Goal: Task Accomplishment & Management: Complete application form

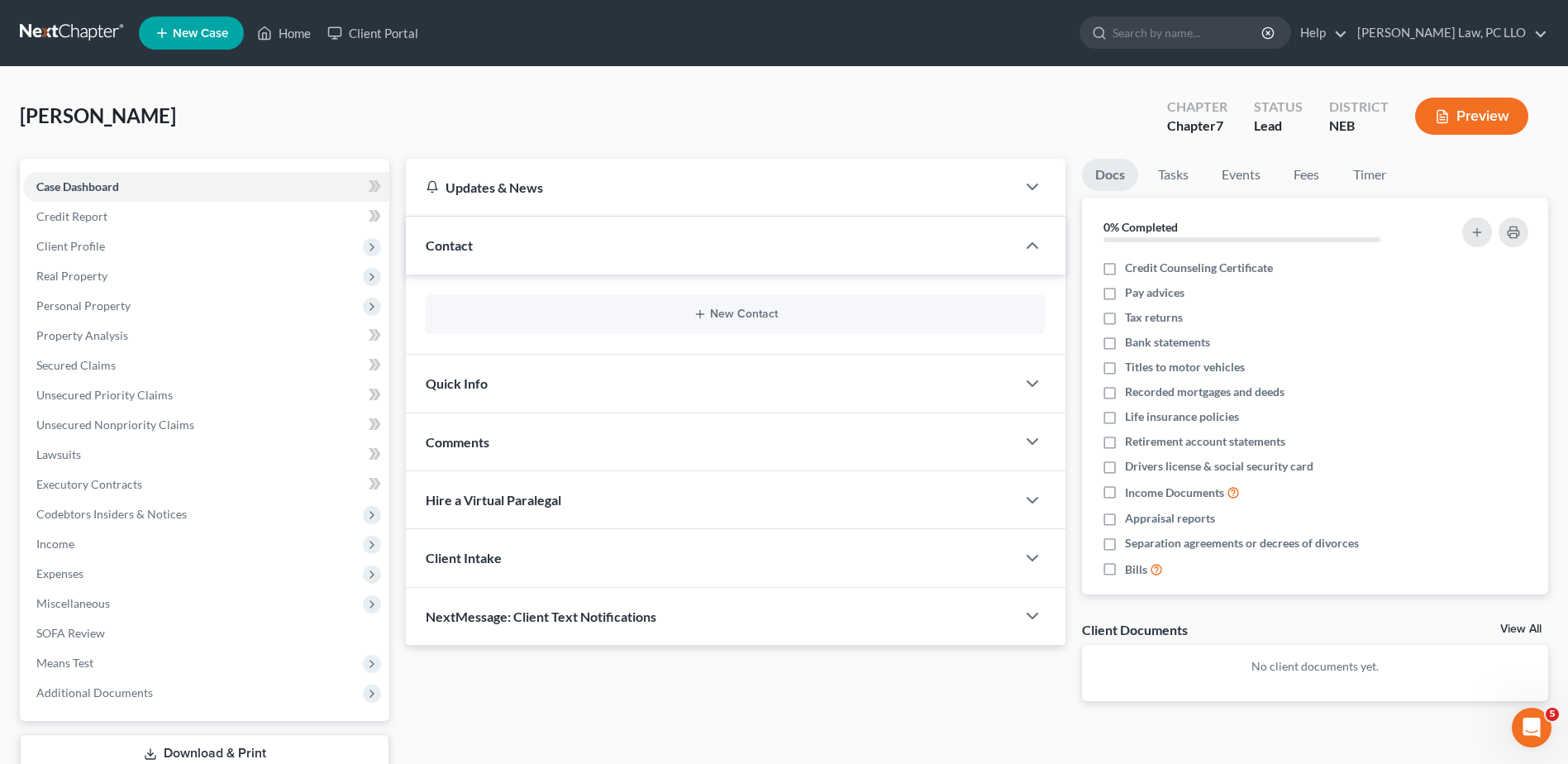
click at [92, 31] on link at bounding box center [73, 33] width 106 height 30
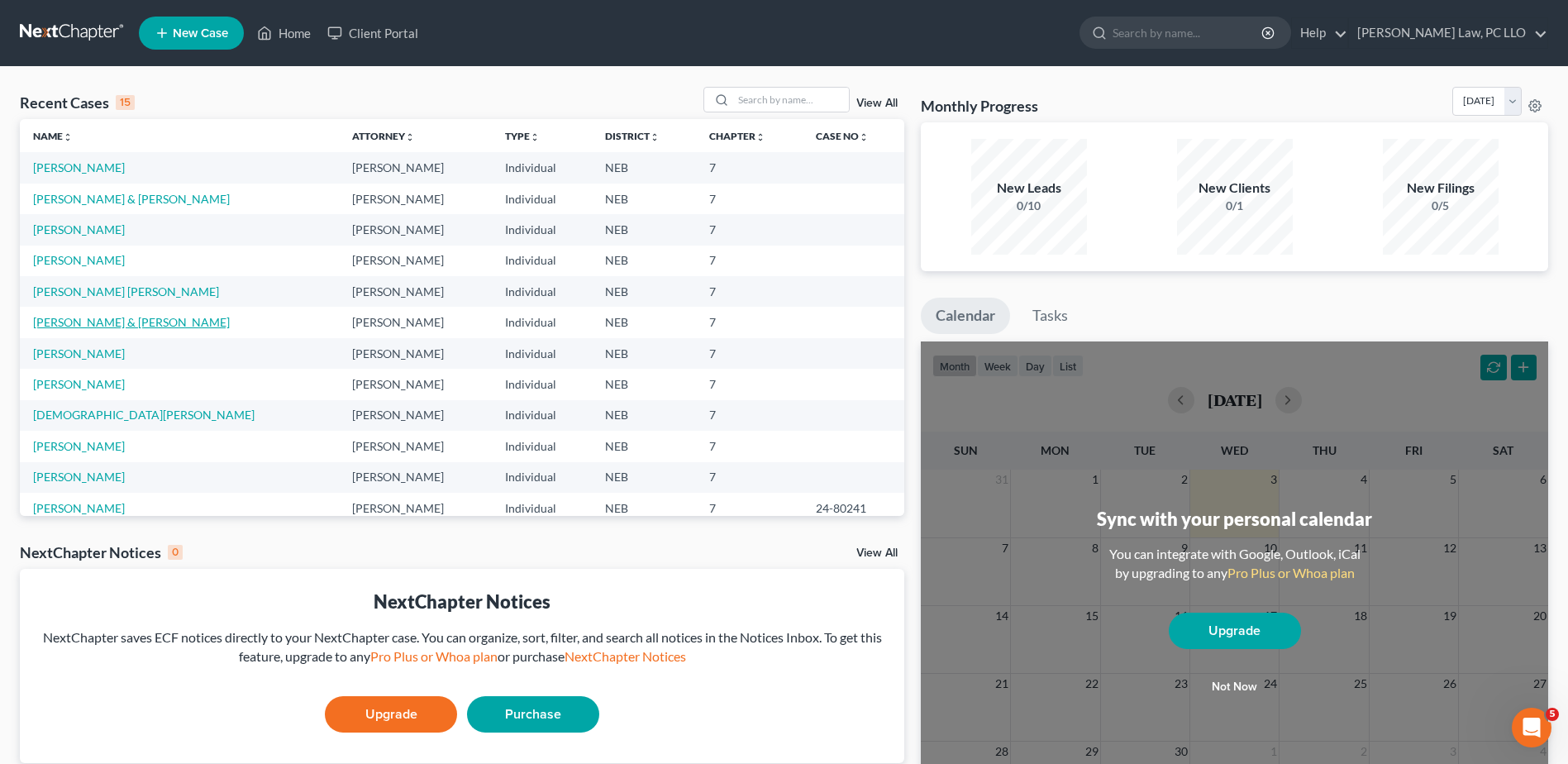
click at [114, 321] on link "[PERSON_NAME] & [PERSON_NAME]" at bounding box center [131, 321] width 197 height 14
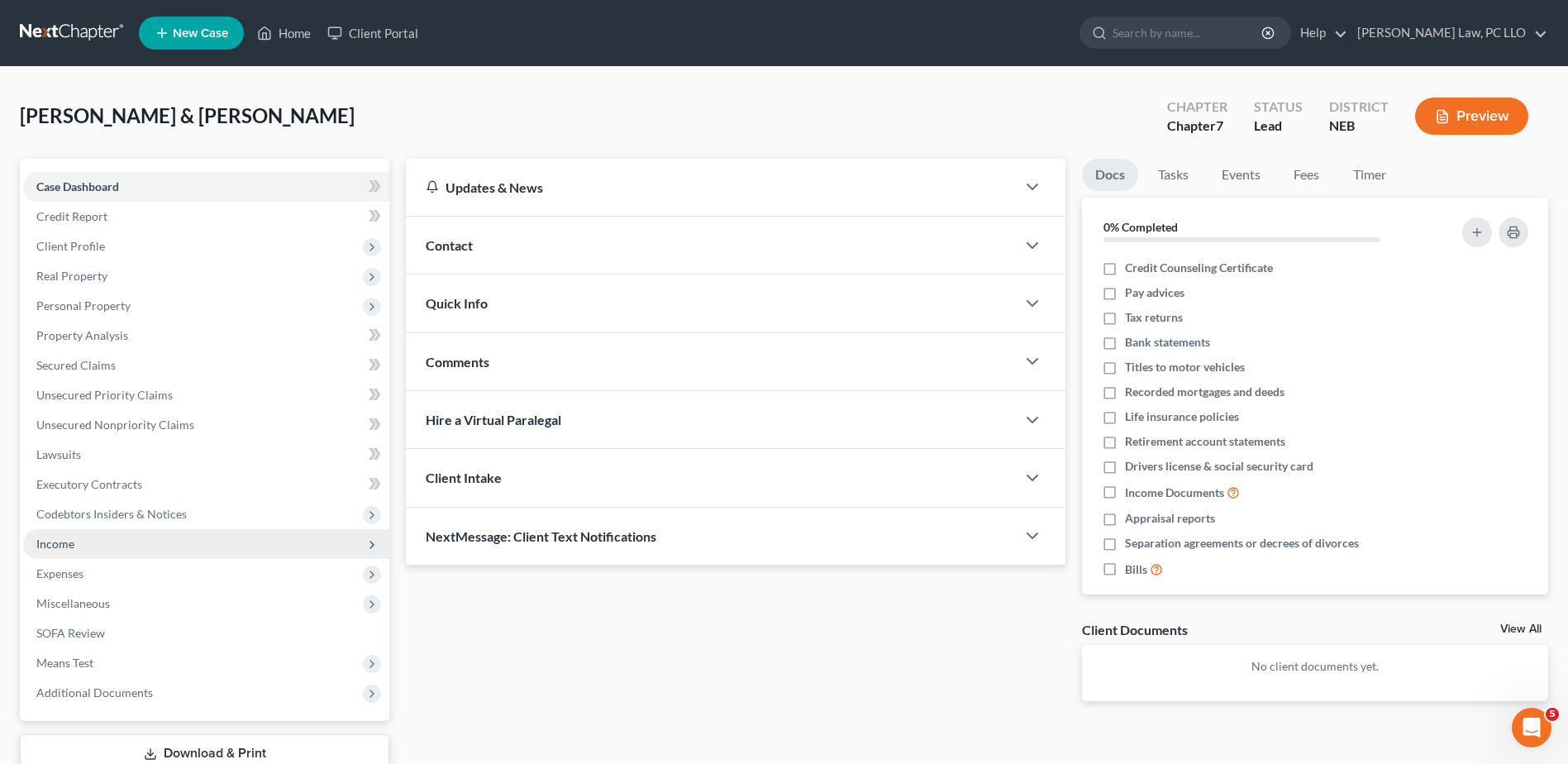
click at [93, 538] on span "Income" at bounding box center [207, 544] width 366 height 30
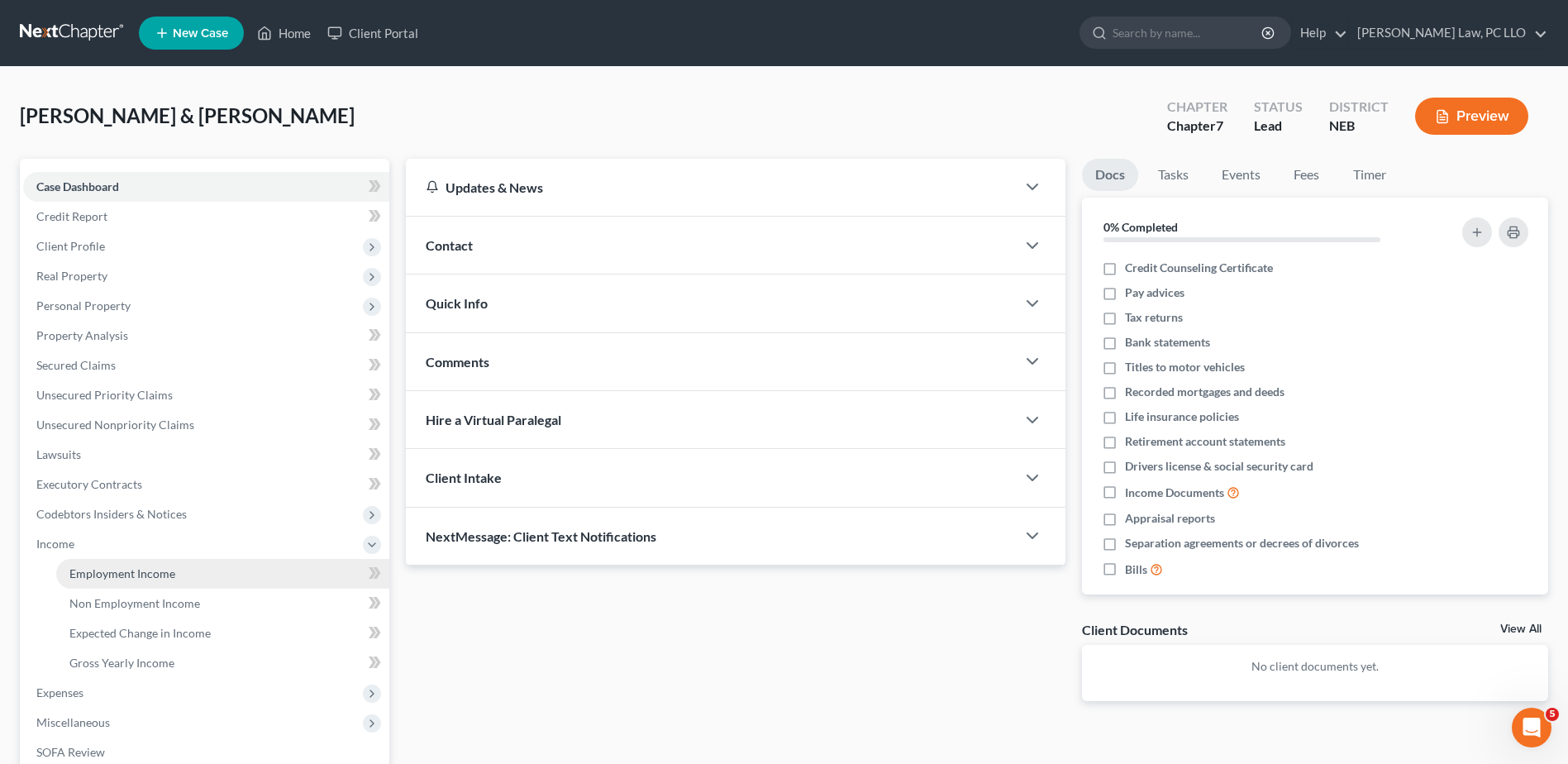
click at [139, 572] on span "Employment Income" at bounding box center [122, 573] width 106 height 14
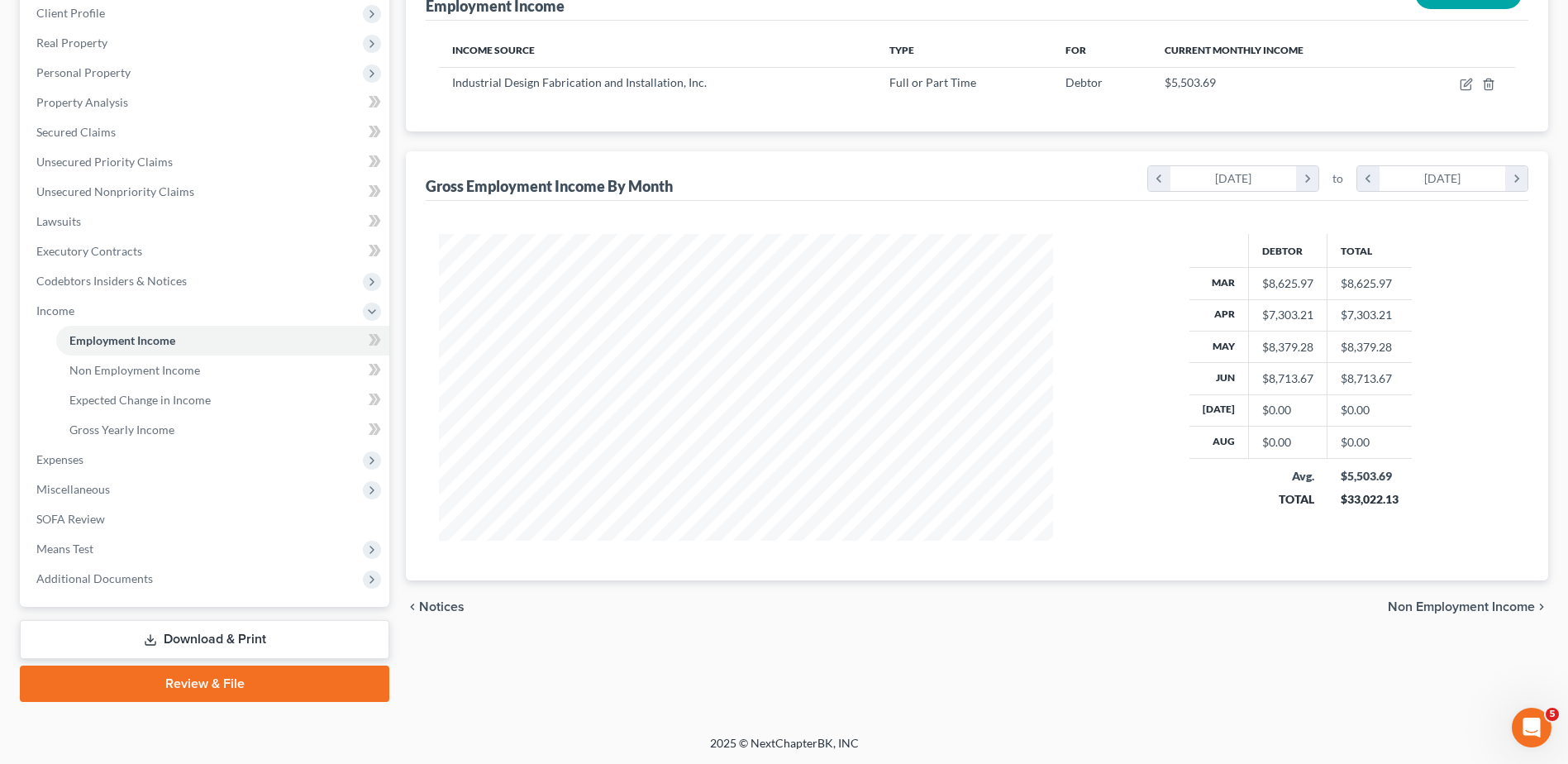
scroll to position [234, 0]
click at [849, 150] on div "Employment Income New Income Income Source Type For Current Monthly Income Indu…" at bounding box center [977, 272] width 1143 height 615
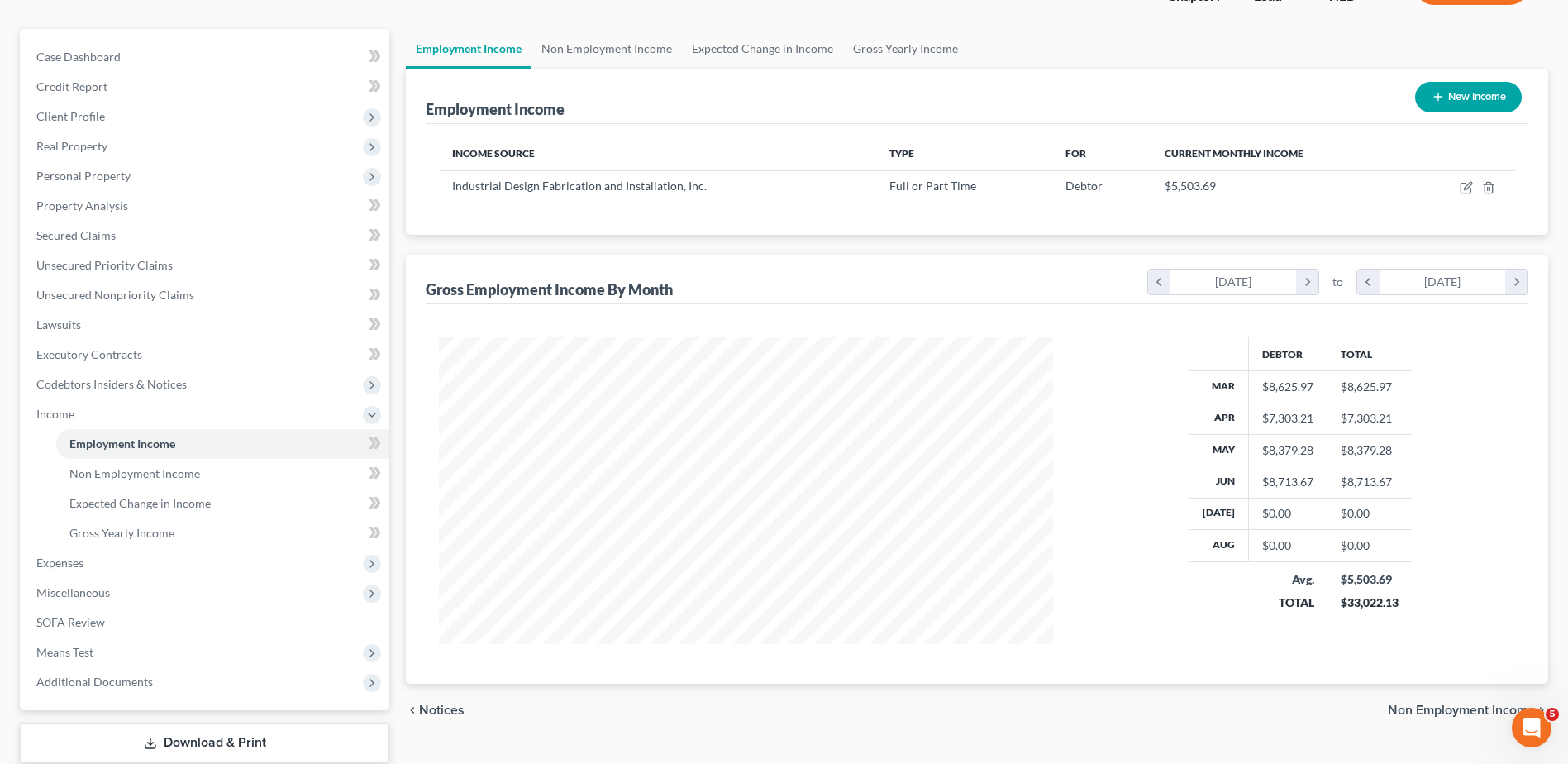
scroll to position [0, 0]
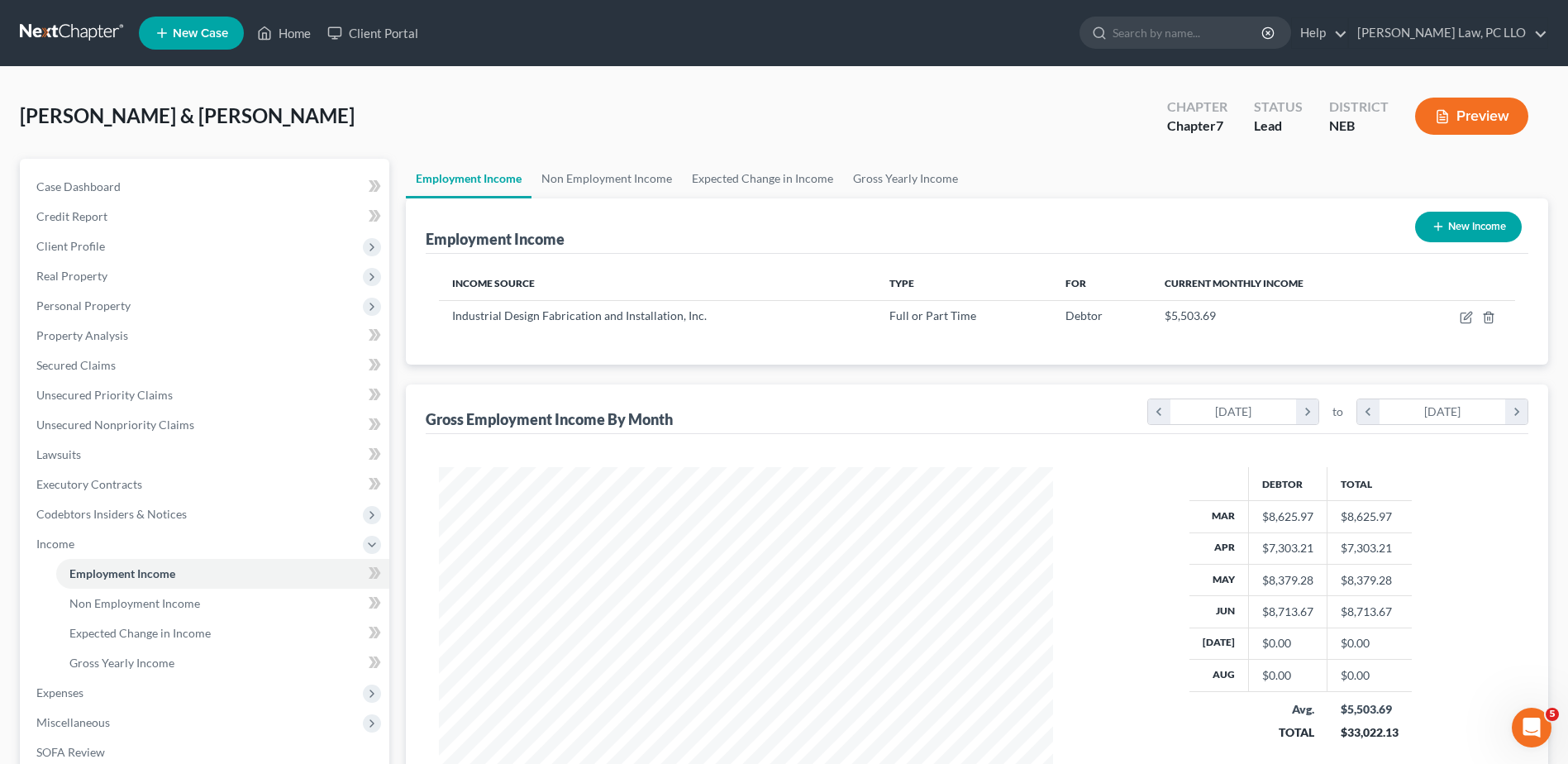
click at [91, 34] on link at bounding box center [73, 33] width 106 height 30
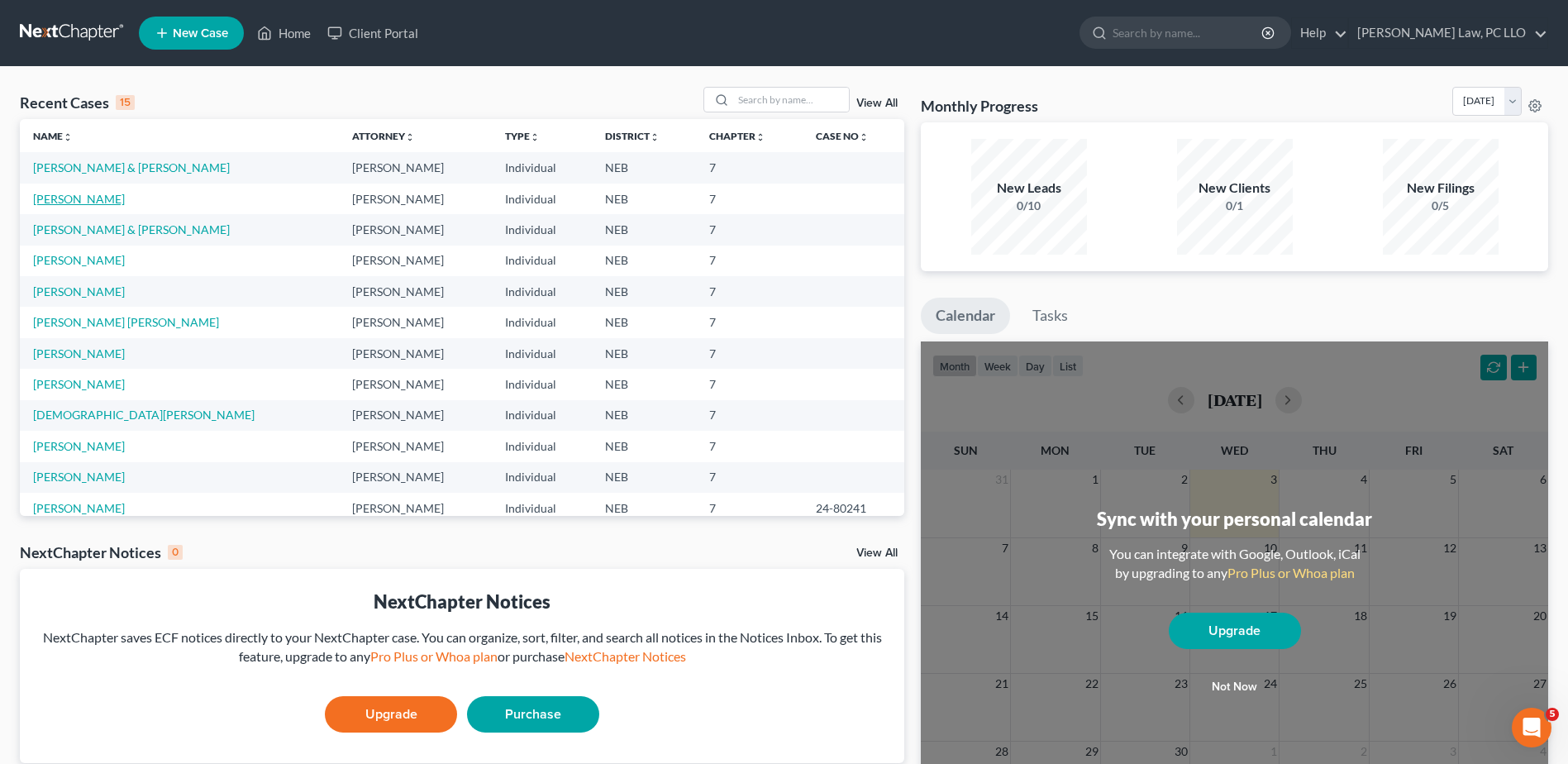
click at [125, 199] on link "[PERSON_NAME]" at bounding box center [78, 198] width 92 height 14
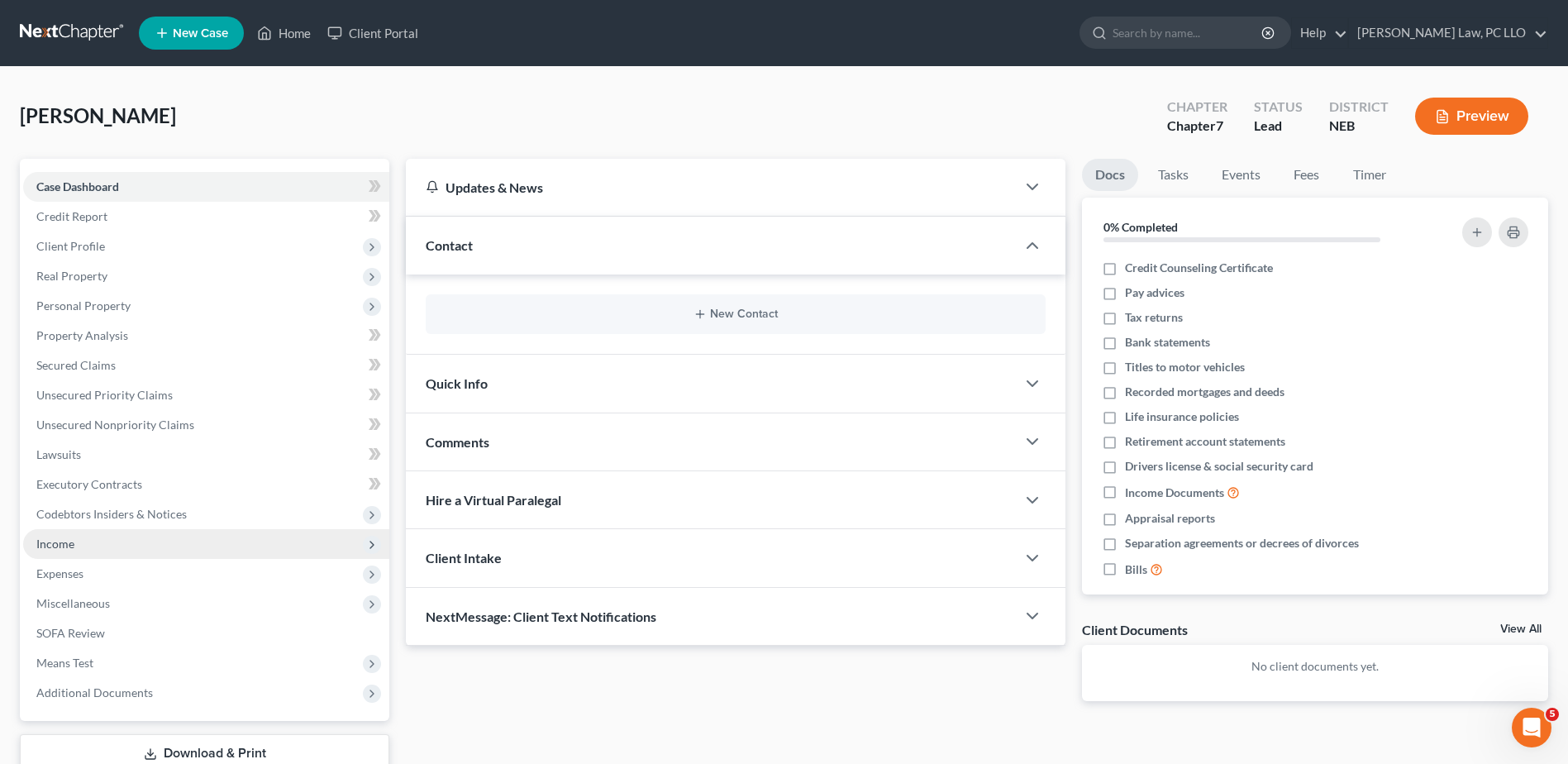
click at [121, 545] on span "Income" at bounding box center [207, 544] width 366 height 30
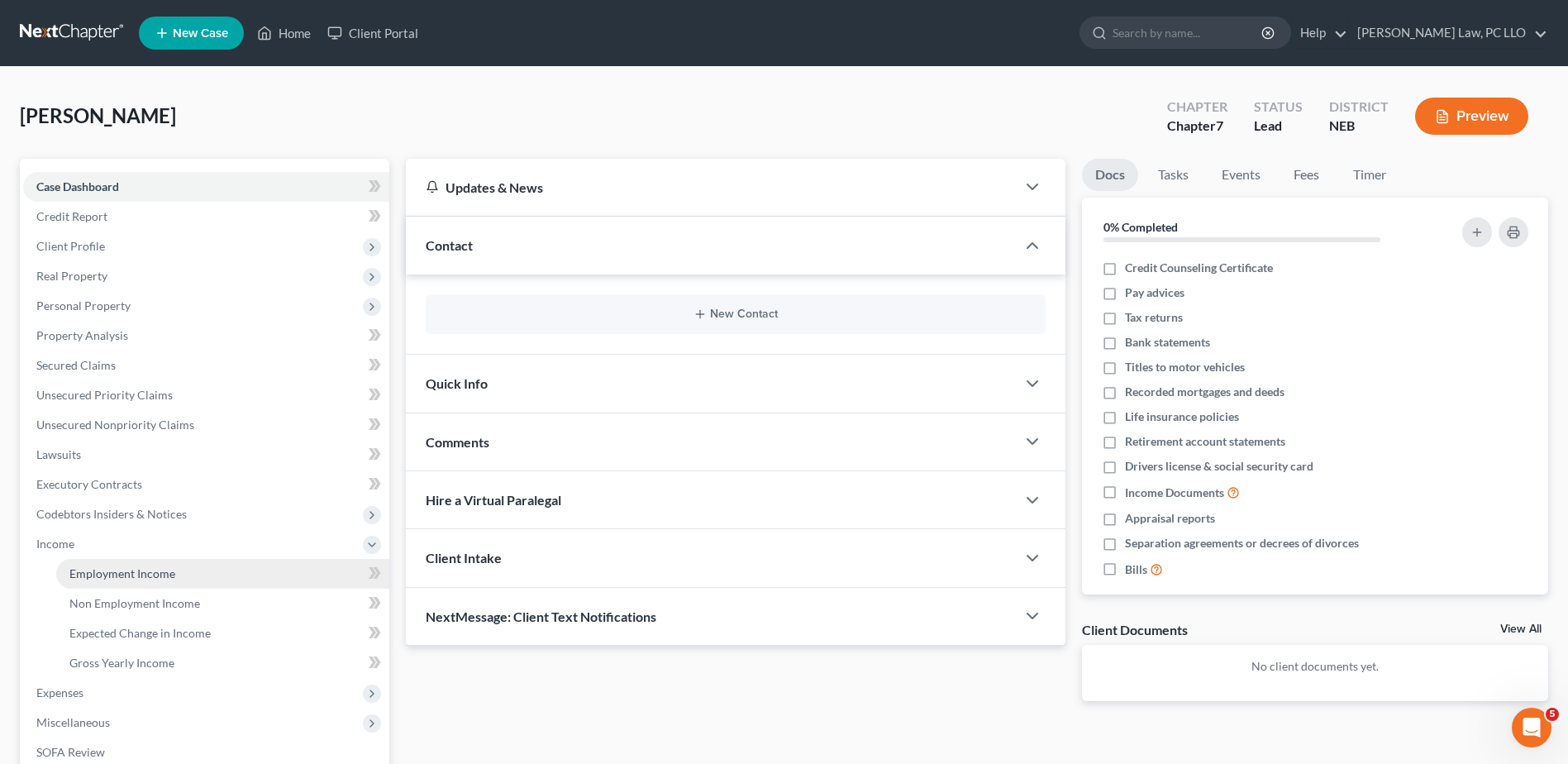
click at [150, 568] on span "Employment Income" at bounding box center [122, 573] width 106 height 14
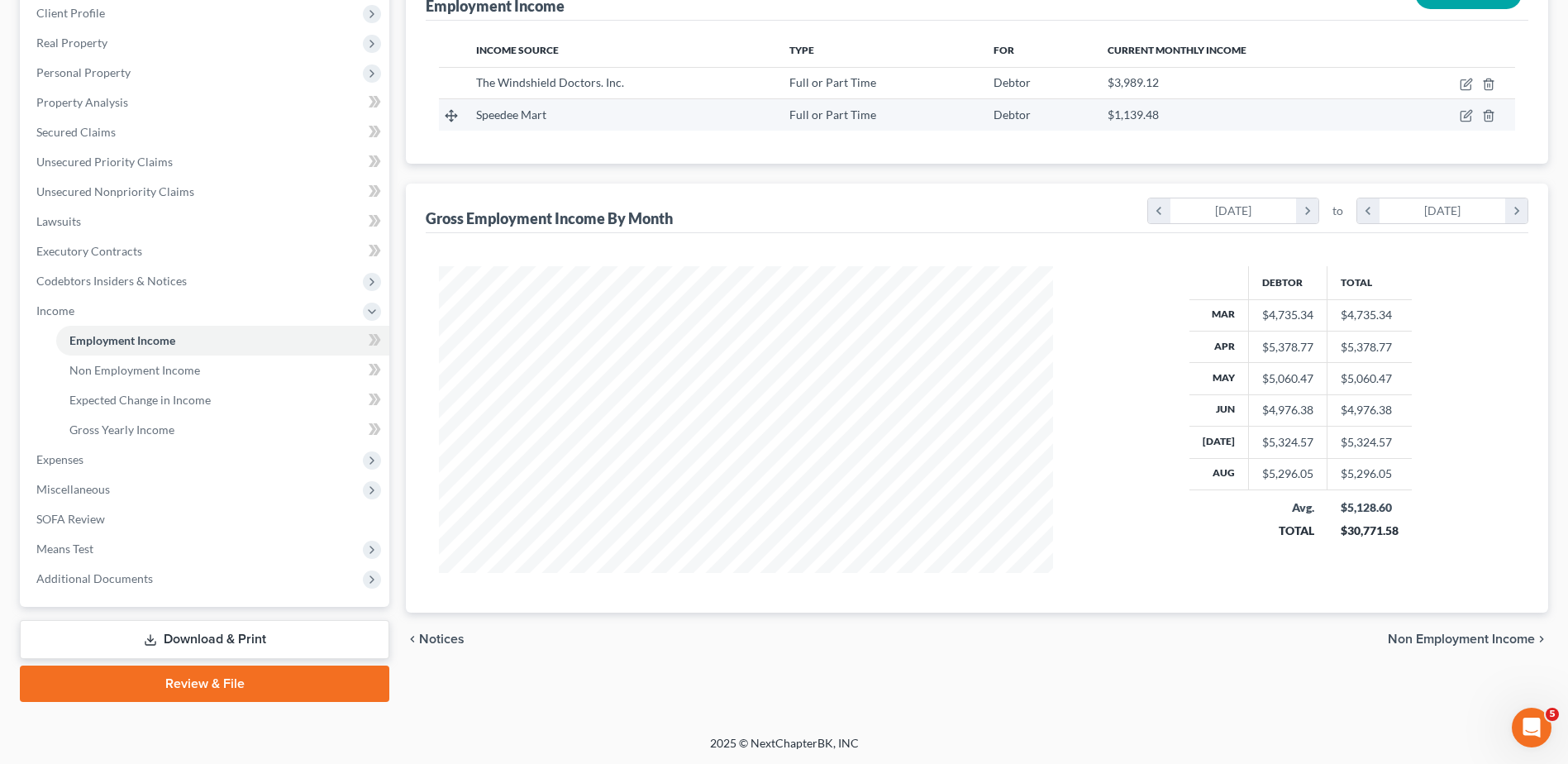
scroll to position [234, 0]
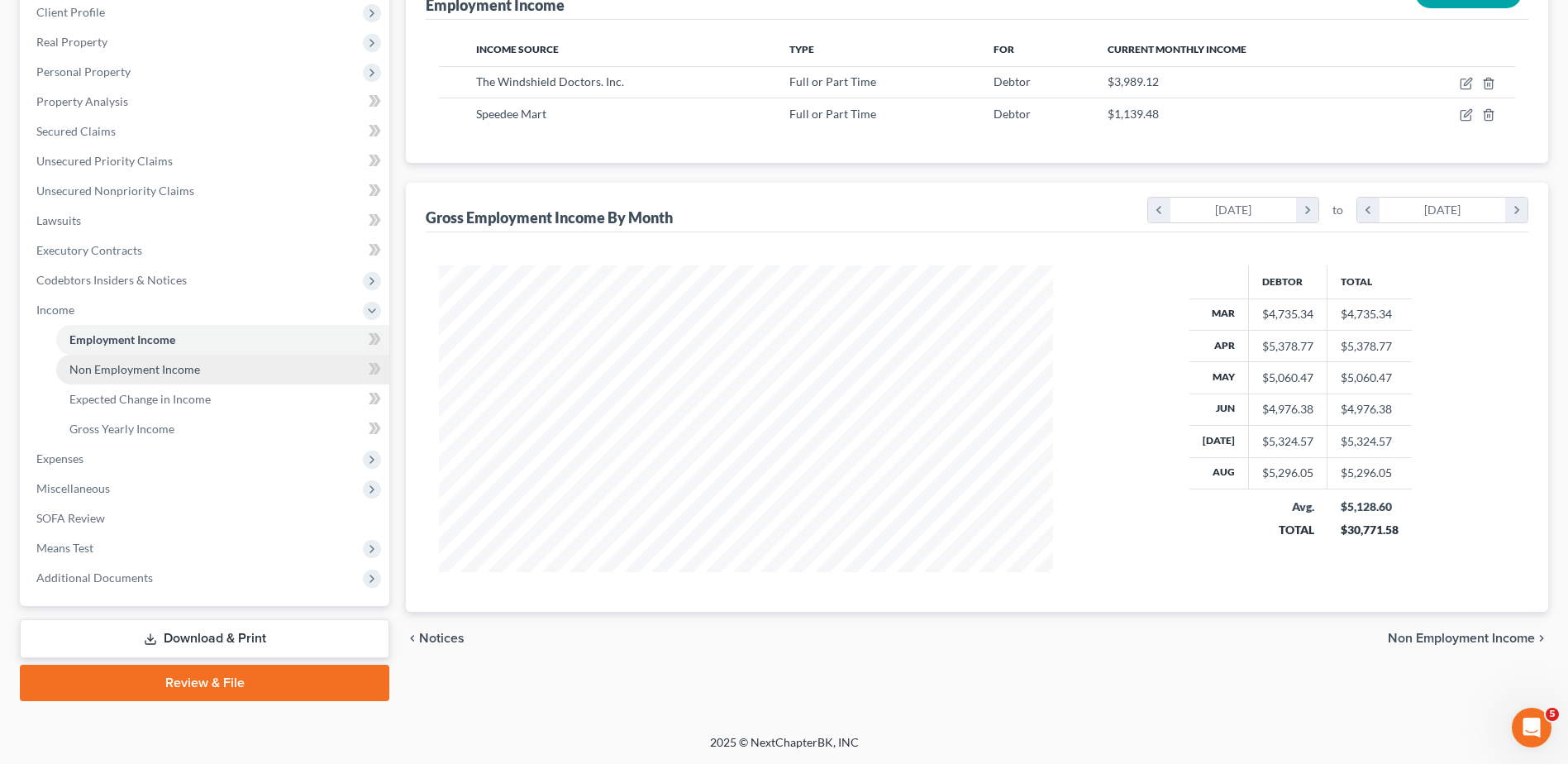
click at [180, 369] on span "Non Employment Income" at bounding box center [135, 368] width 131 height 14
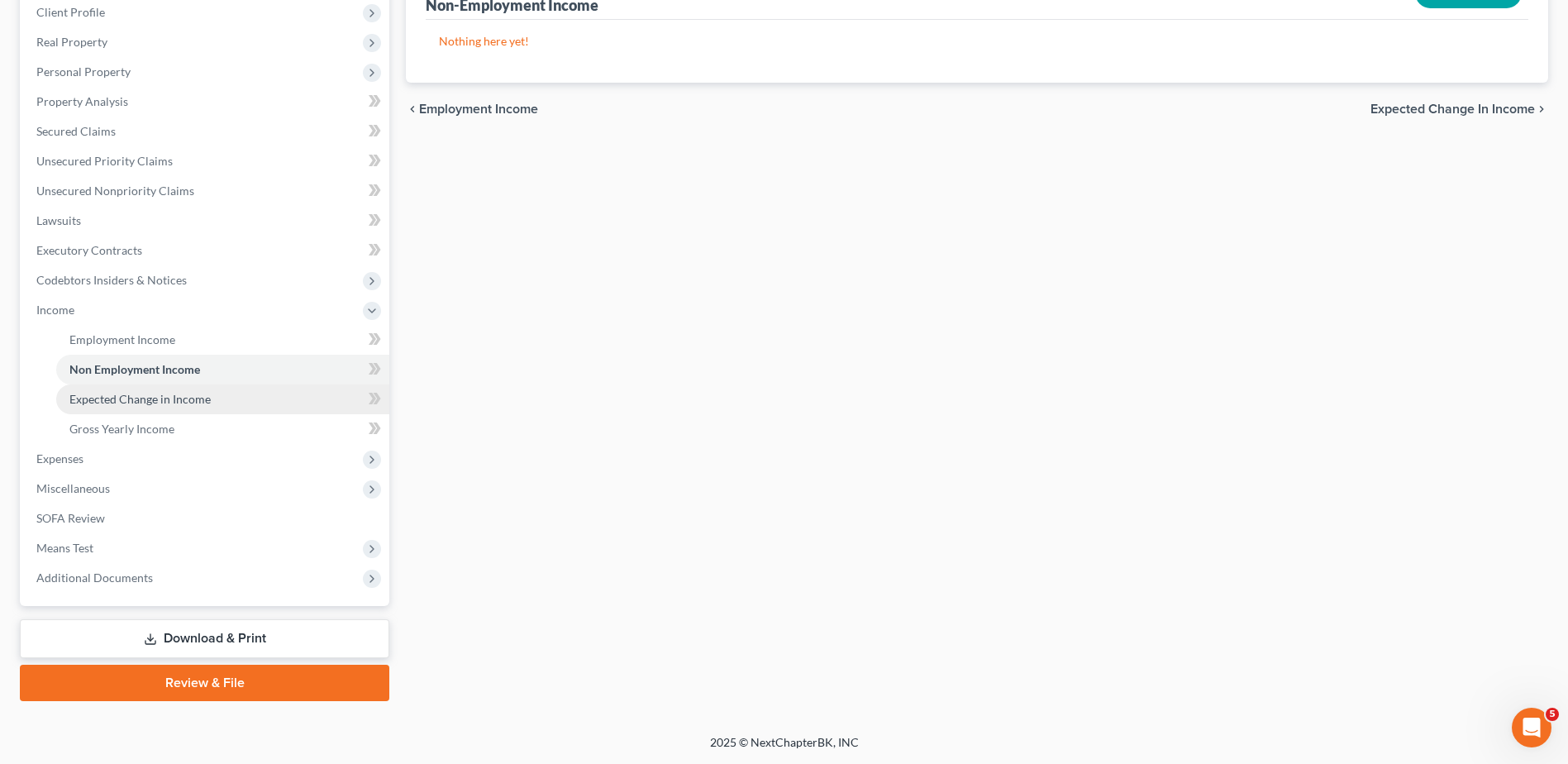
click at [203, 405] on span "Expected Change in Income" at bounding box center [141, 398] width 141 height 14
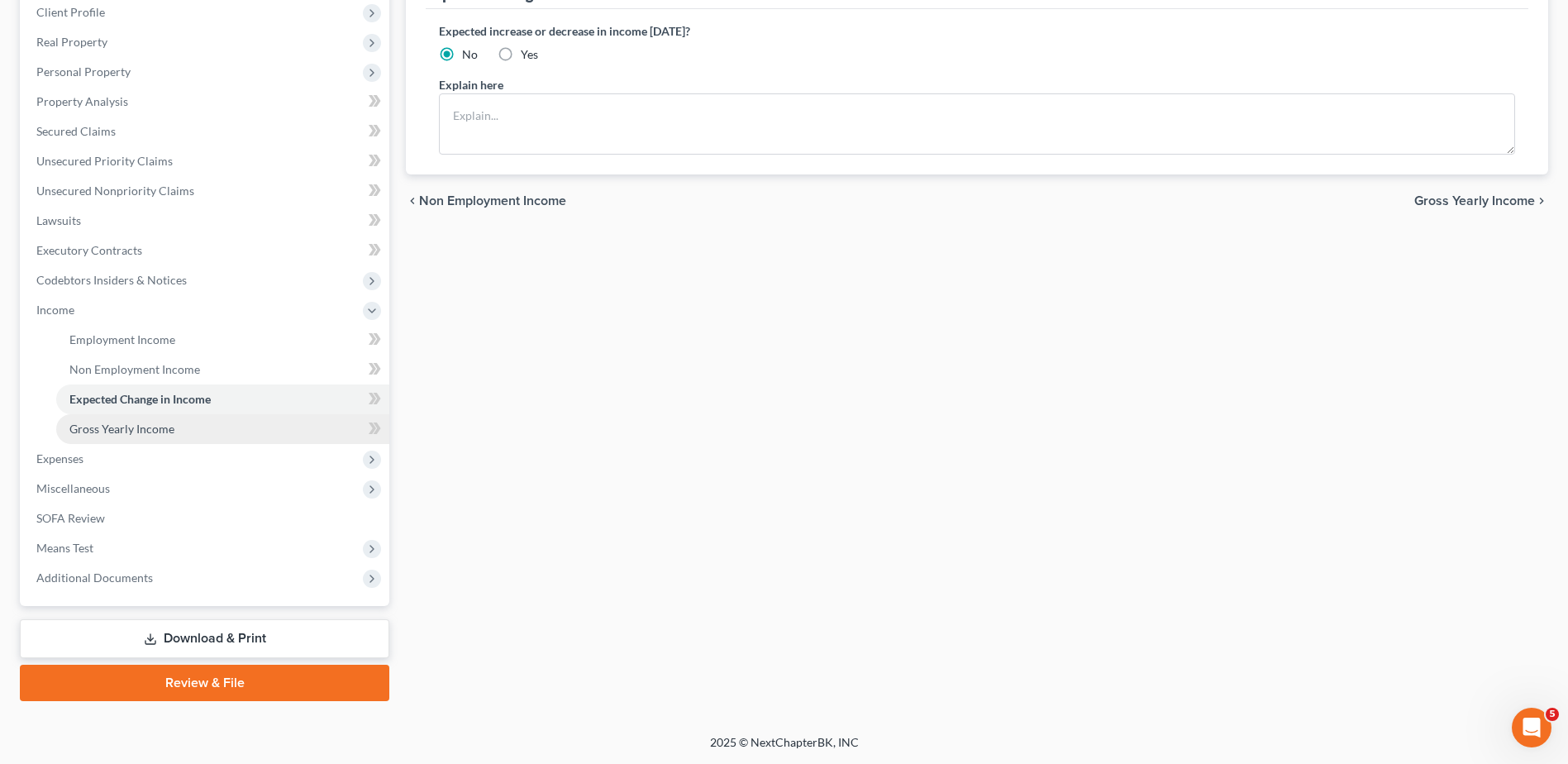
click at [185, 432] on link "Gross Yearly Income" at bounding box center [222, 429] width 333 height 30
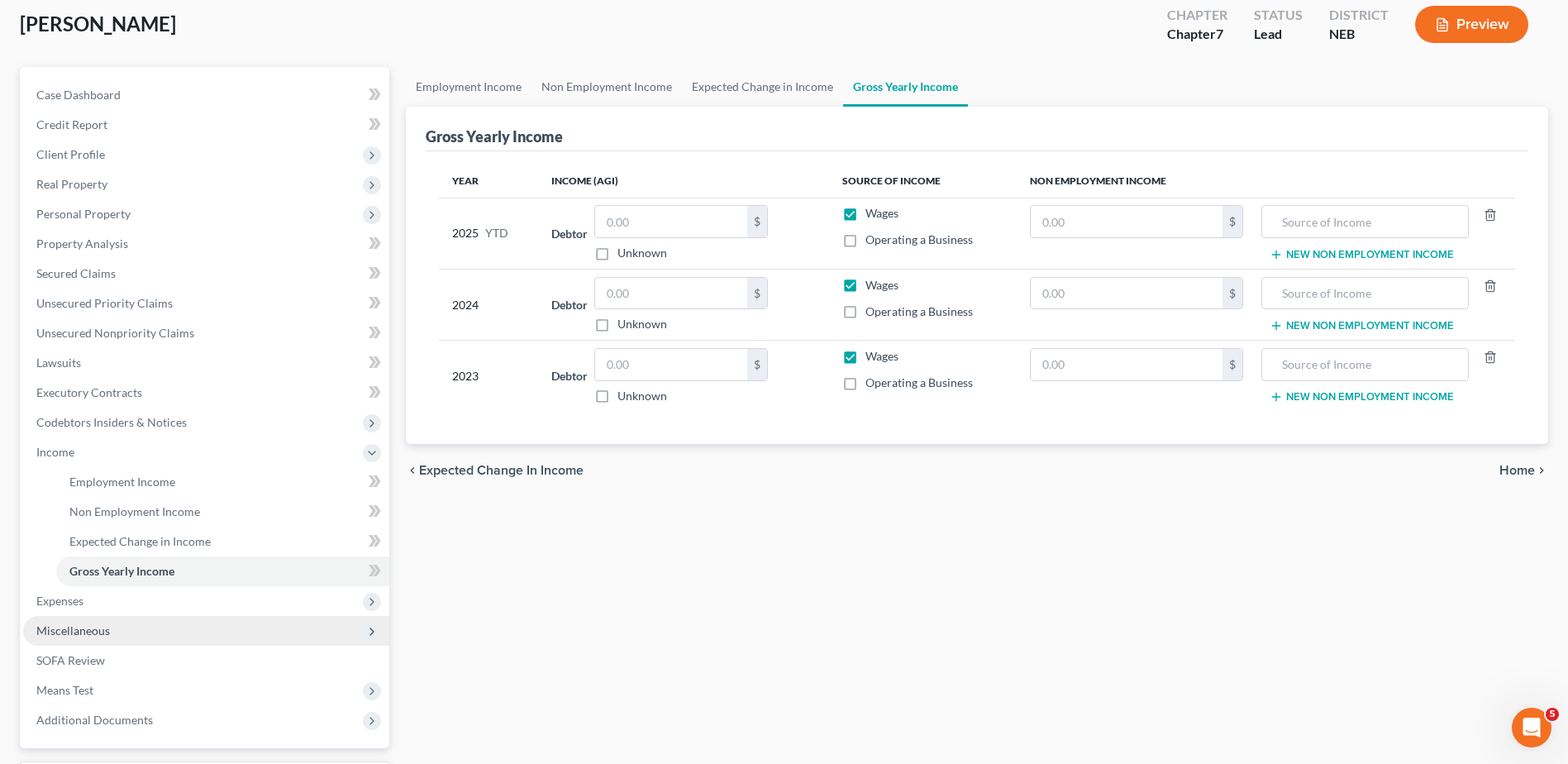
scroll to position [234, 0]
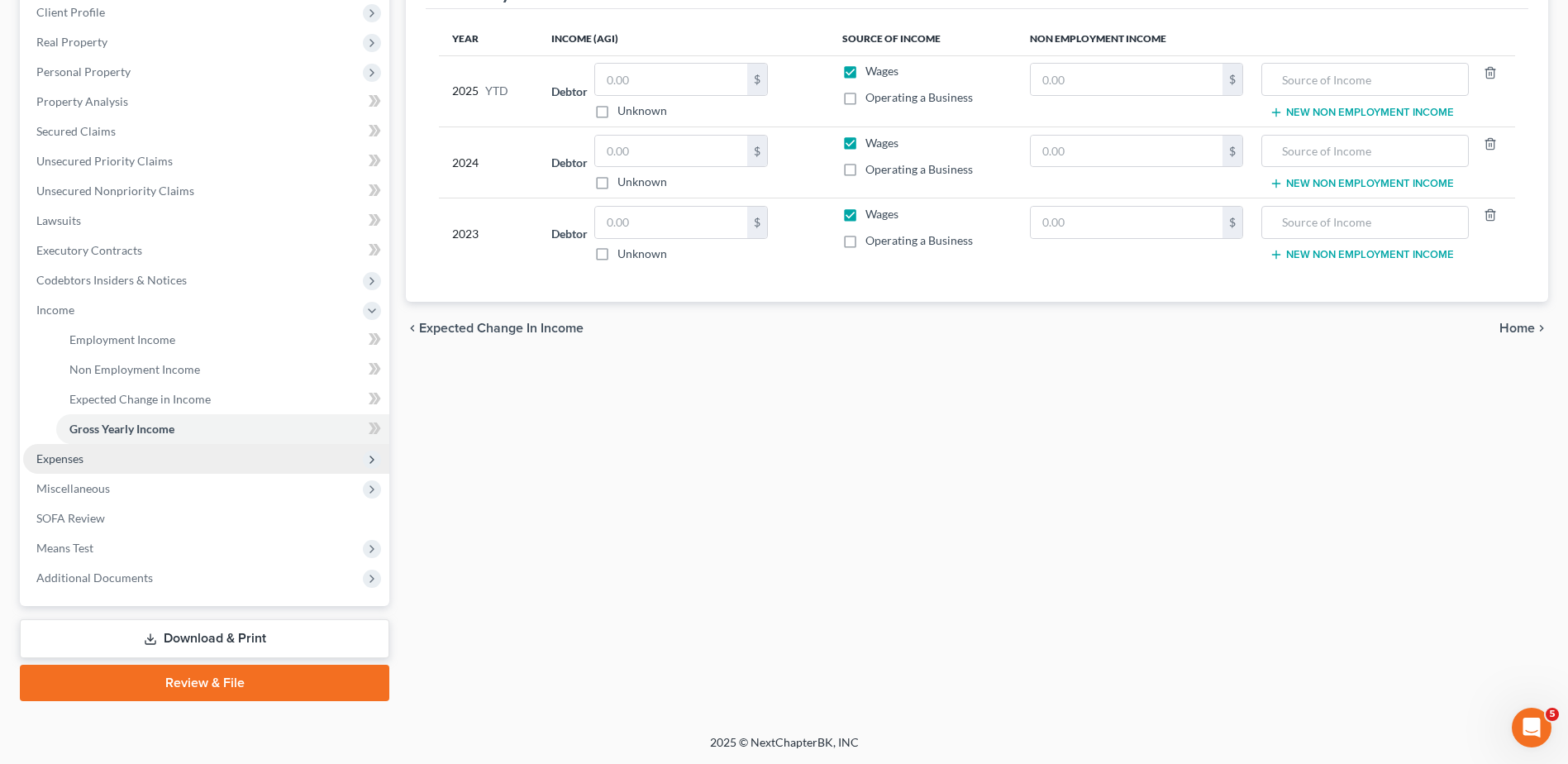
click at [151, 462] on span "Expenses" at bounding box center [207, 458] width 366 height 30
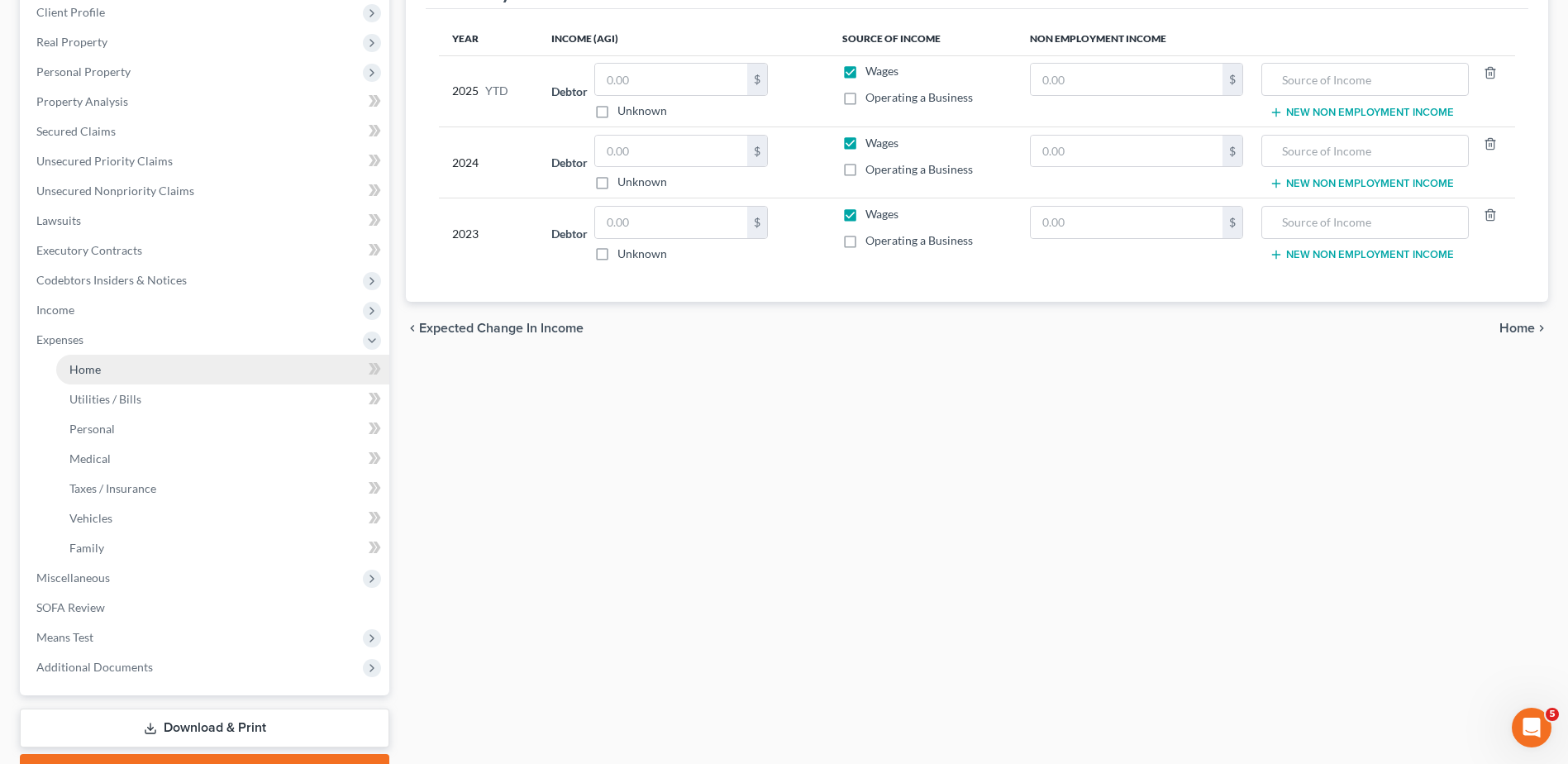
click at [160, 359] on link "Home" at bounding box center [222, 369] width 333 height 30
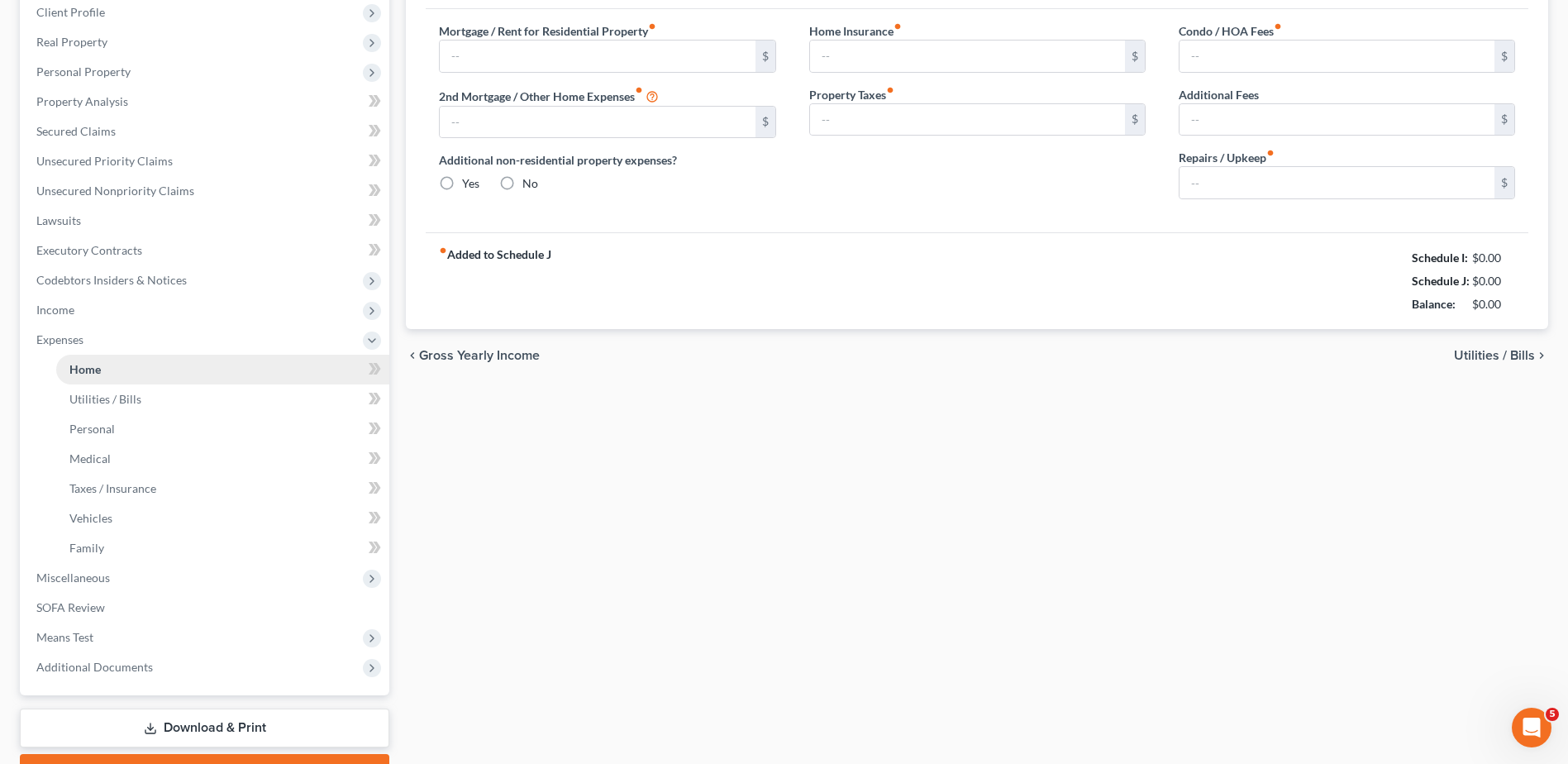
scroll to position [151, 0]
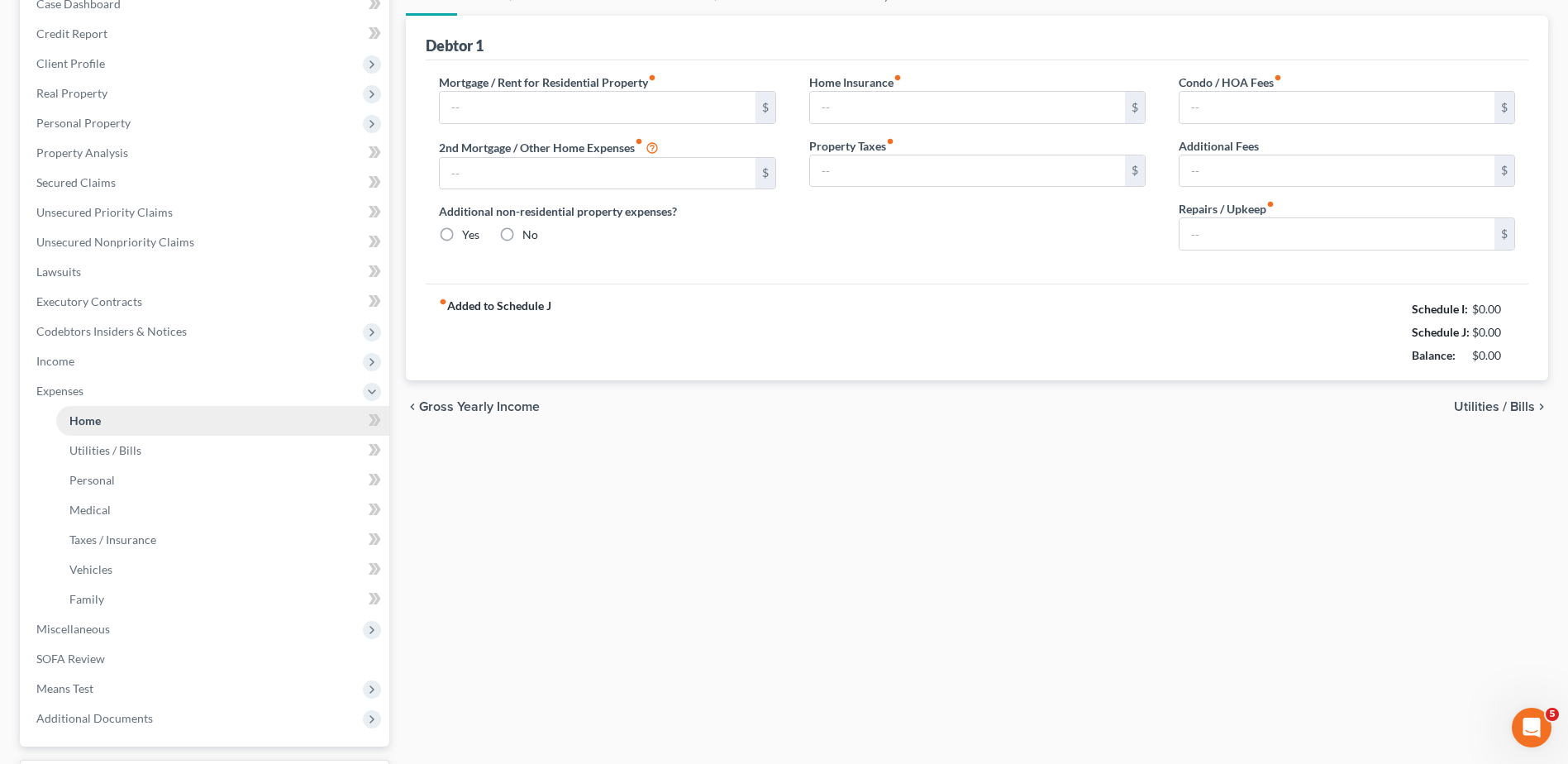
type input "750.00"
type input "0.00"
radio input "true"
type input "0.00"
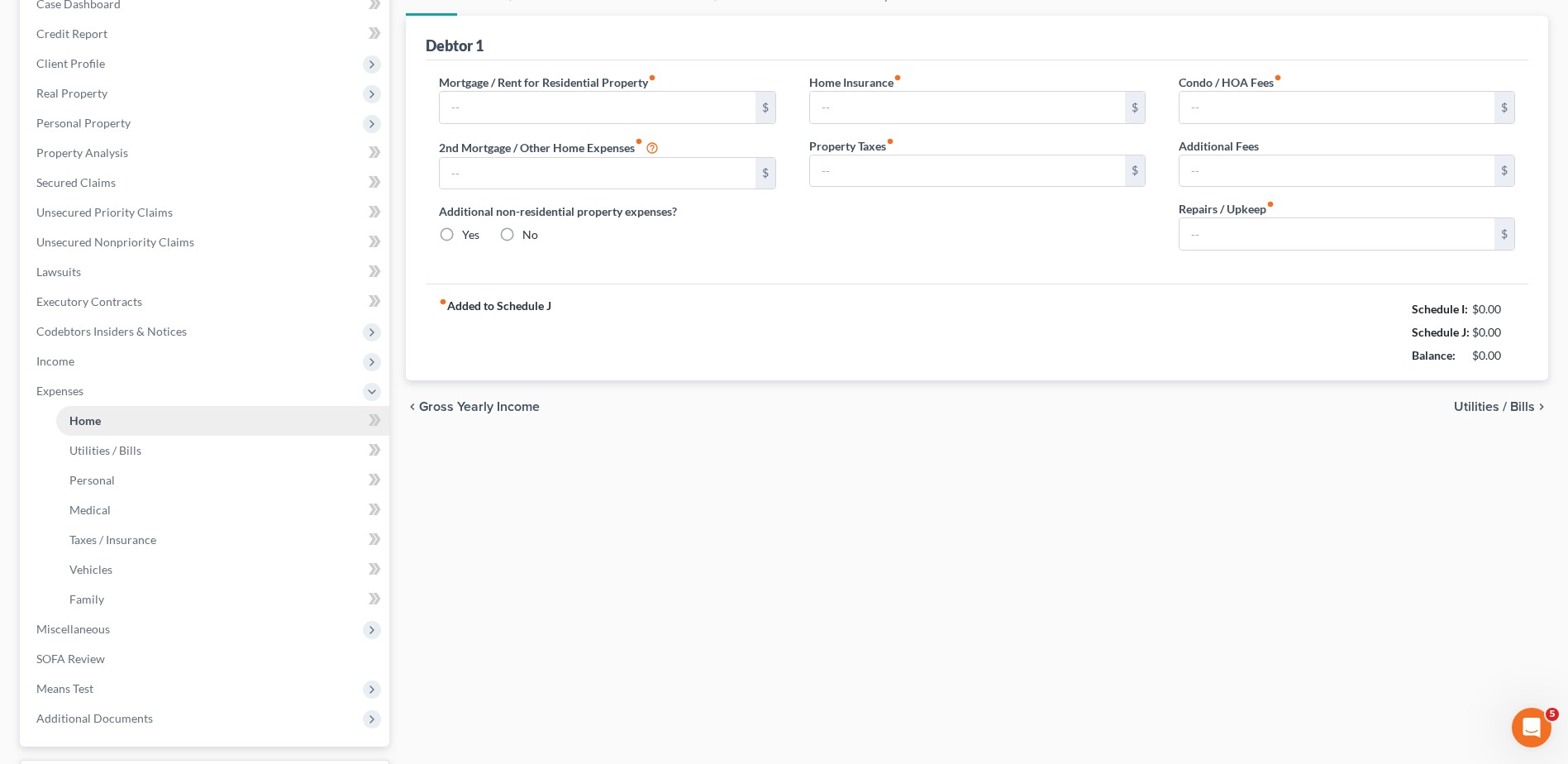
type input "0.00"
type input "75.00"
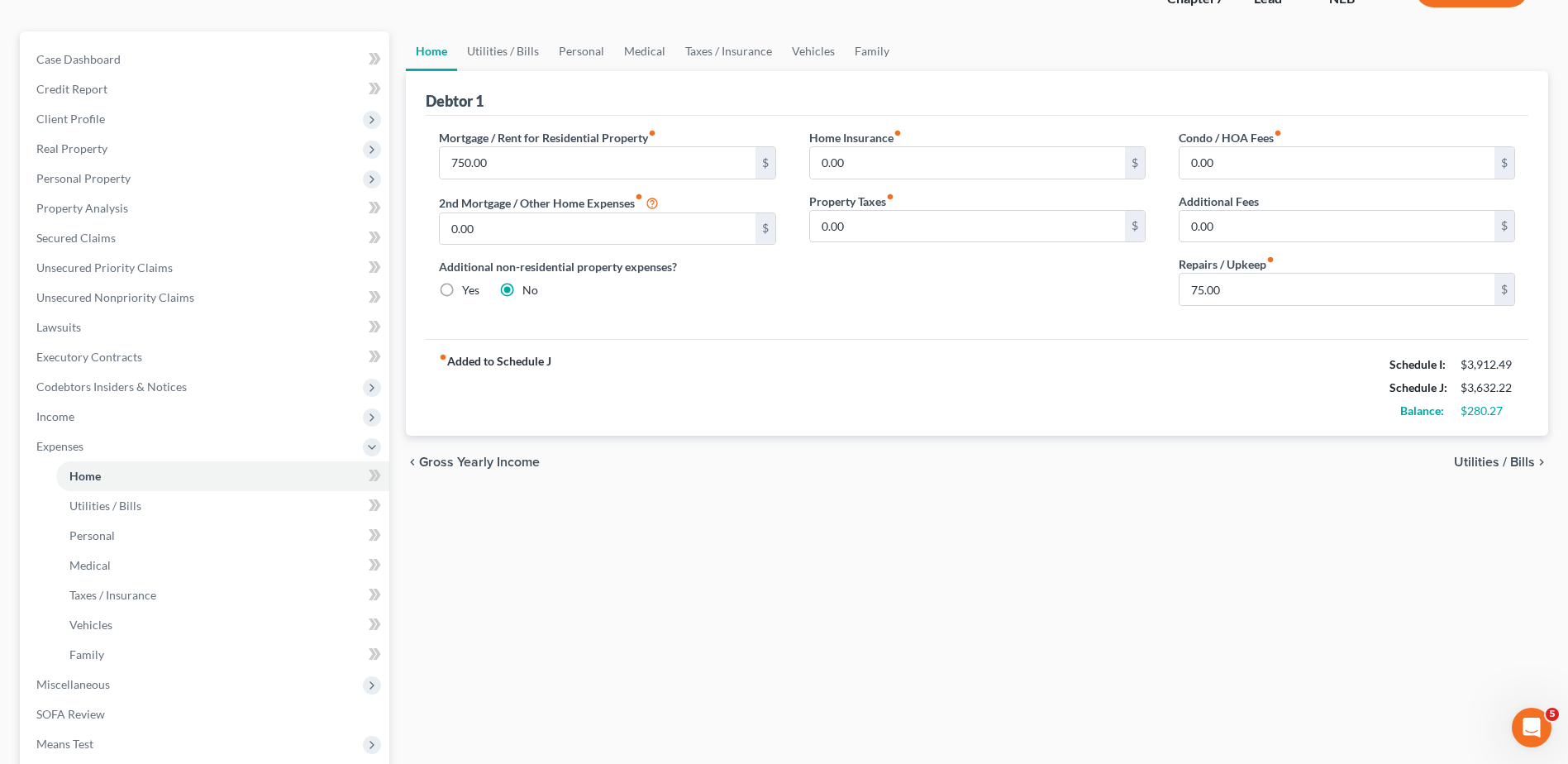
scroll to position [165, 0]
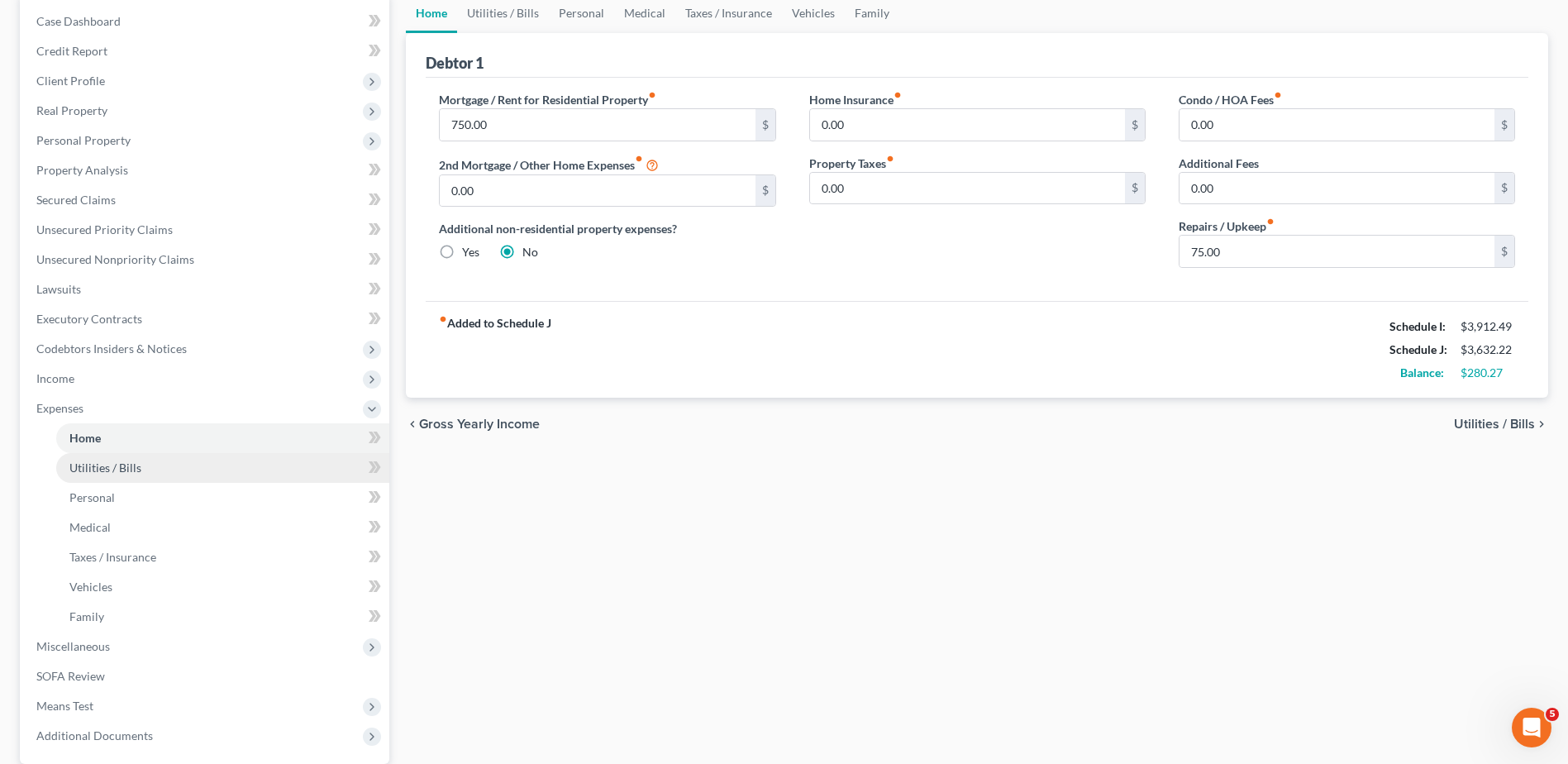
click at [122, 465] on span "Utilities / Bills" at bounding box center [105, 467] width 72 height 14
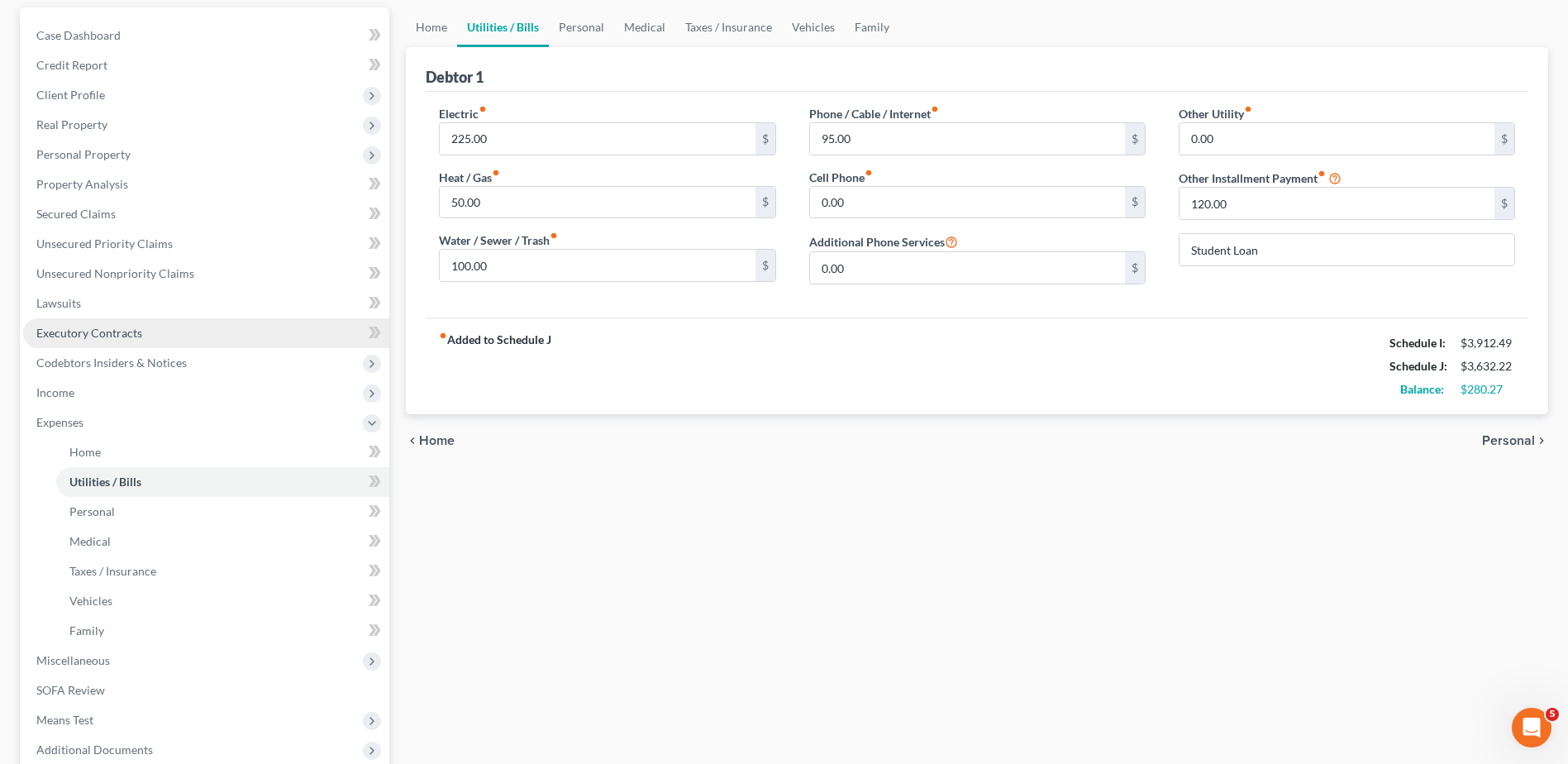
scroll to position [165, 0]
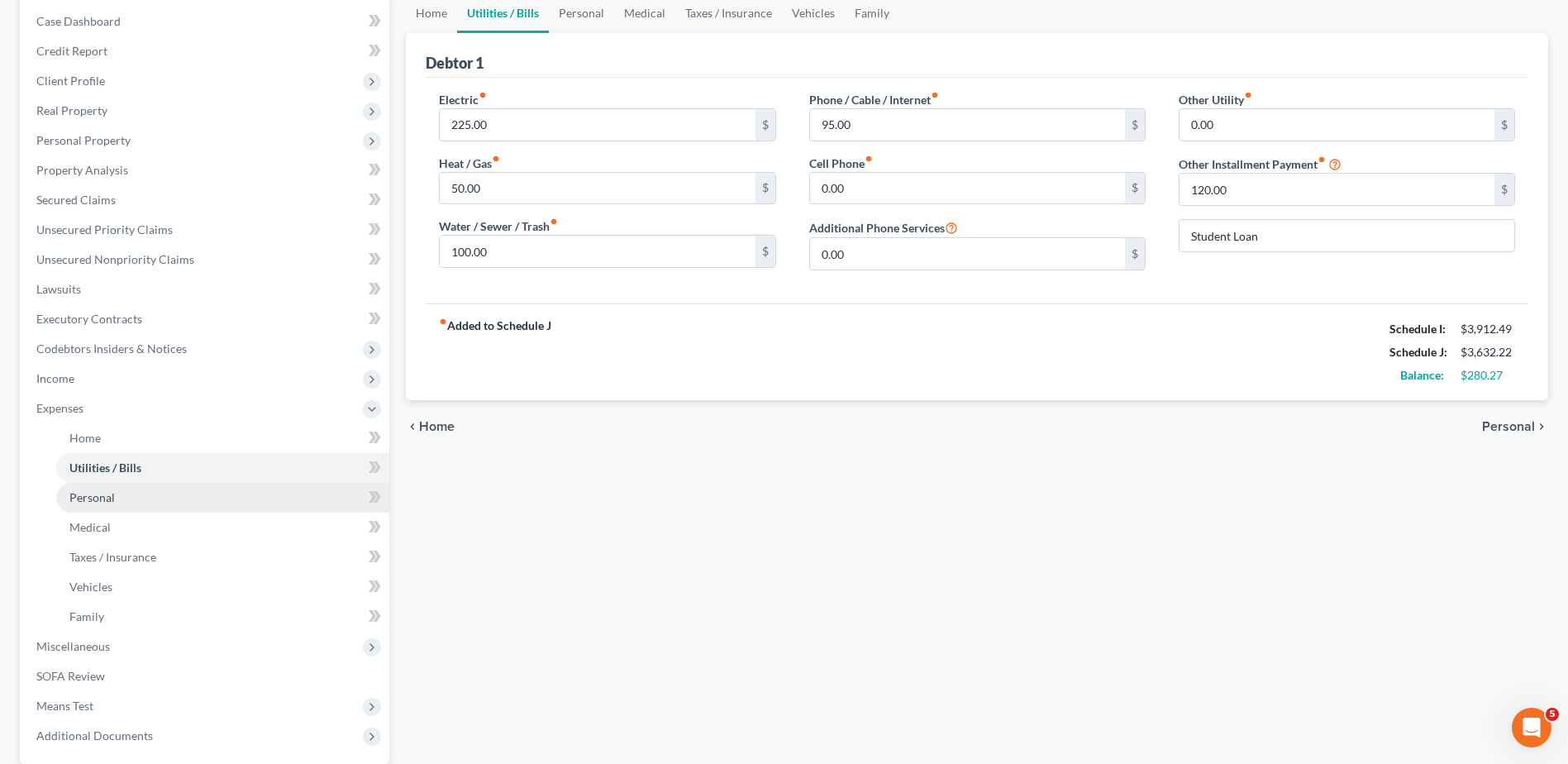
click at [105, 493] on span "Personal" at bounding box center [93, 496] width 45 height 14
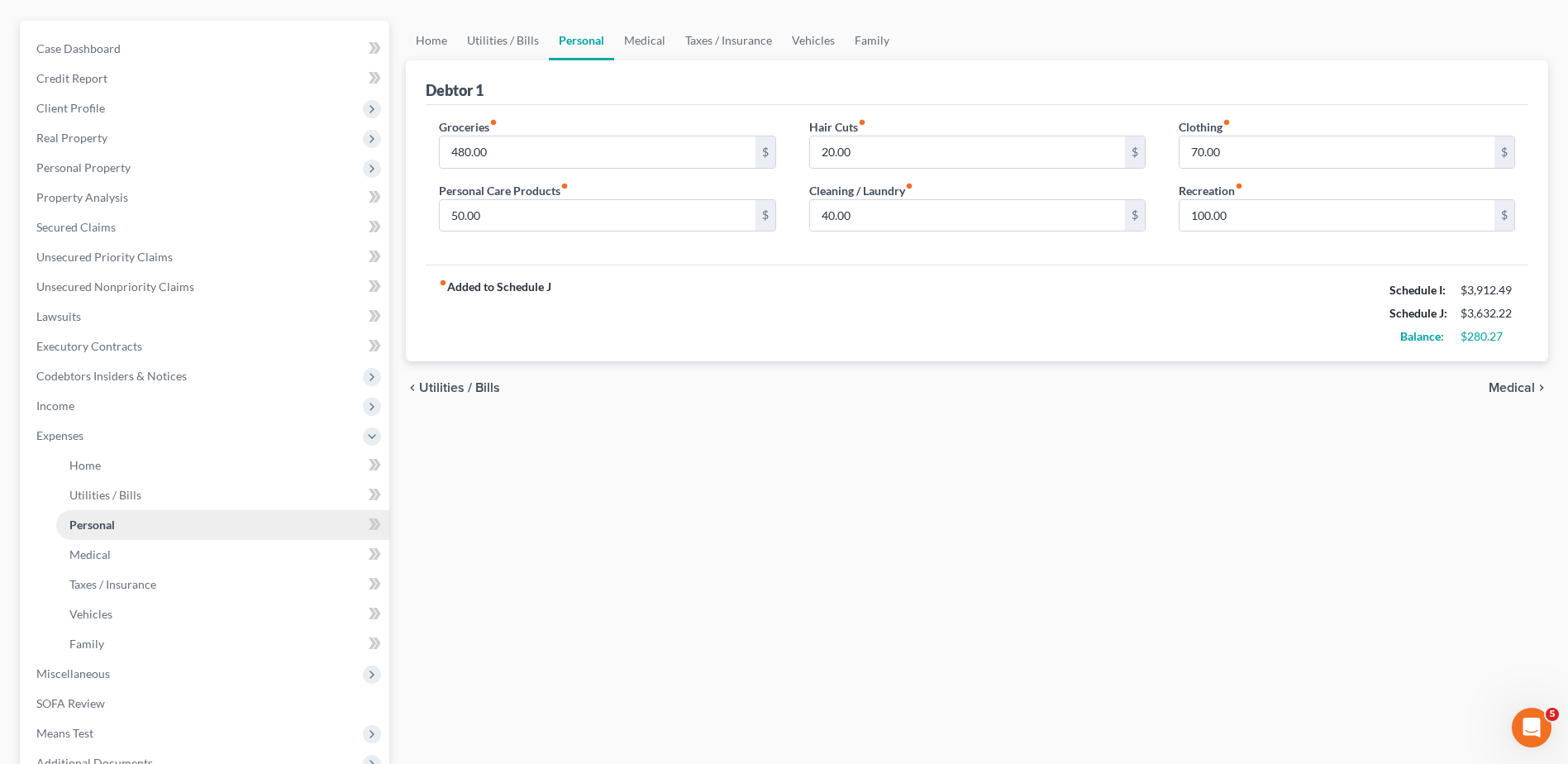
scroll to position [165, 0]
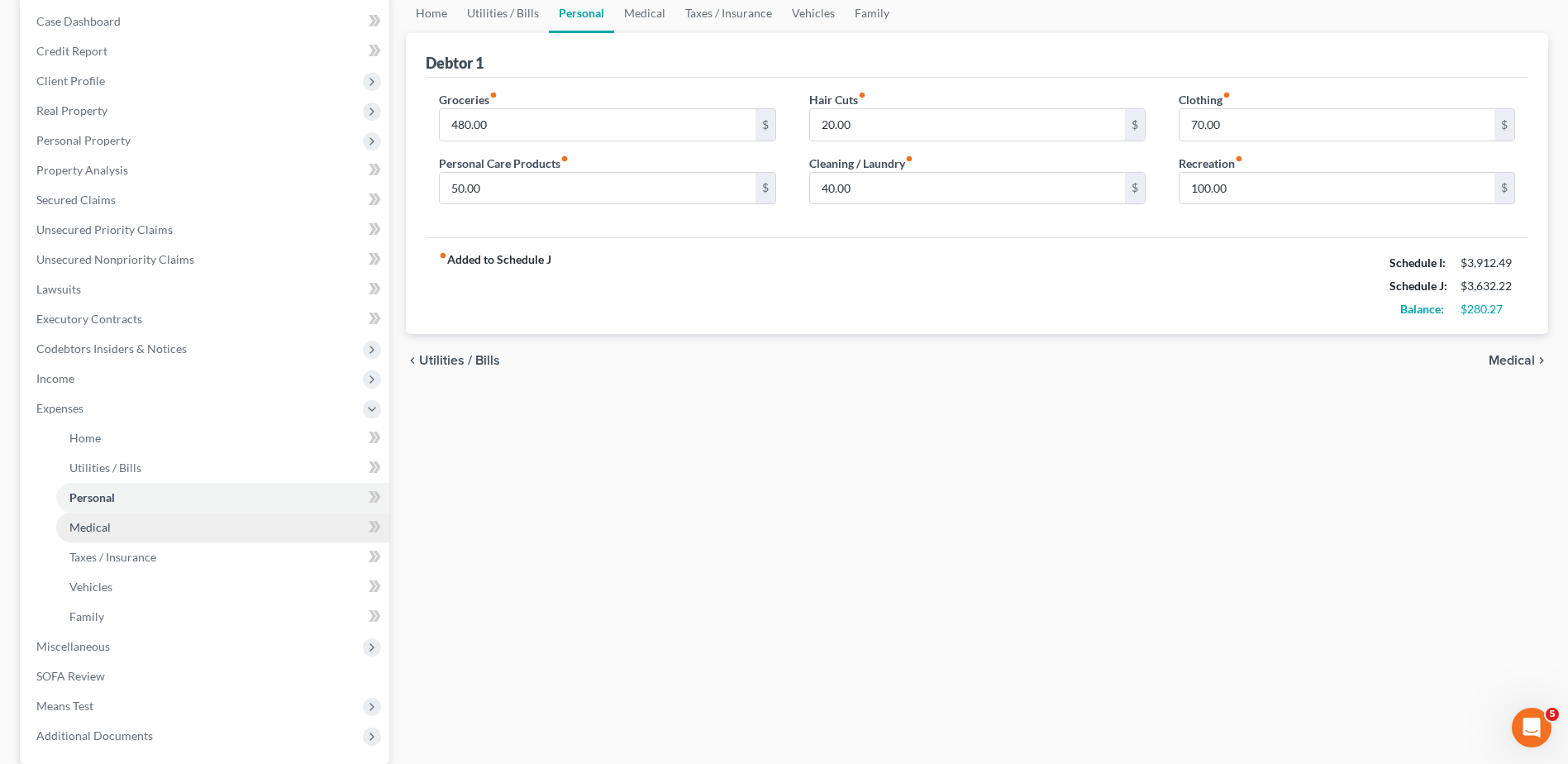
click at [126, 532] on link "Medical" at bounding box center [222, 527] width 333 height 30
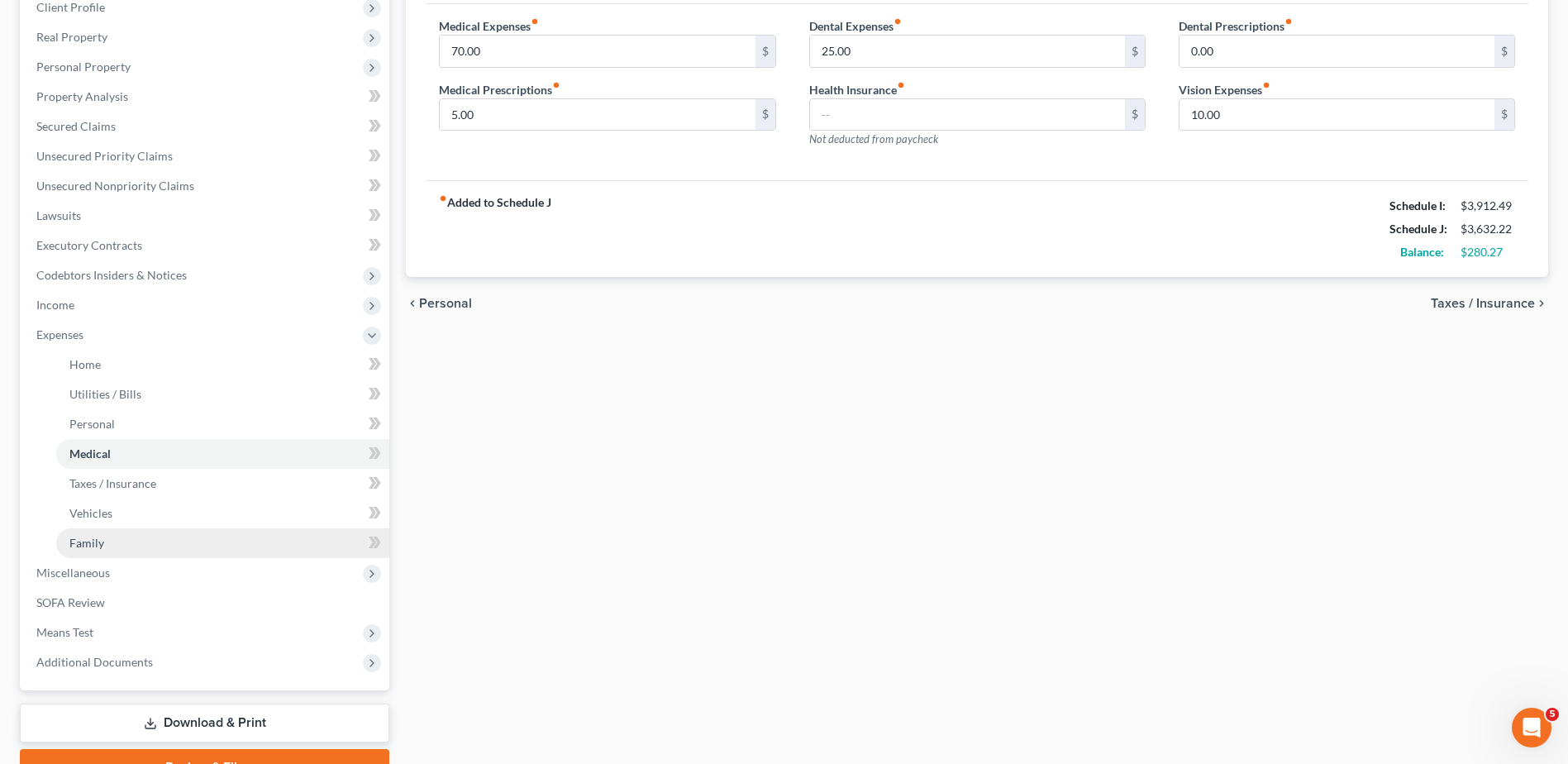
scroll to position [248, 0]
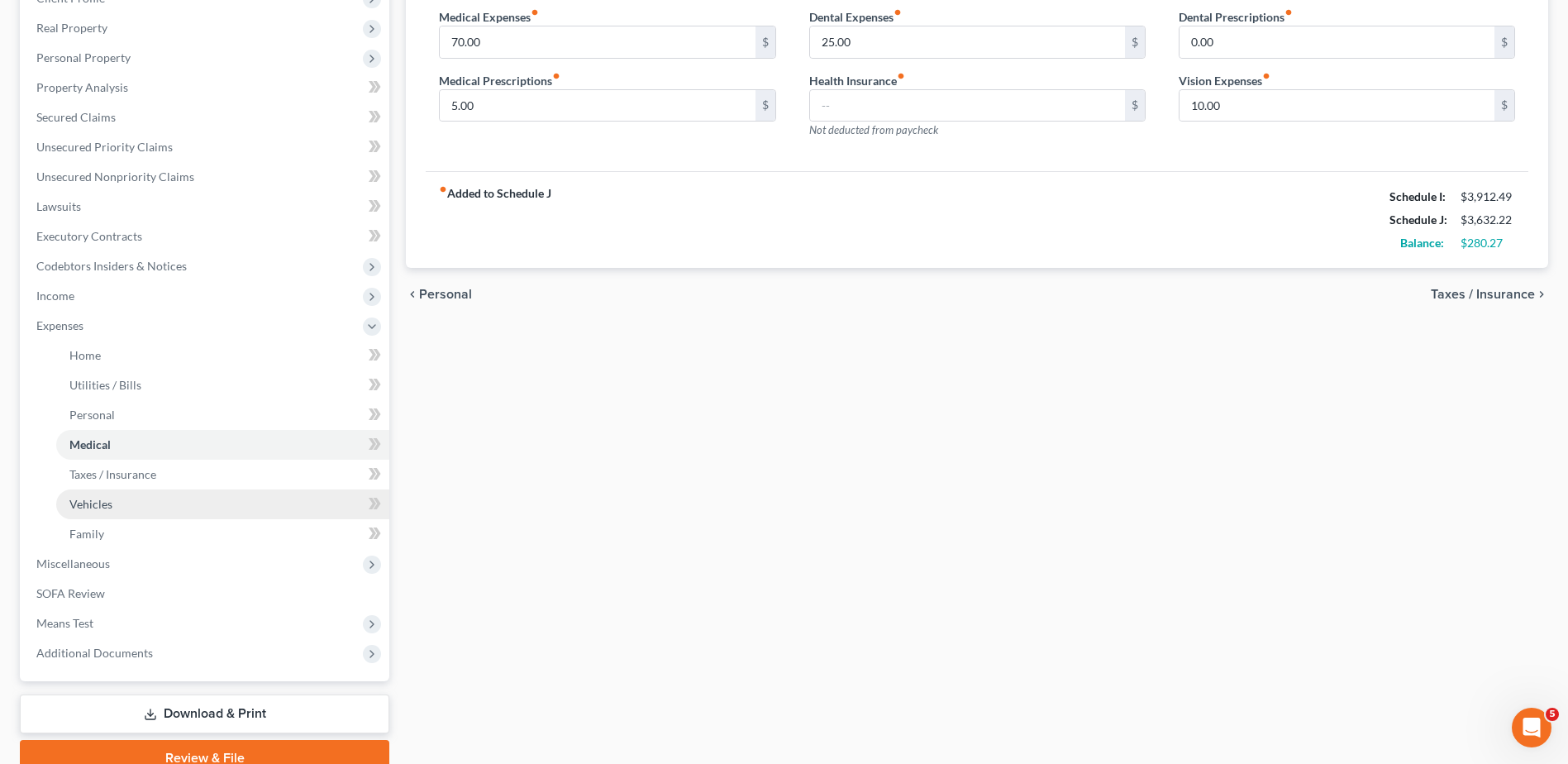
click at [131, 508] on link "Vehicles" at bounding box center [222, 504] width 333 height 30
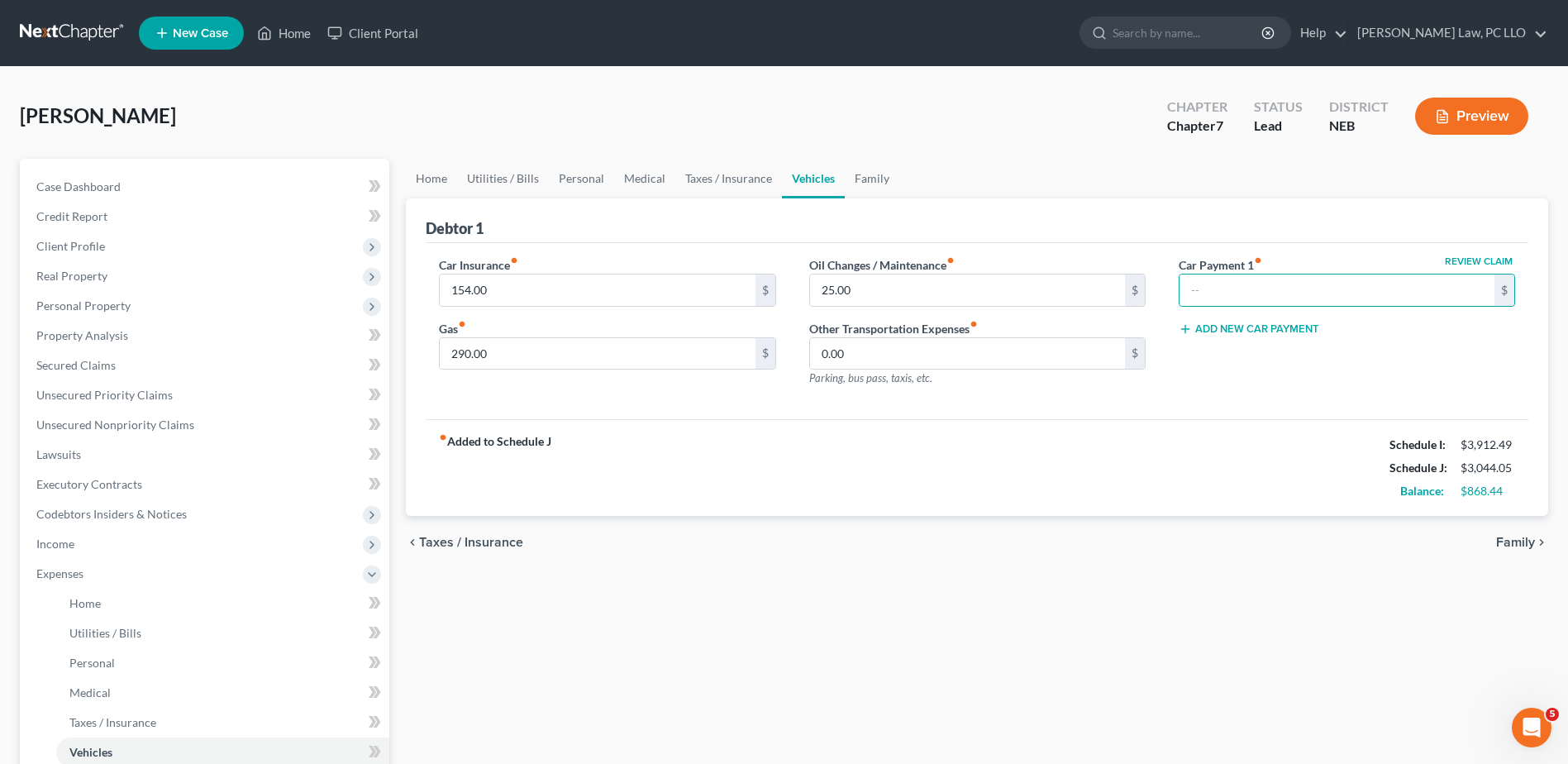
click at [1300, 398] on div "Review Claim Car Payment 1 fiber_manual_record $ Add New Car Payment" at bounding box center [1346, 328] width 369 height 144
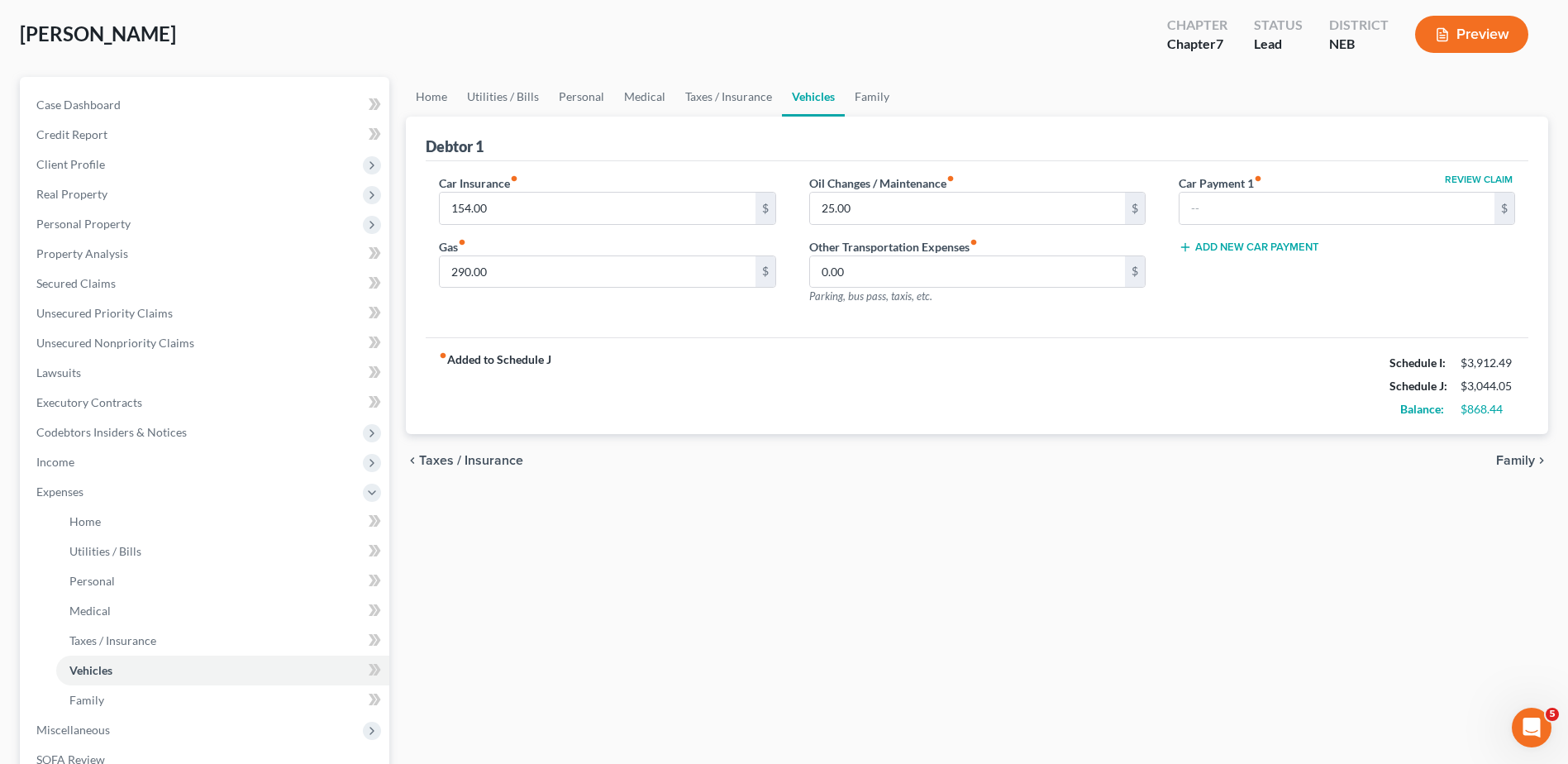
scroll to position [83, 0]
click at [89, 704] on span "Family" at bounding box center [87, 699] width 34 height 14
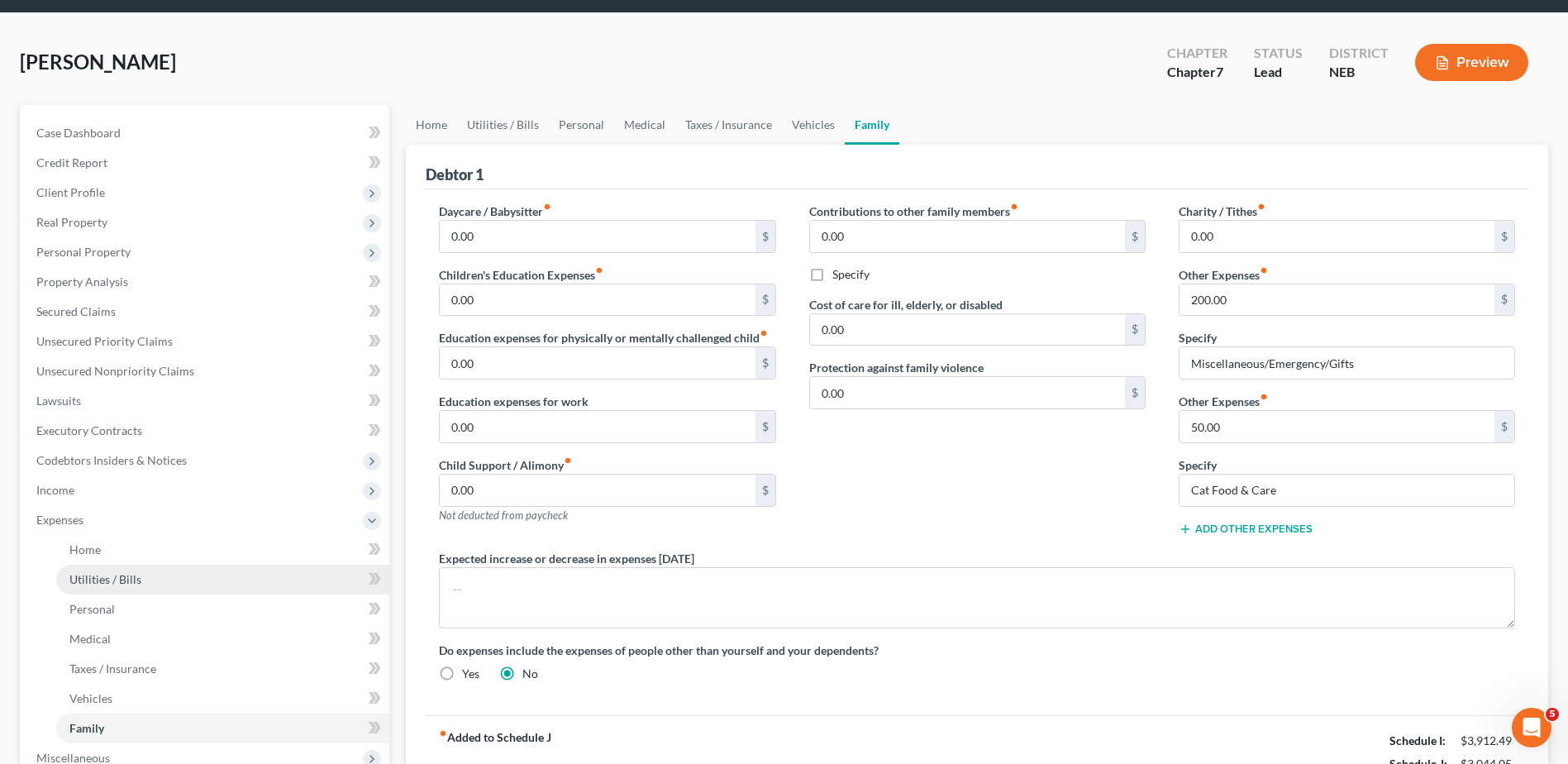
scroll to position [83, 0]
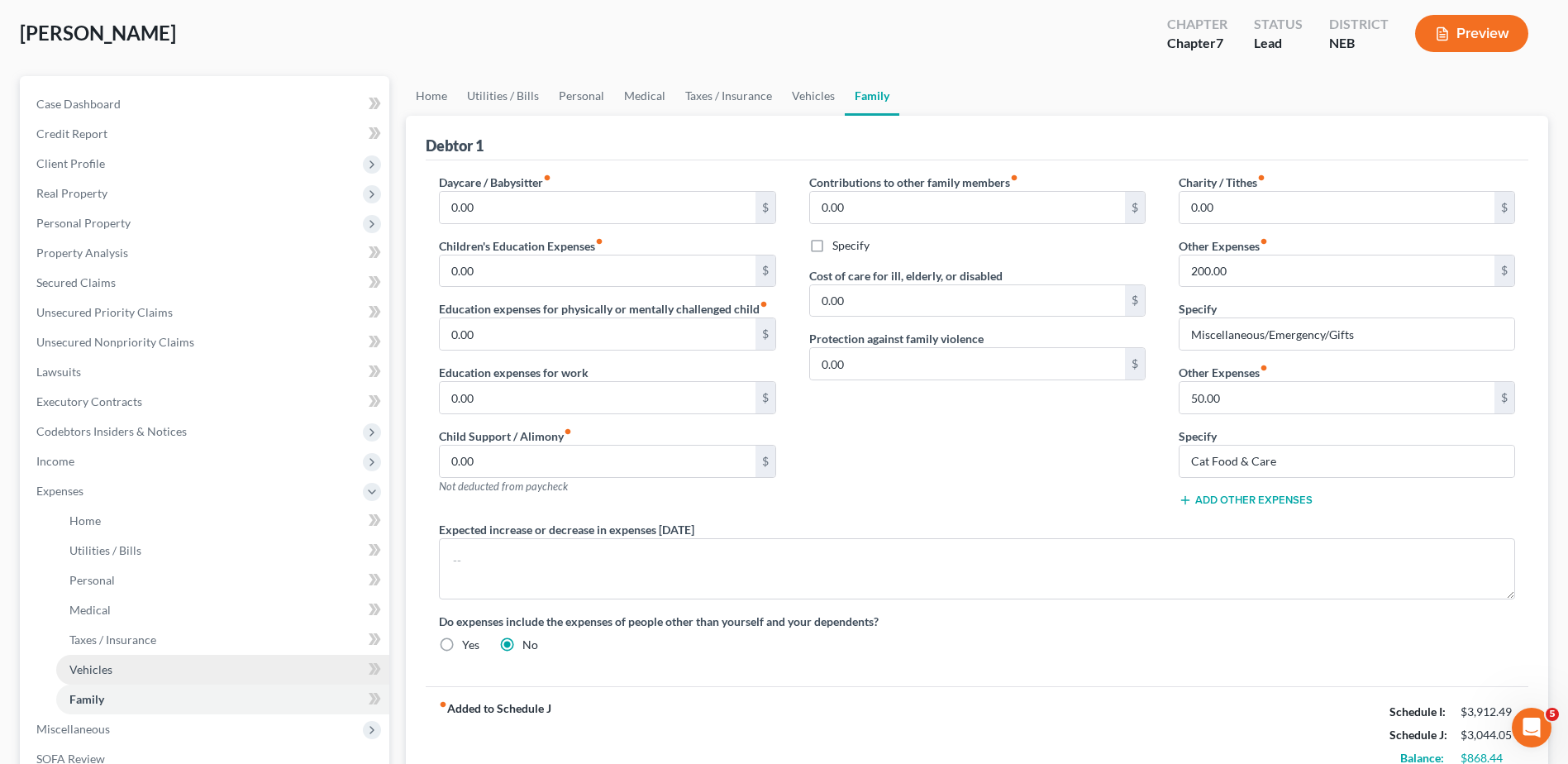
click at [117, 671] on link "Vehicles" at bounding box center [222, 670] width 333 height 30
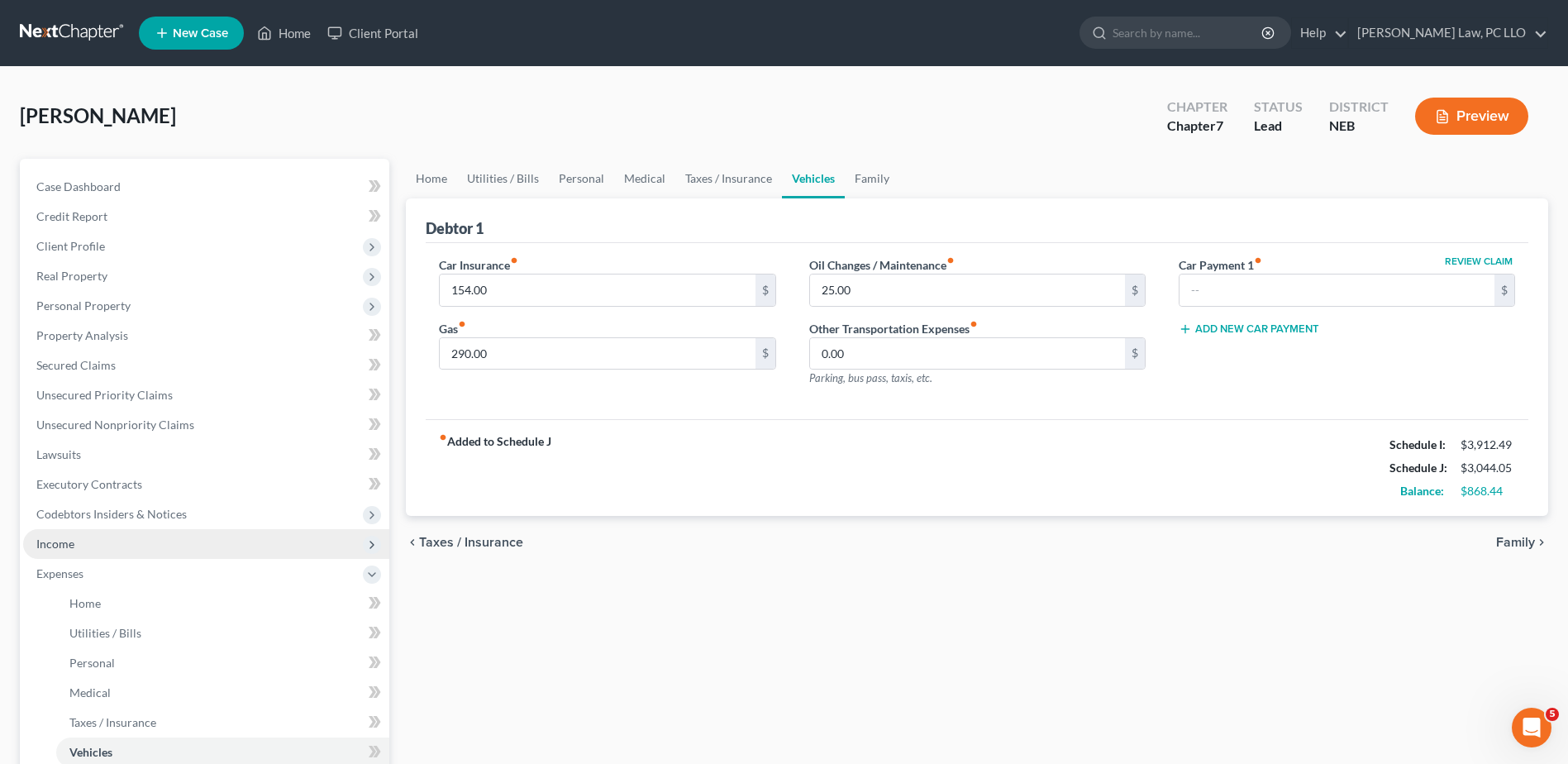
click at [110, 552] on span "Income" at bounding box center [207, 544] width 366 height 30
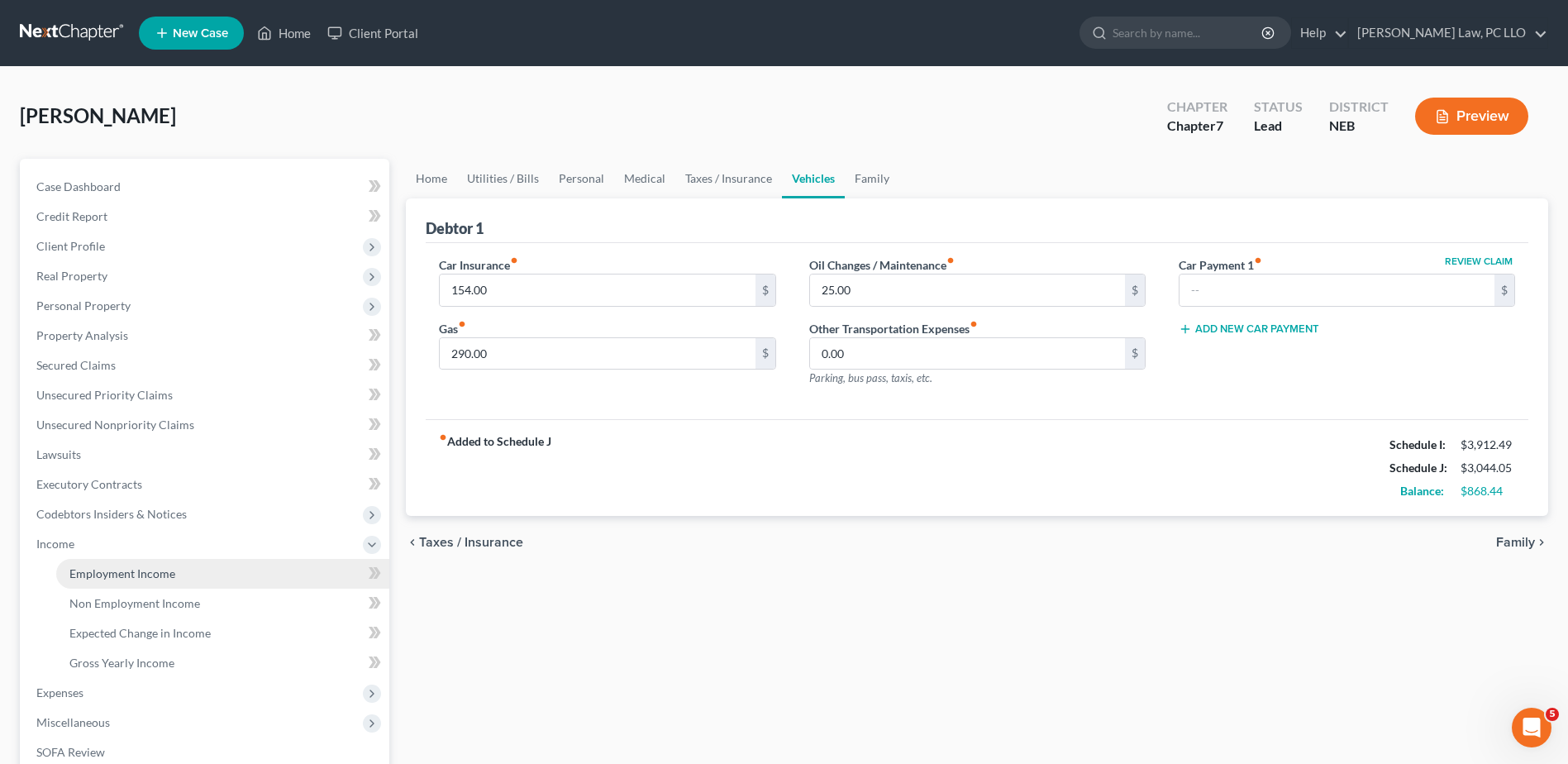
click at [181, 574] on link "Employment Income" at bounding box center [222, 573] width 333 height 30
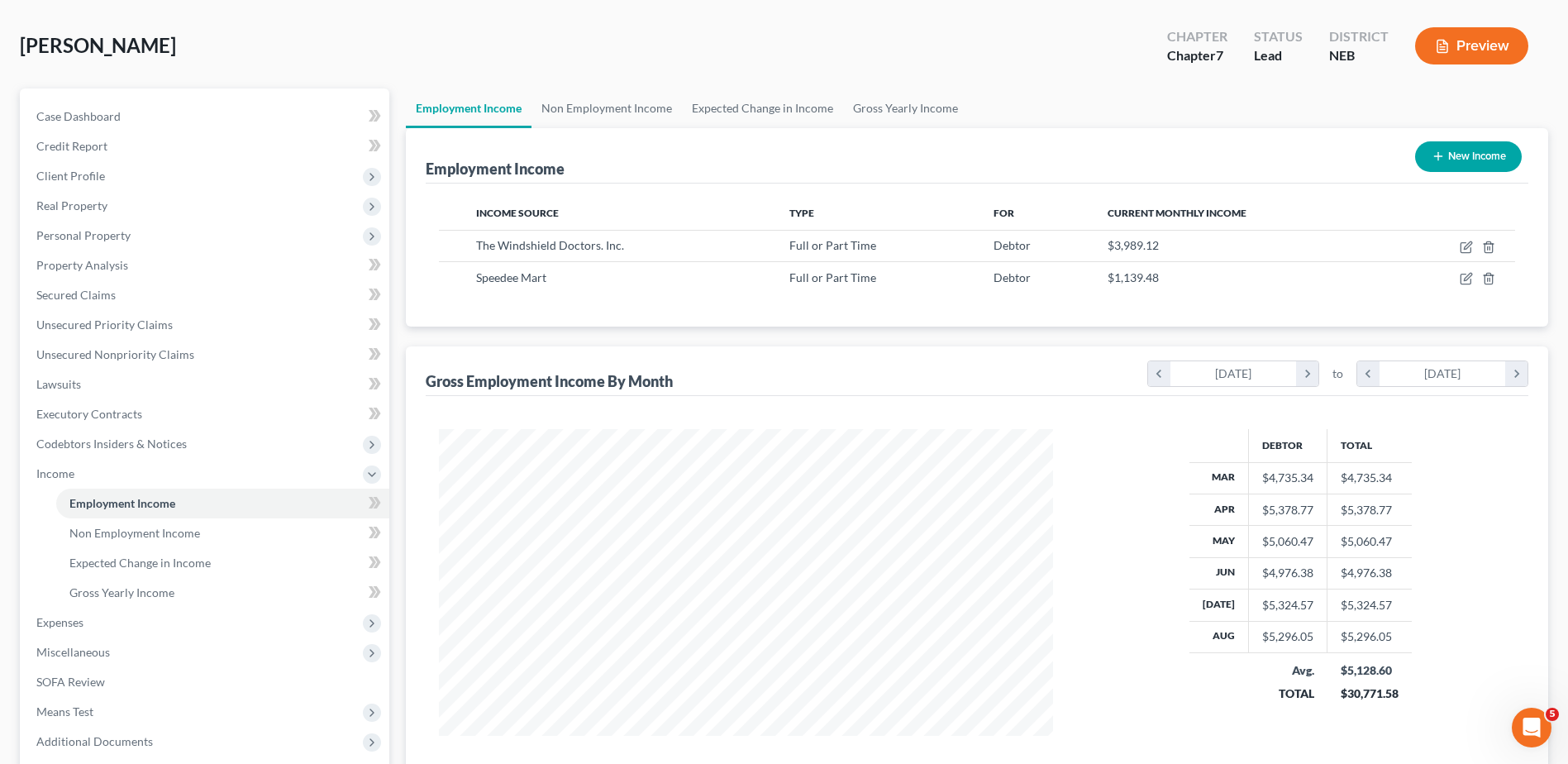
scroll to position [69, 0]
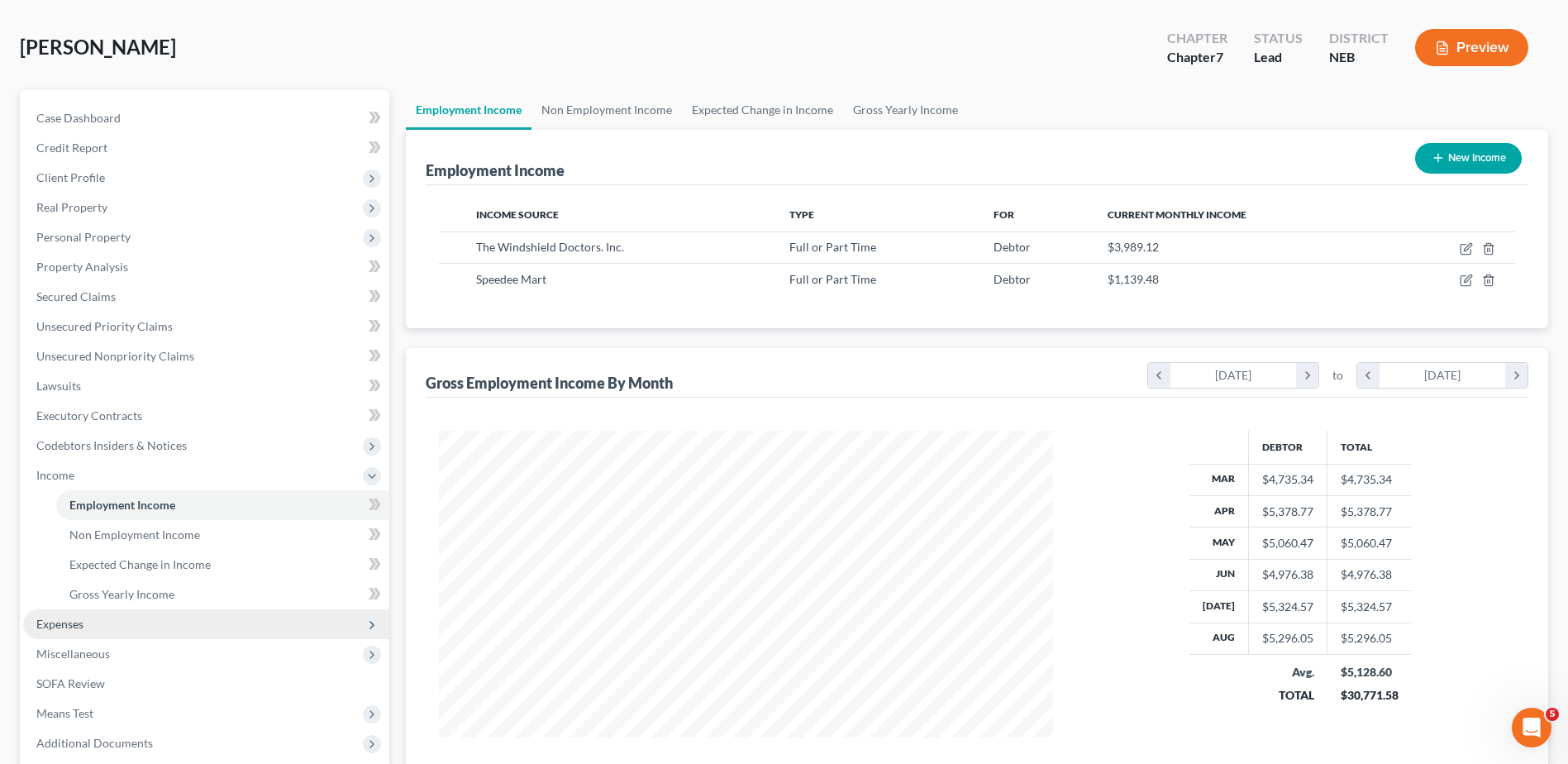
click at [111, 625] on span "Expenses" at bounding box center [207, 624] width 366 height 30
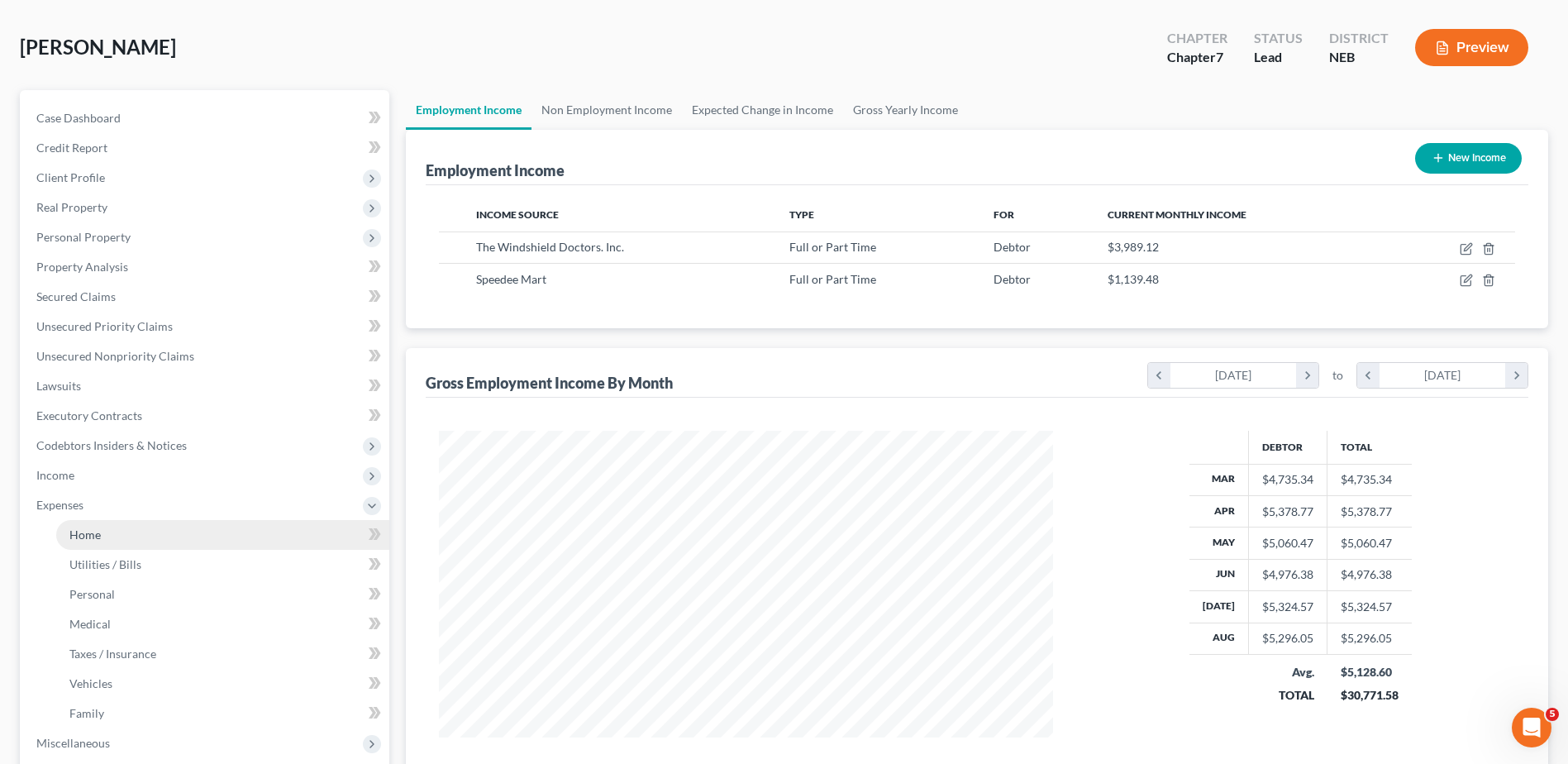
click at [110, 535] on link "Home" at bounding box center [222, 534] width 333 height 30
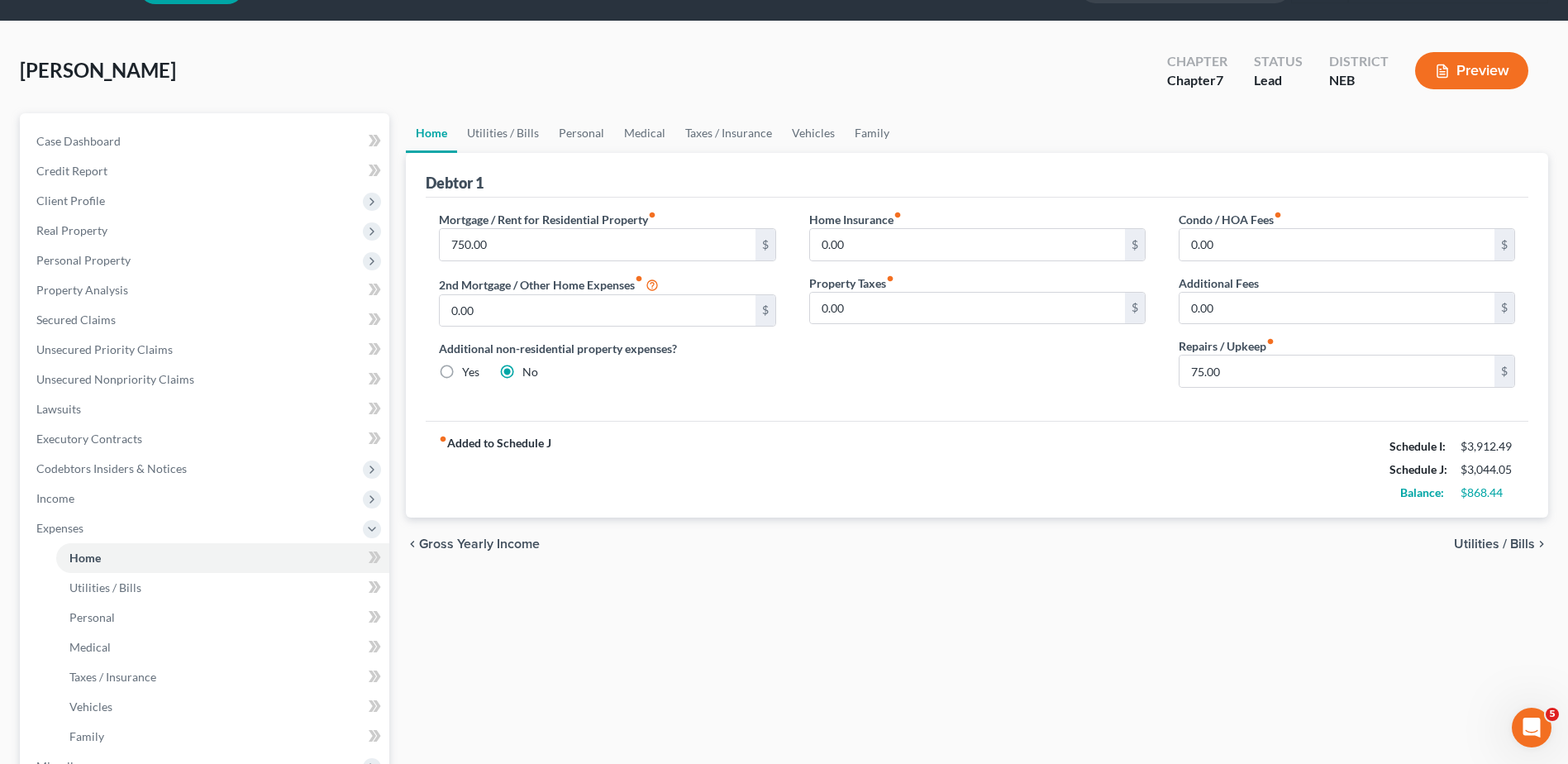
scroll to position [83, 0]
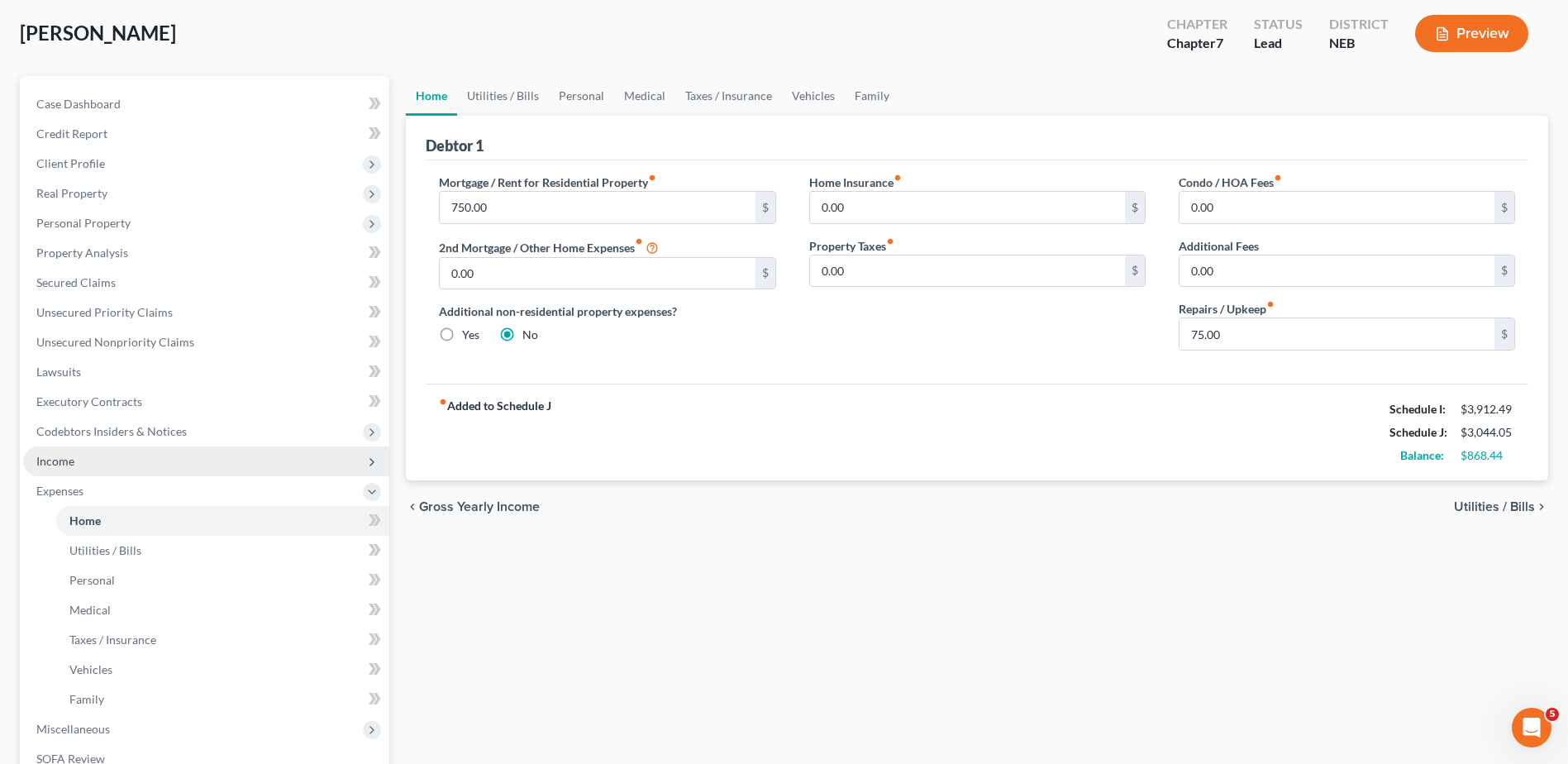
click at [112, 457] on span "Income" at bounding box center [207, 461] width 366 height 30
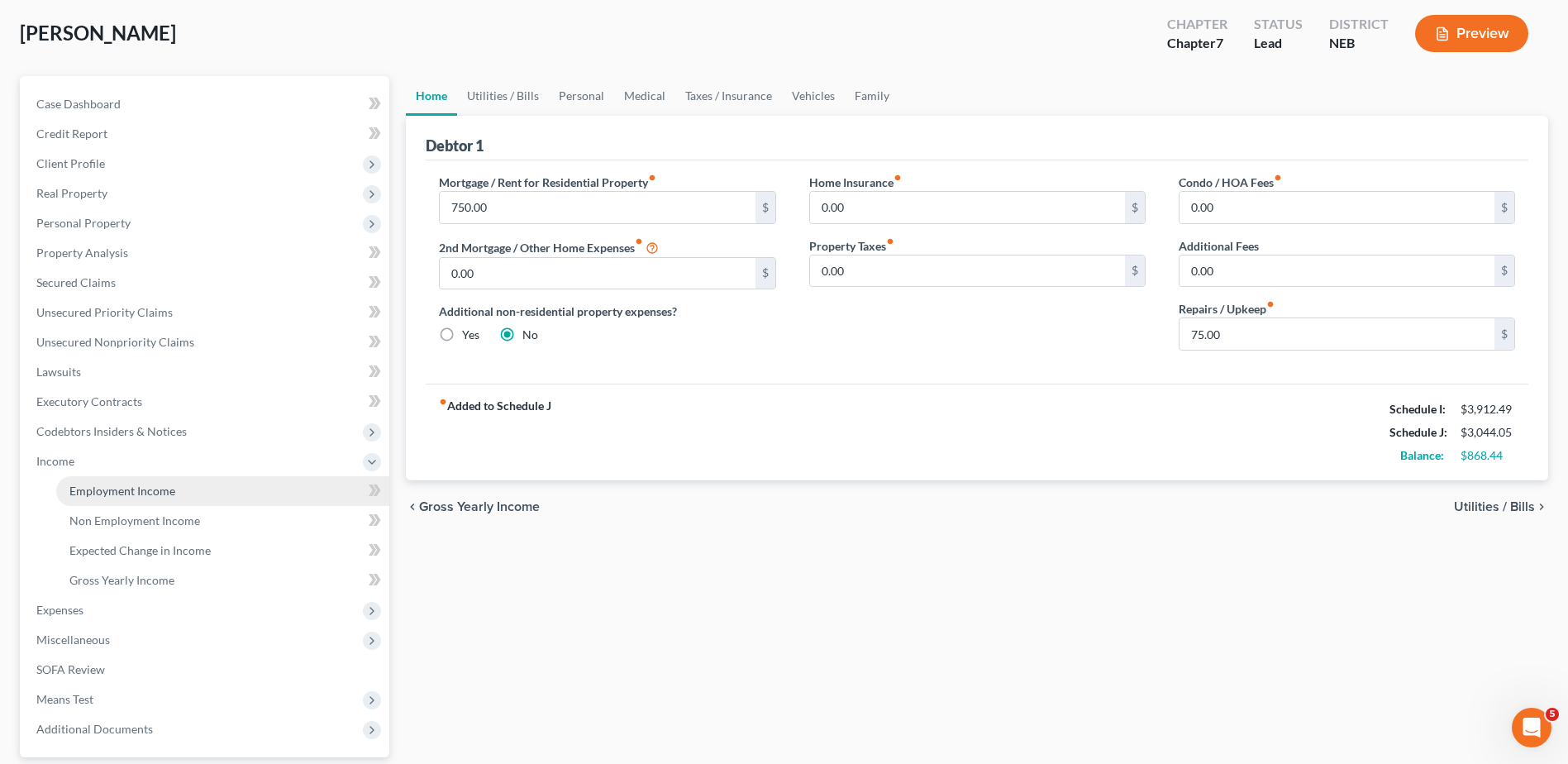
click at [214, 488] on link "Employment Income" at bounding box center [222, 491] width 333 height 30
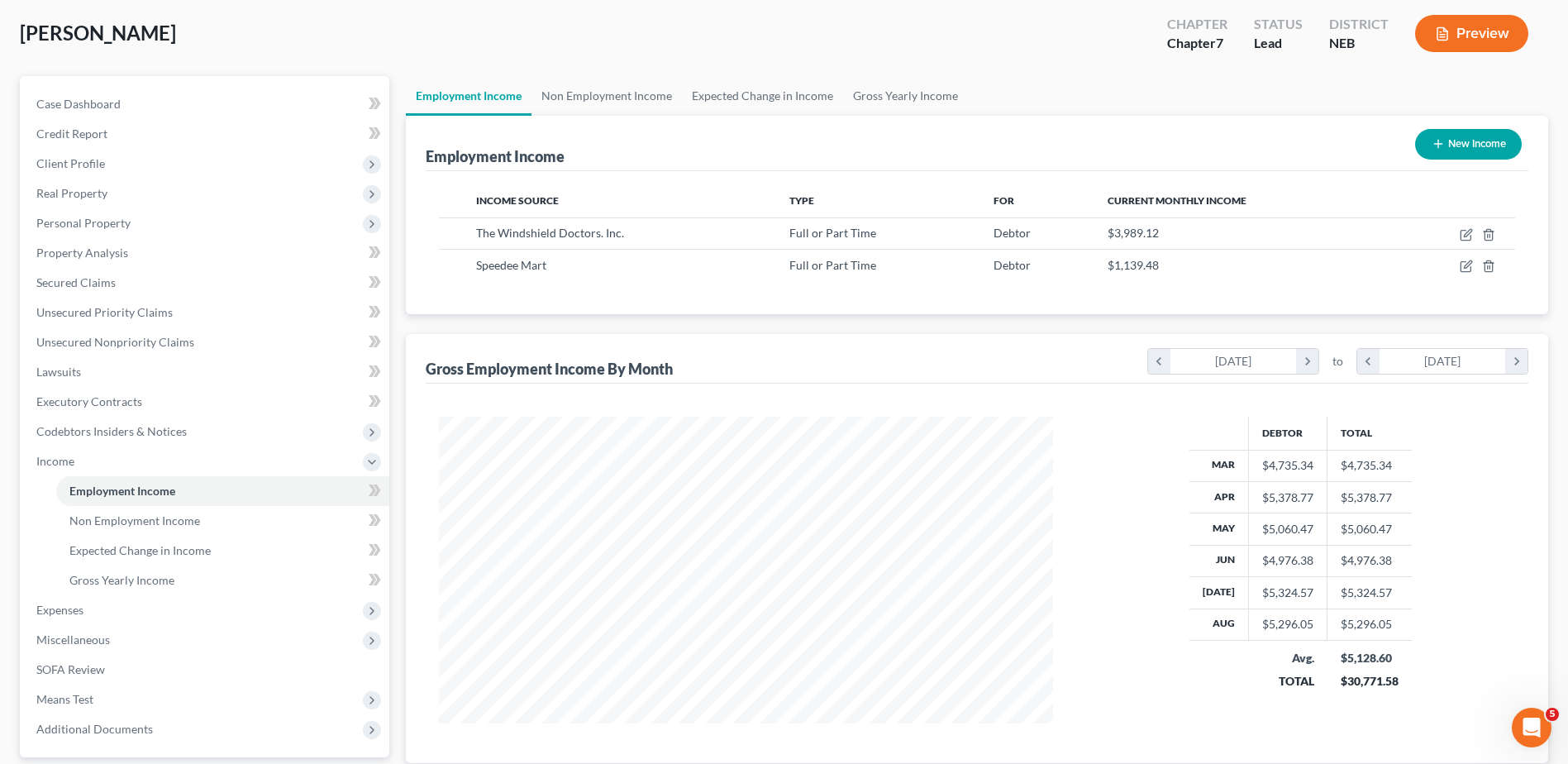
scroll to position [165, 0]
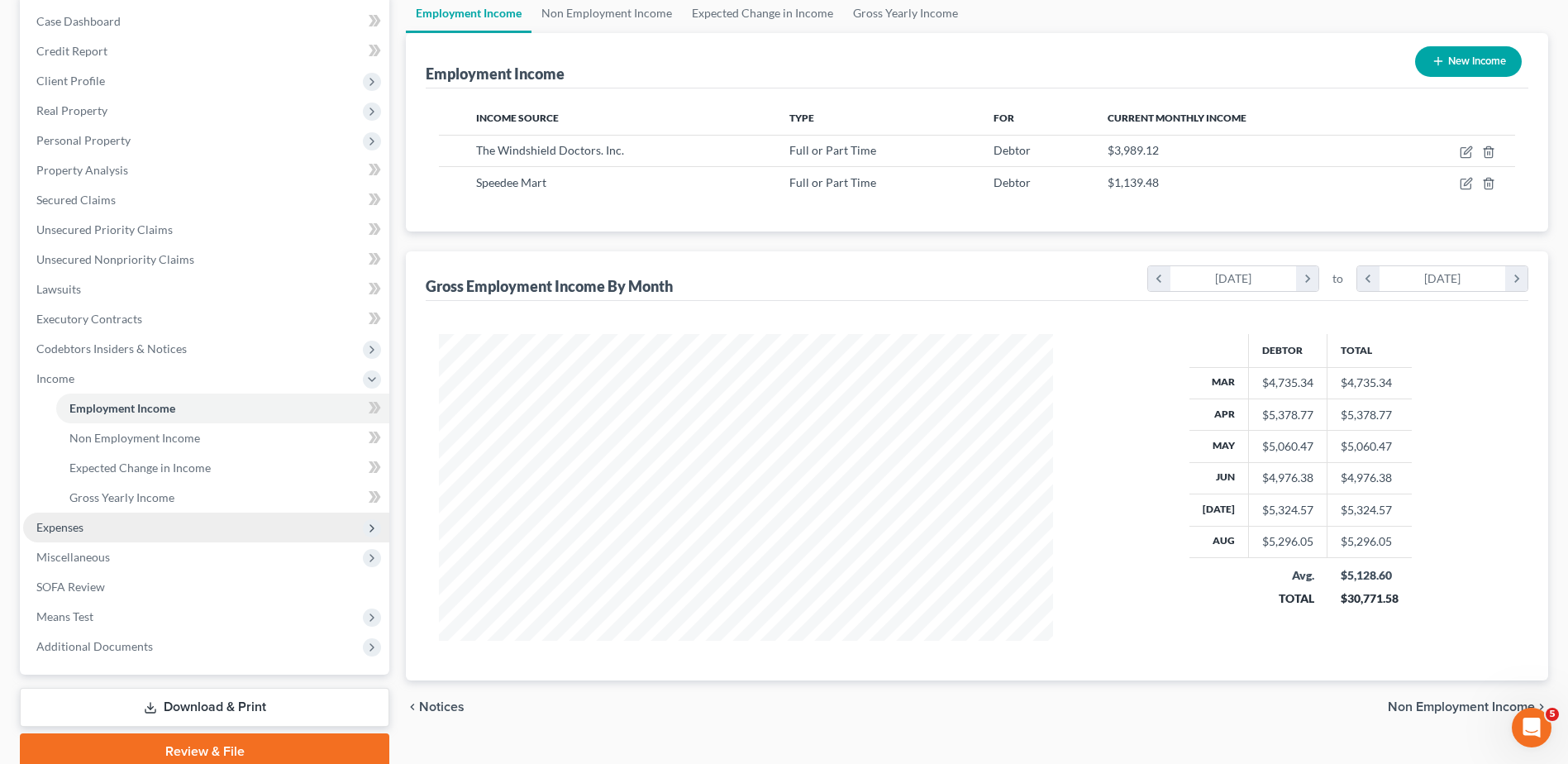
click at [121, 525] on span "Expenses" at bounding box center [207, 527] width 366 height 30
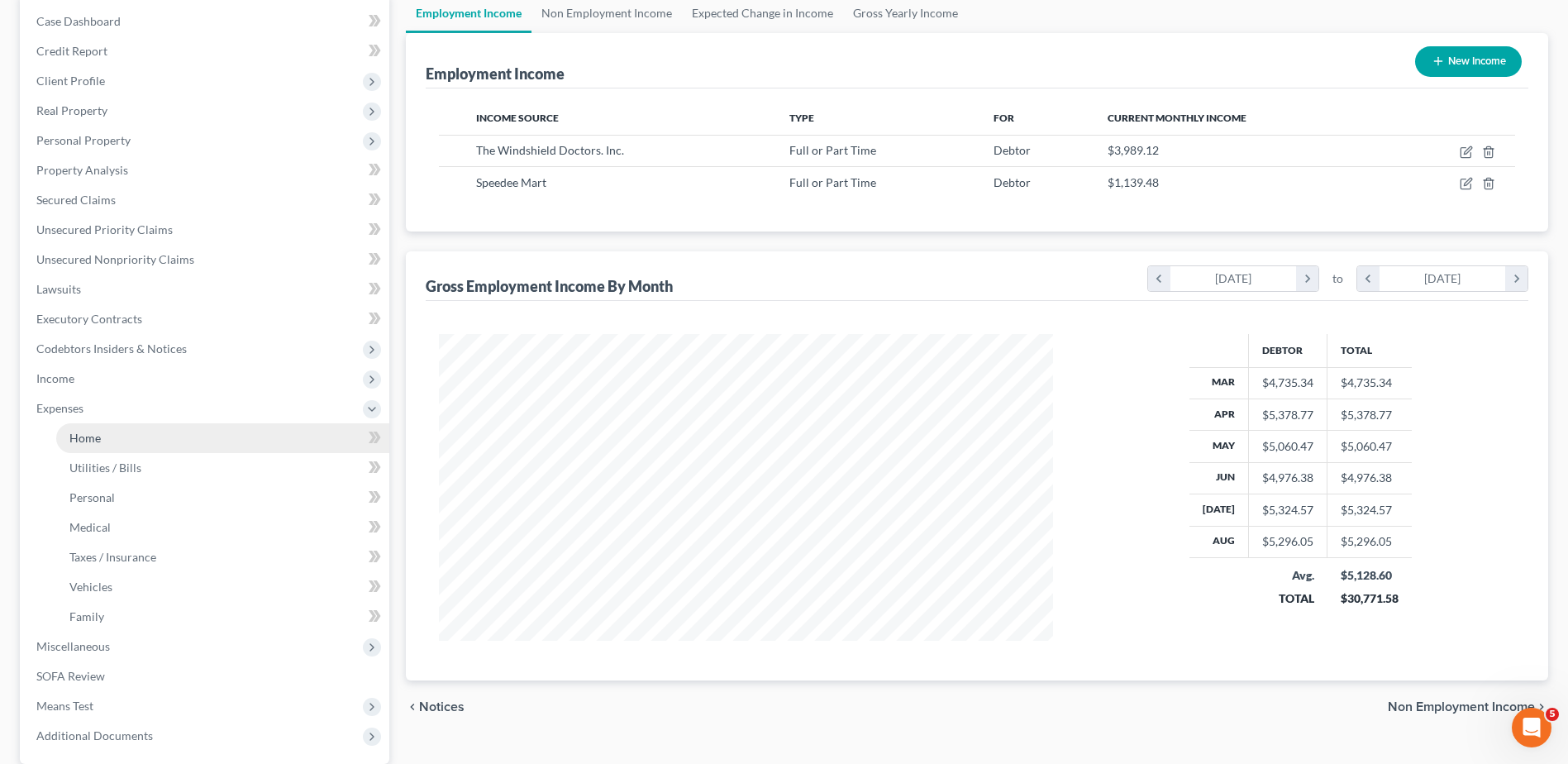
click at [112, 434] on link "Home" at bounding box center [222, 438] width 333 height 30
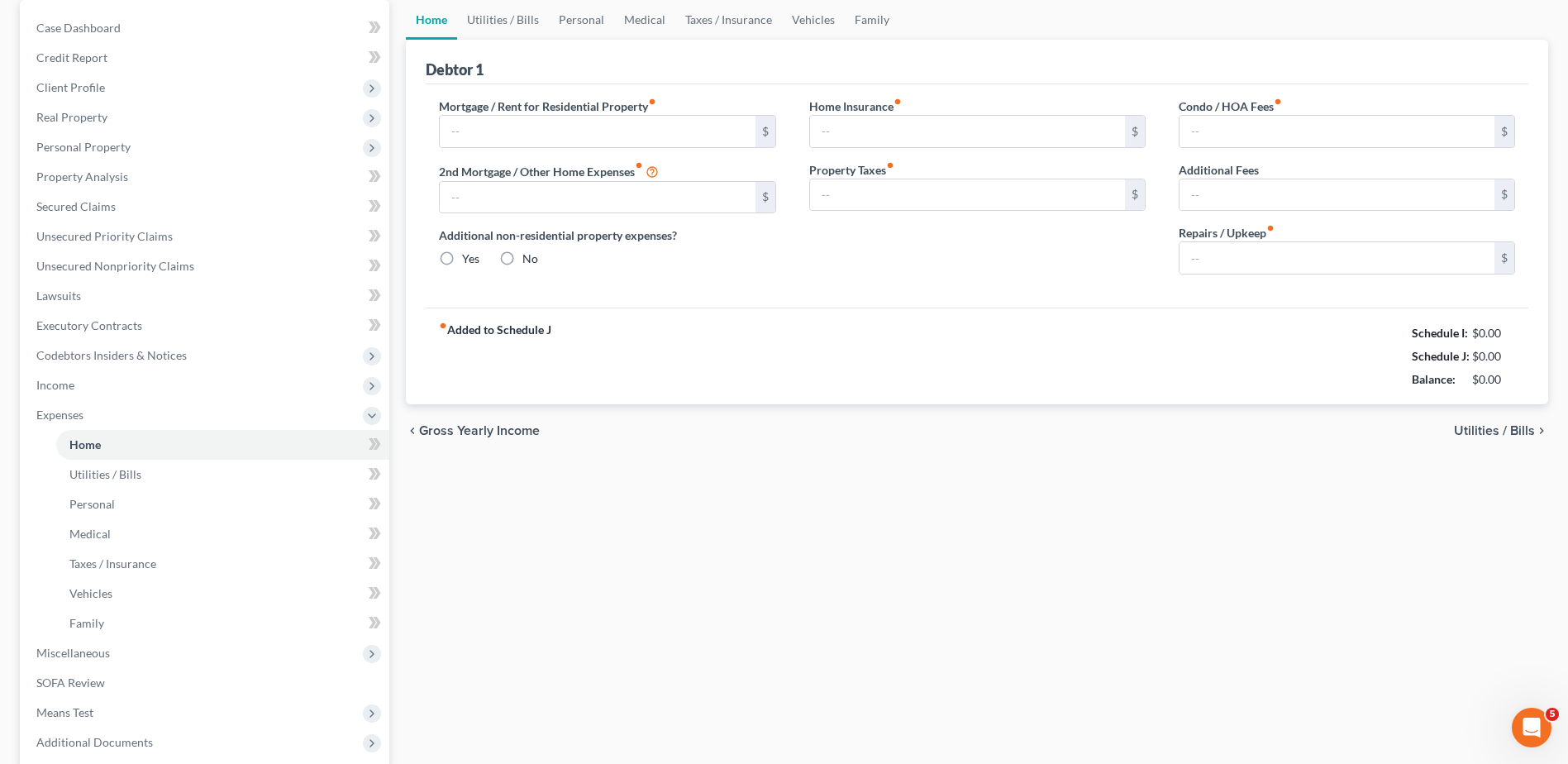
type input "750.00"
type input "0.00"
radio input "true"
type input "0.00"
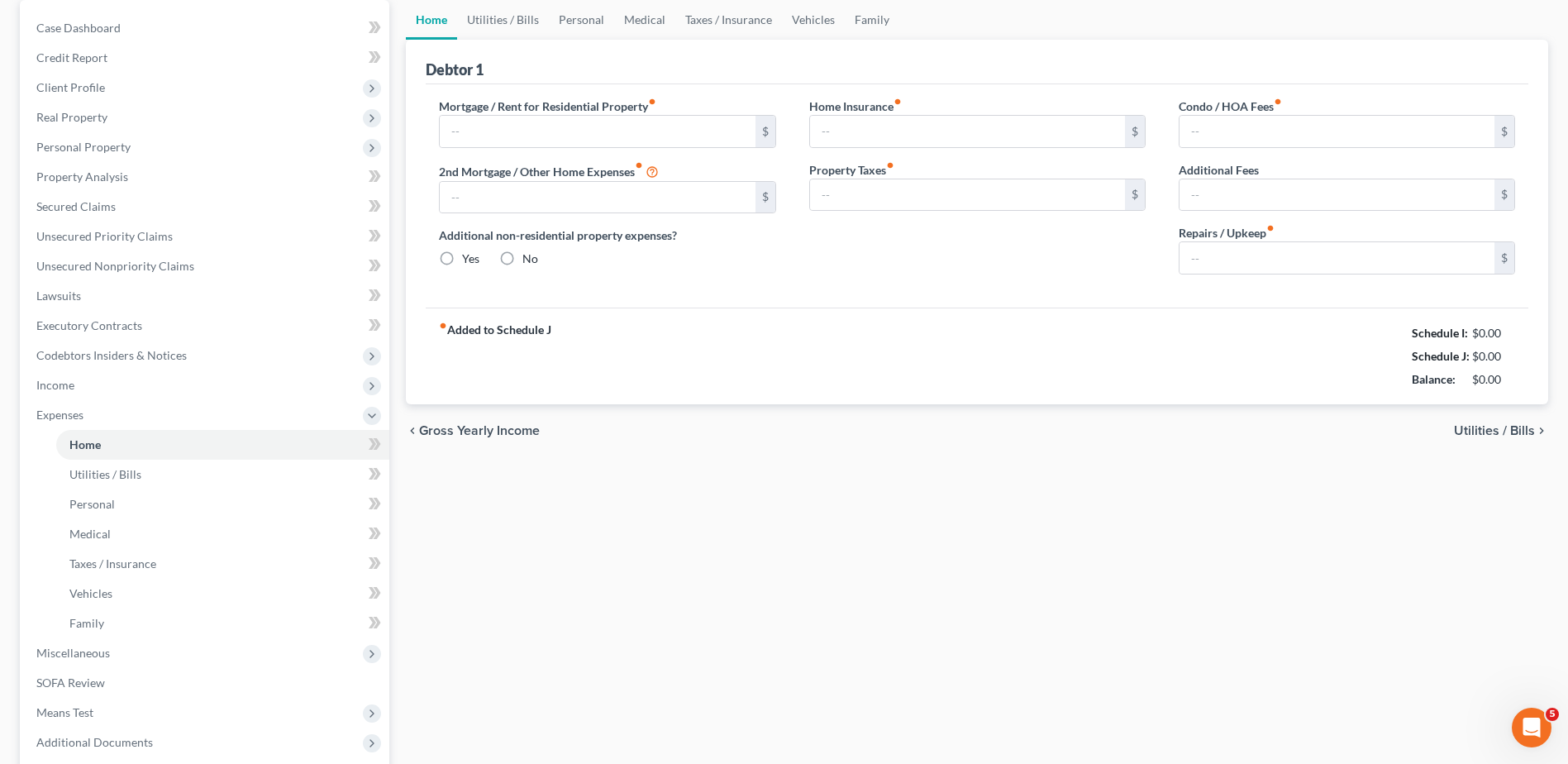
type input "0.00"
type input "75.00"
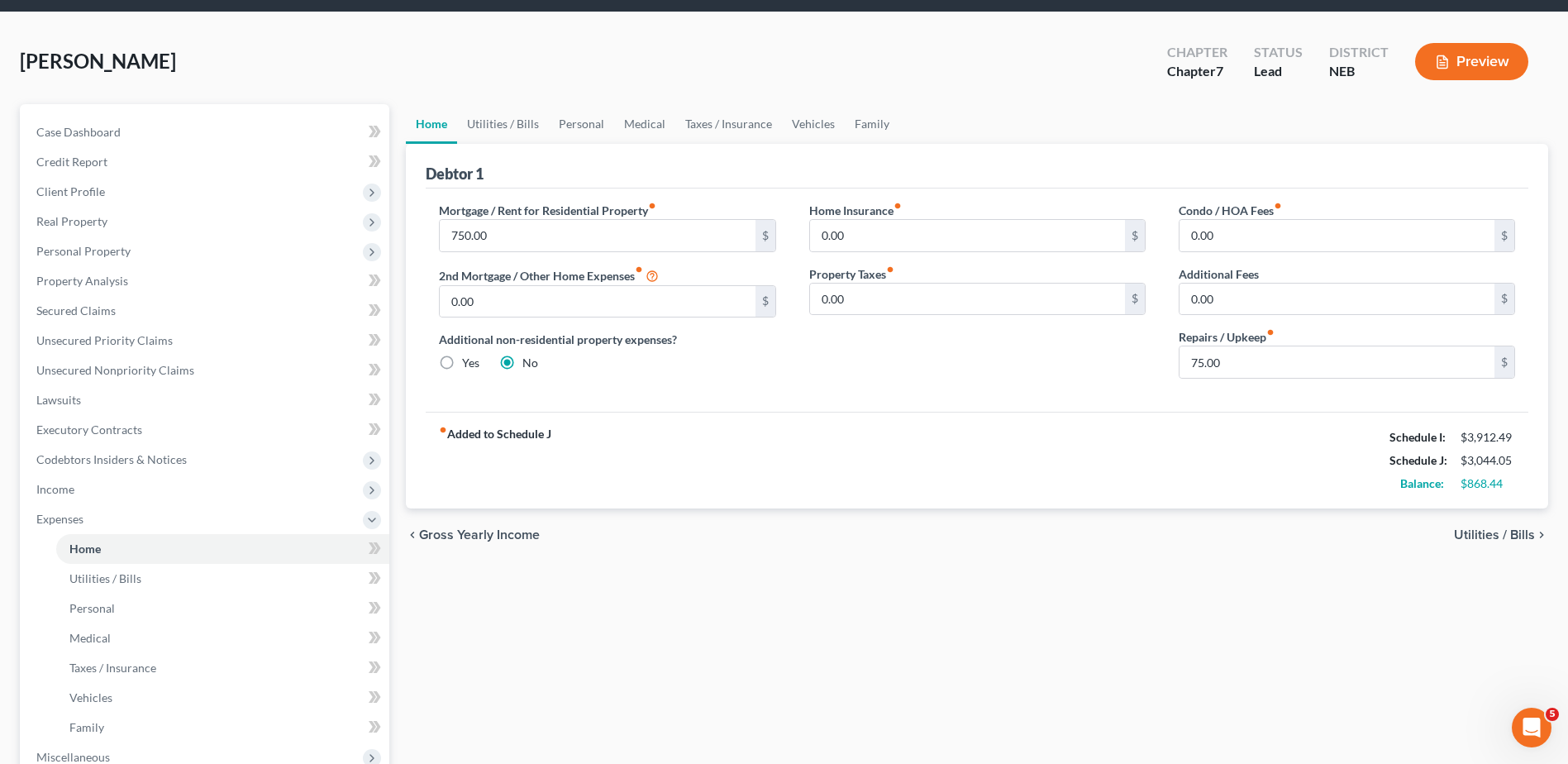
scroll to position [83, 0]
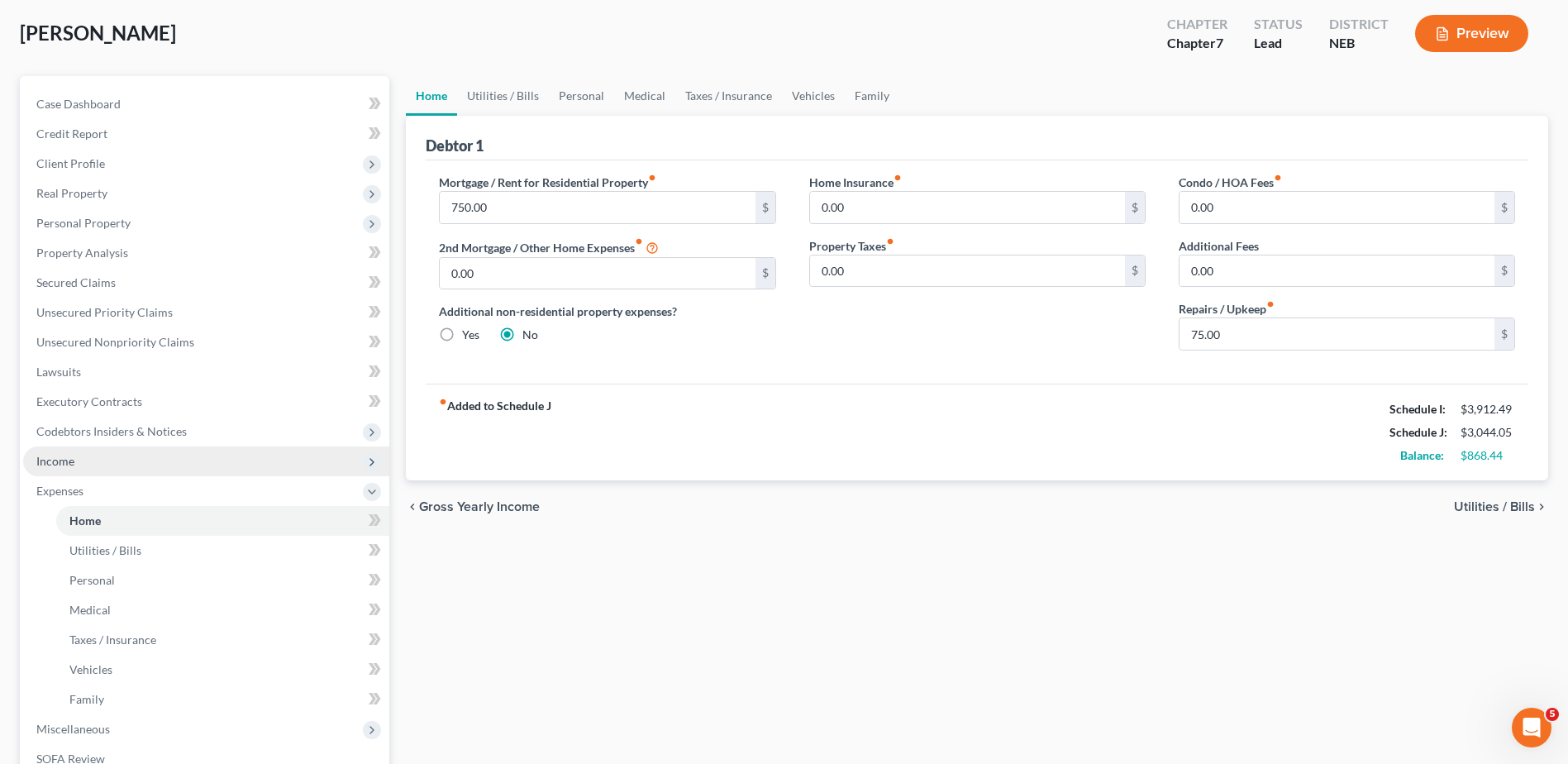
click at [87, 468] on span "Income" at bounding box center [207, 461] width 366 height 30
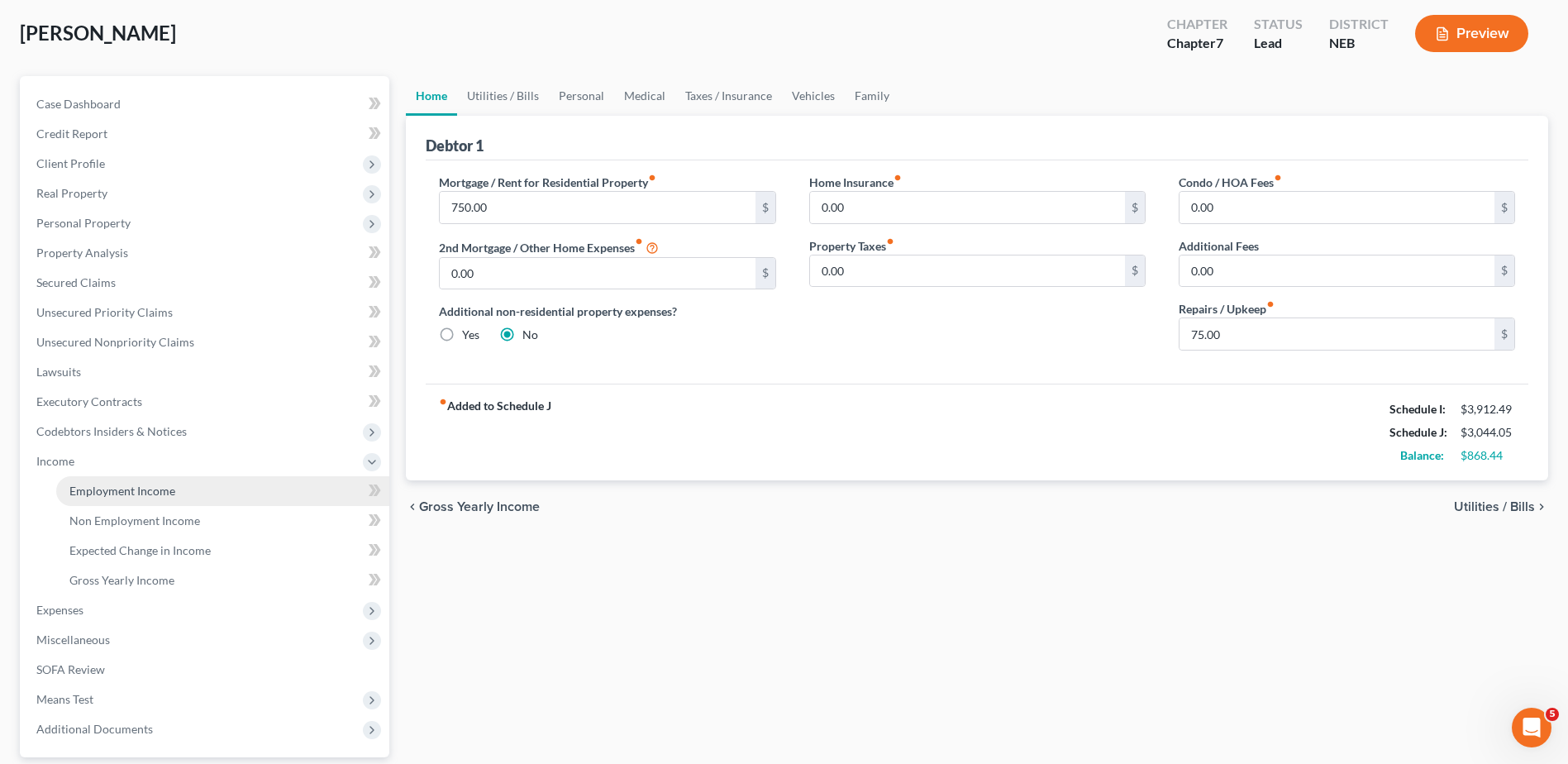
click at [155, 494] on span "Employment Income" at bounding box center [122, 490] width 106 height 14
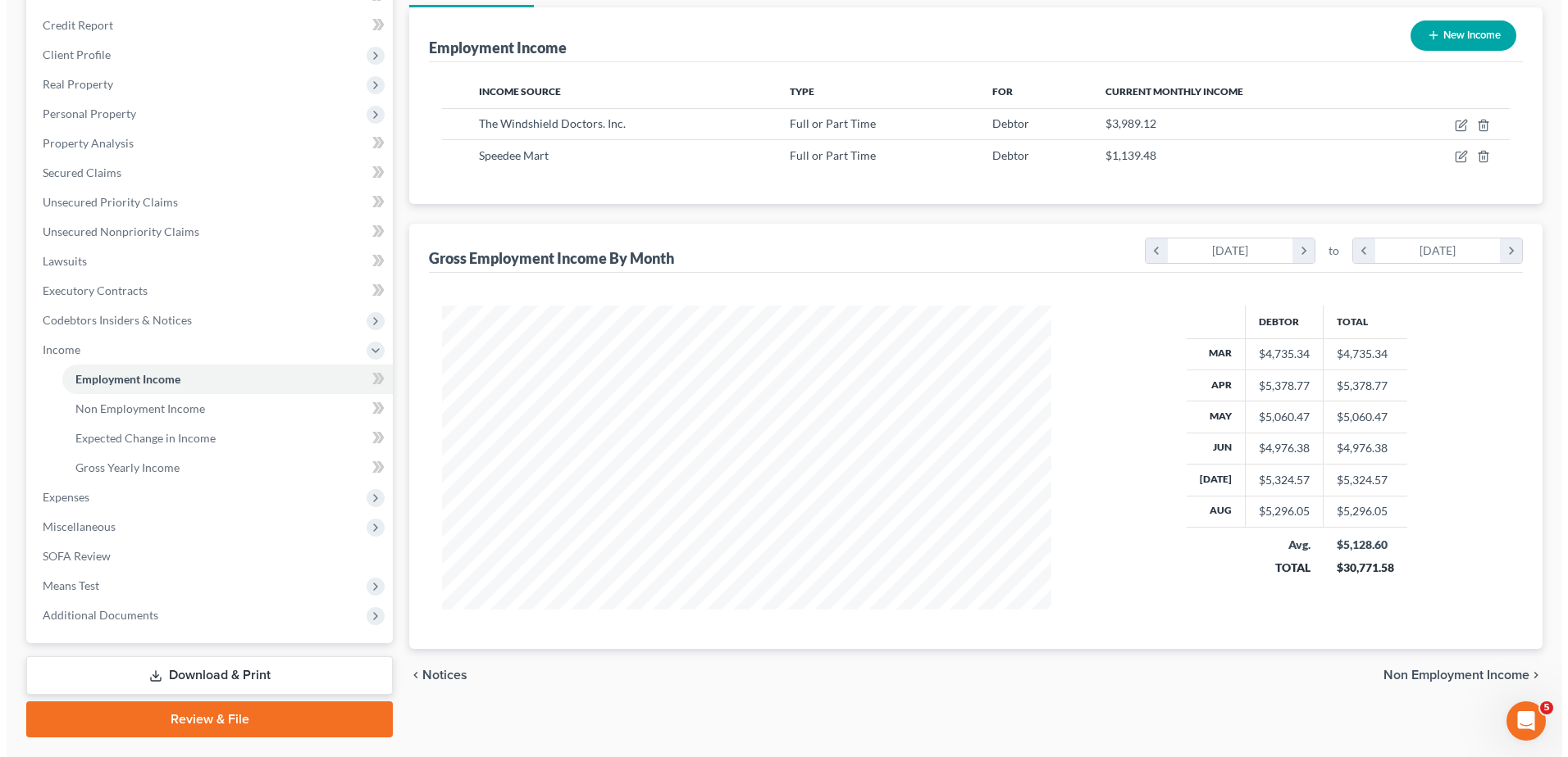
scroll to position [150, 0]
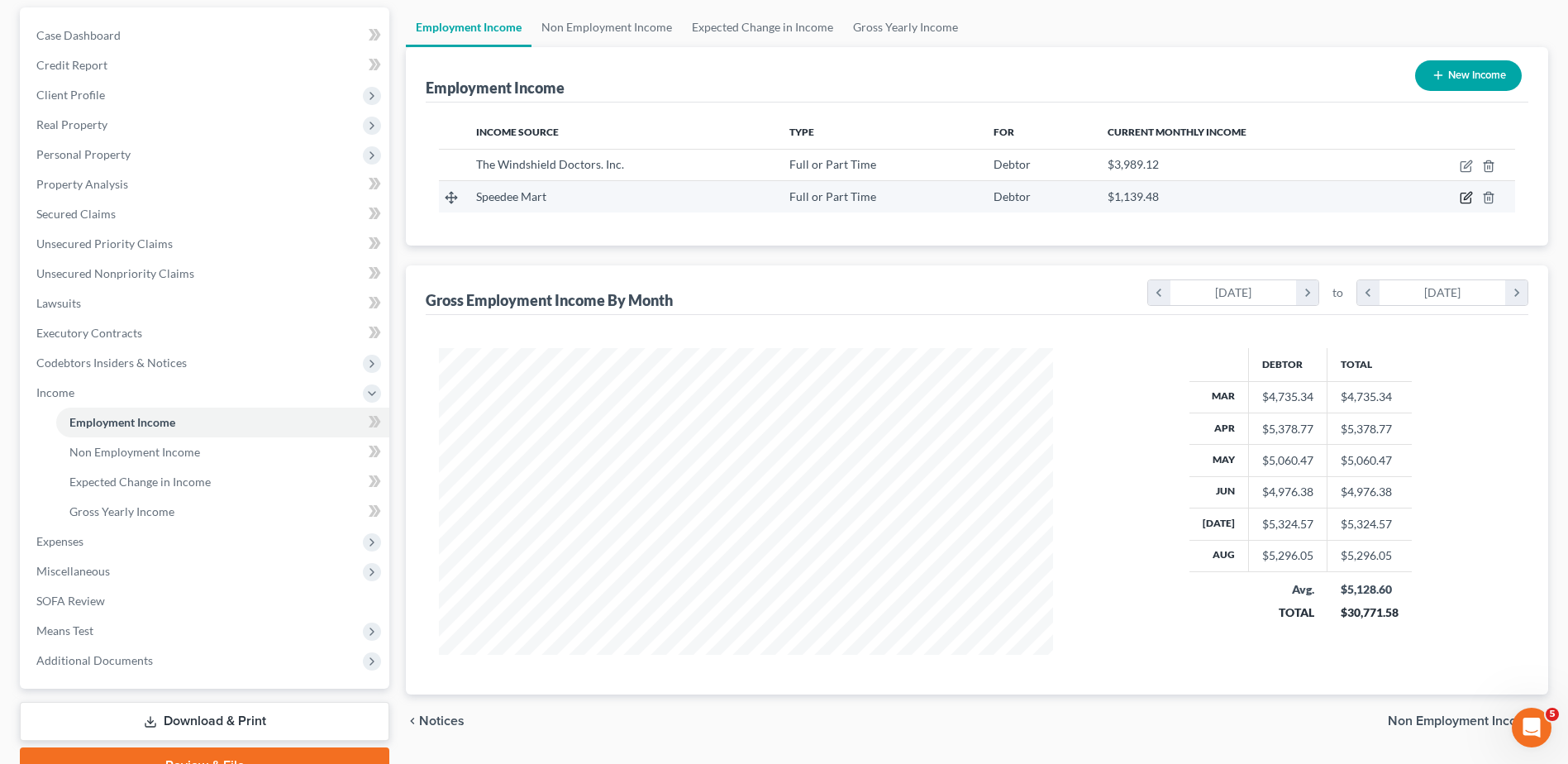
click at [1461, 193] on icon "button" at bounding box center [1465, 198] width 10 height 10
select select "0"
select select "30"
select select "3"
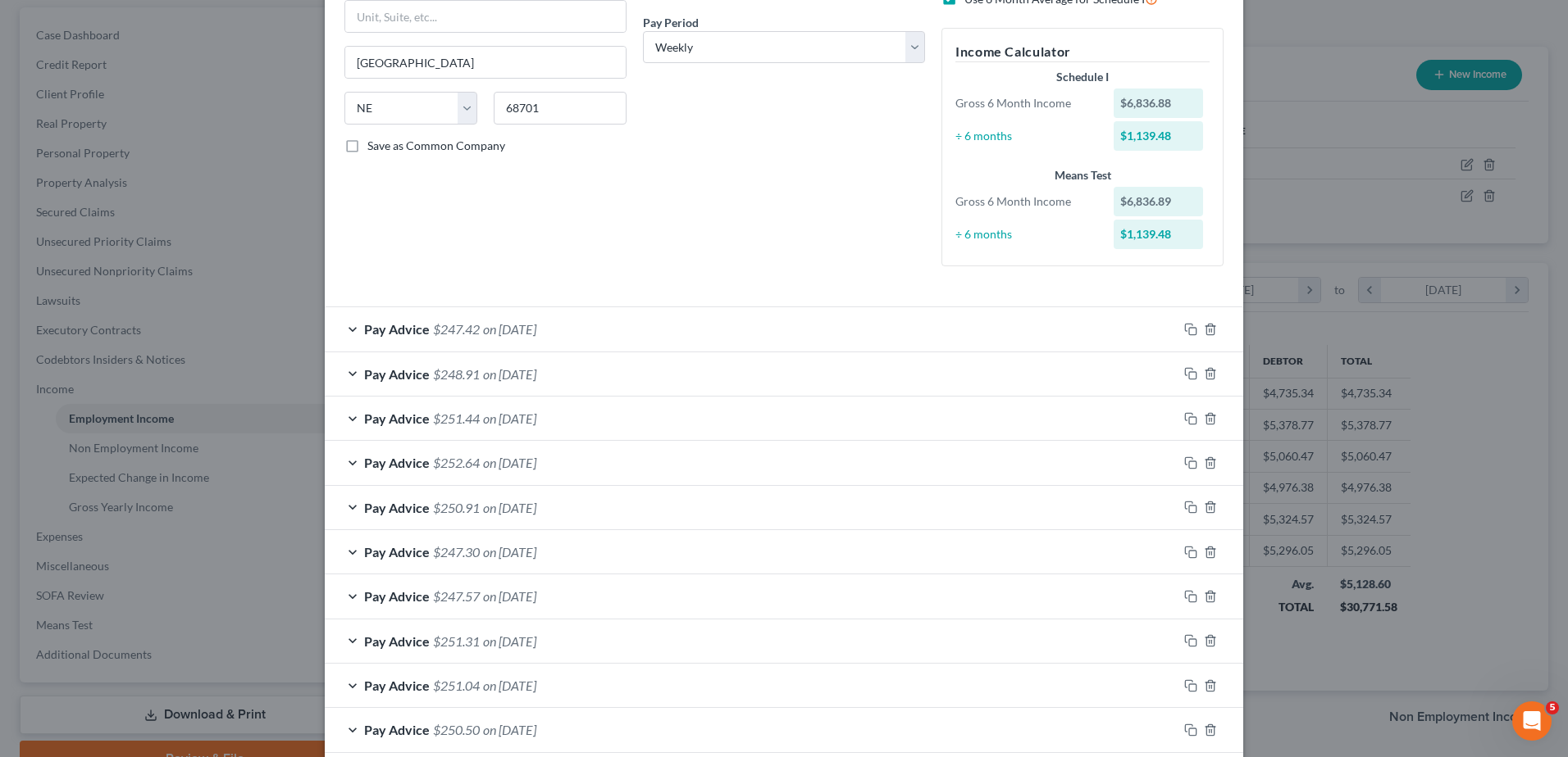
scroll to position [245, 0]
click at [1204, 329] on icon "button" at bounding box center [1210, 330] width 13 height 13
click at [1205, 328] on icon "button" at bounding box center [1210, 330] width 13 height 13
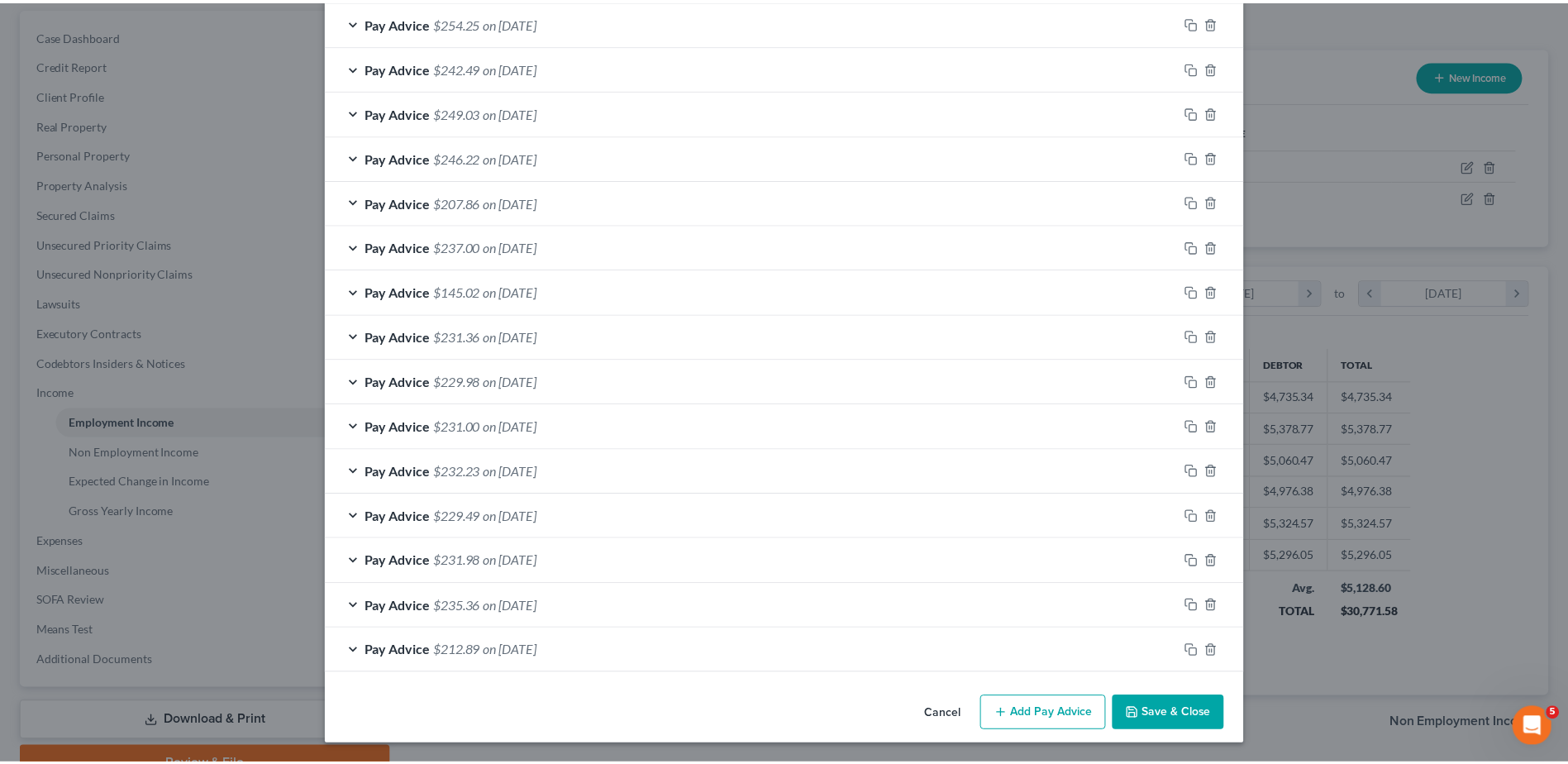
scroll to position [874, 0]
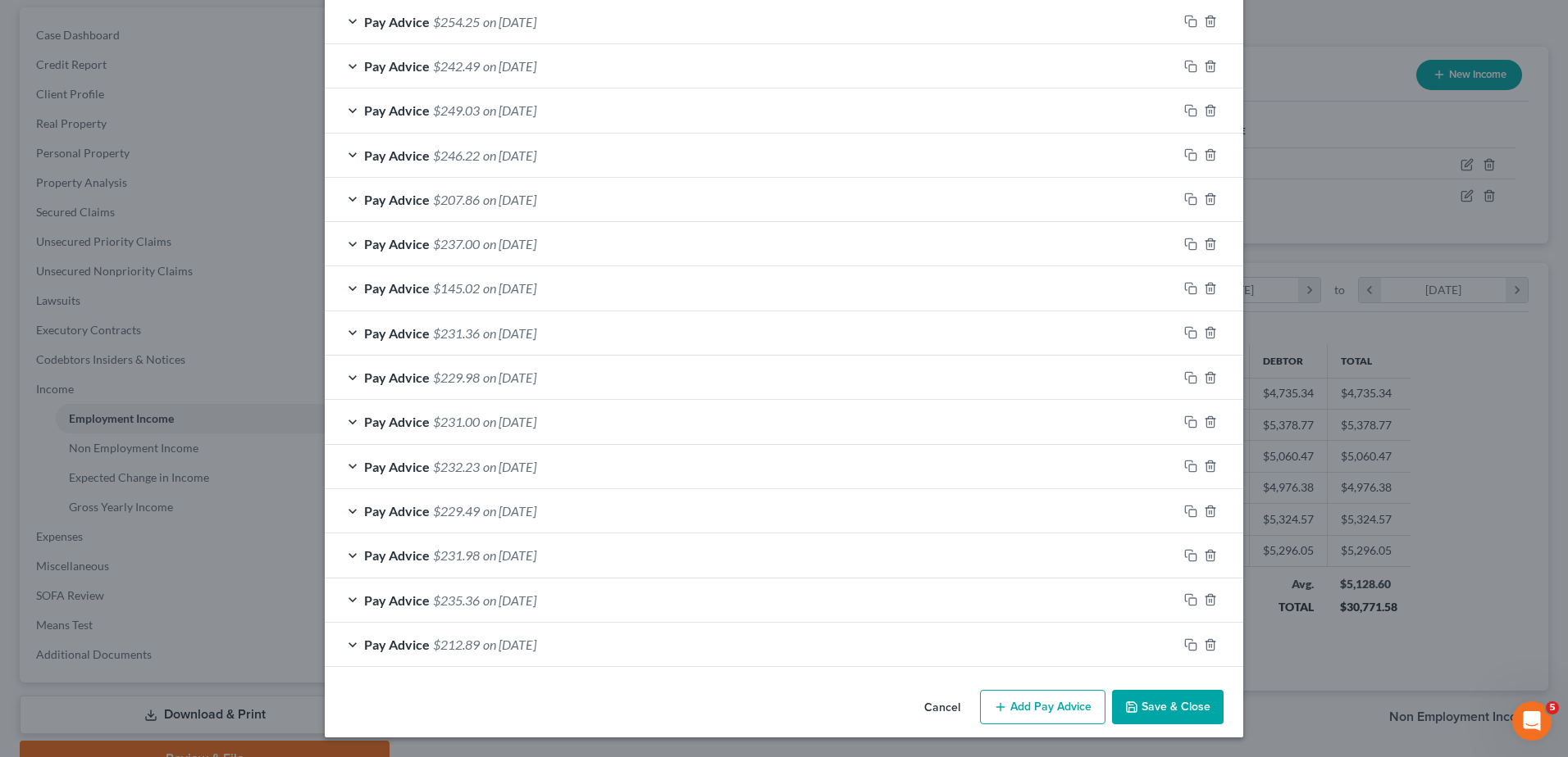
click at [1190, 708] on button "Save & Close" at bounding box center [1168, 707] width 112 height 34
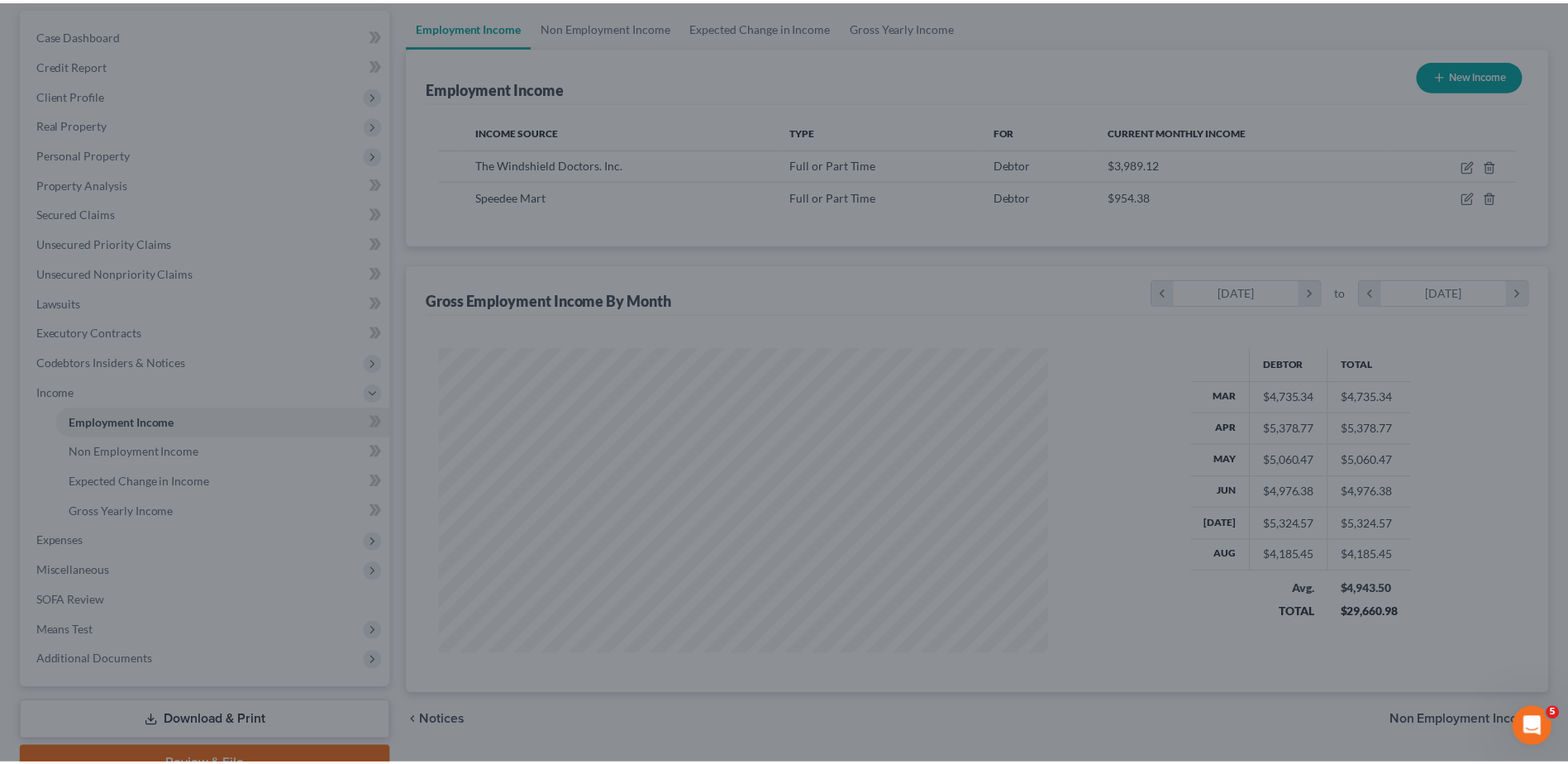
scroll to position [826666, 825887]
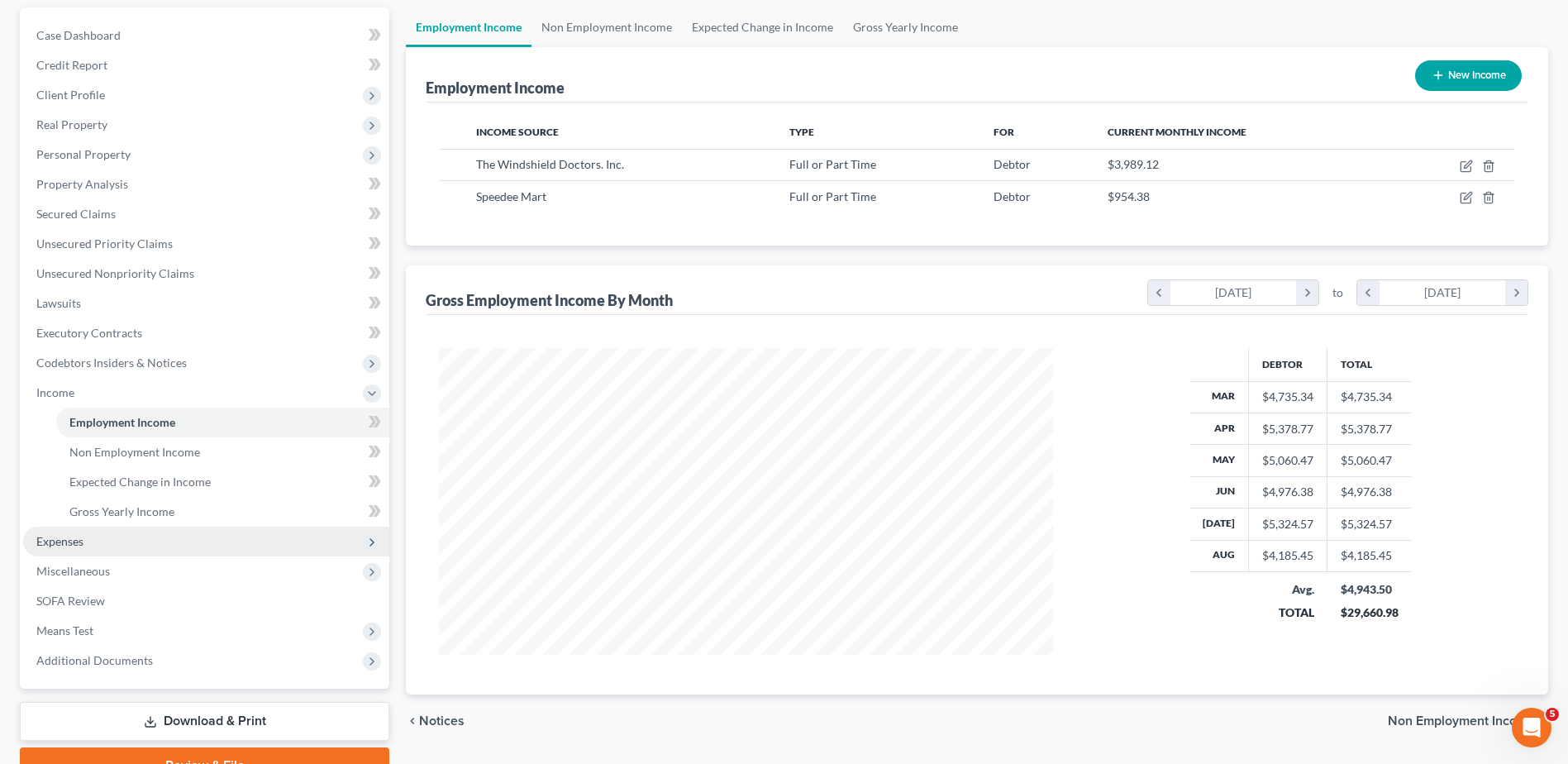
click at [90, 535] on span "Expenses" at bounding box center [207, 542] width 366 height 30
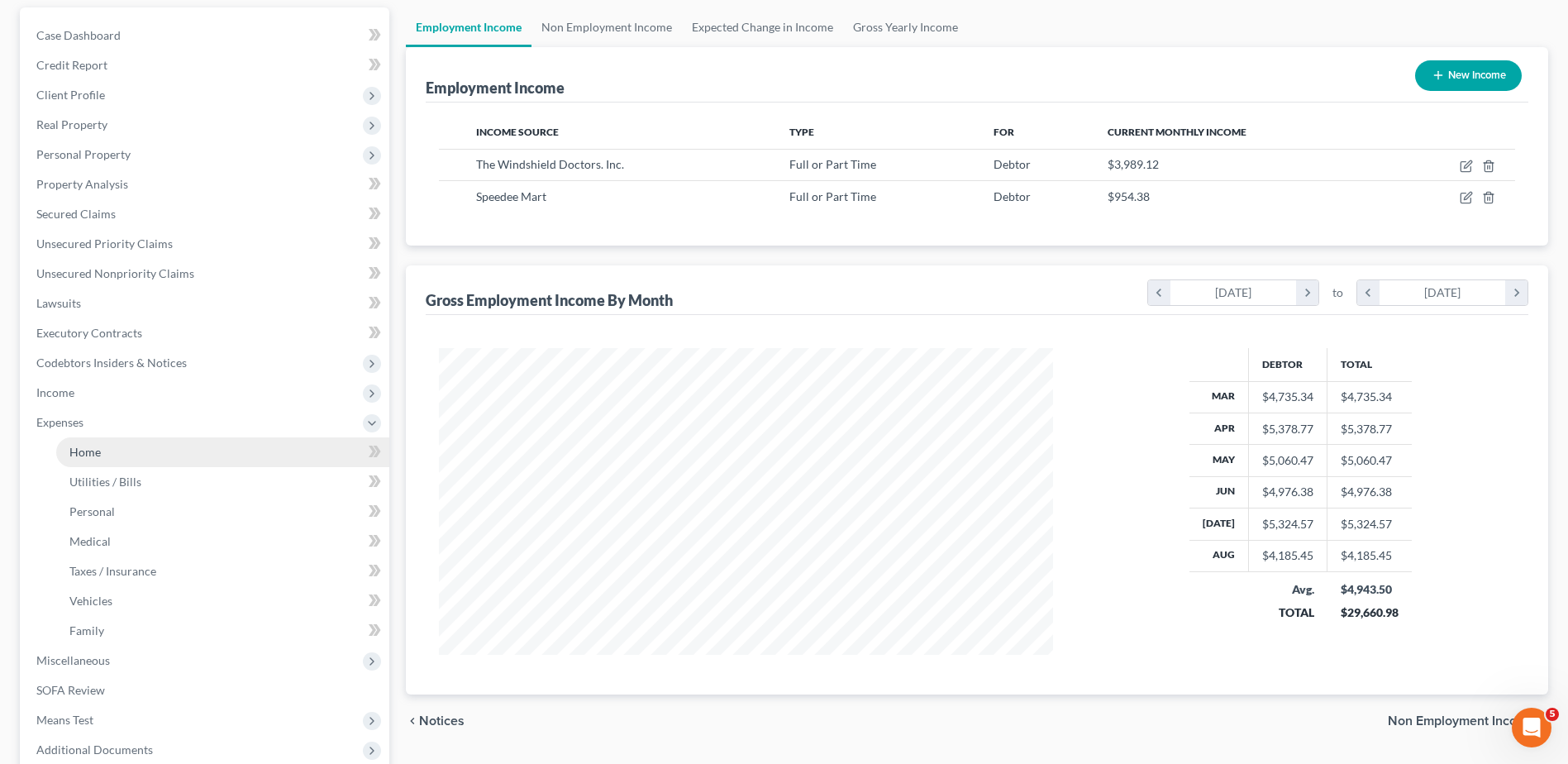
click at [122, 452] on link "Home" at bounding box center [222, 452] width 333 height 30
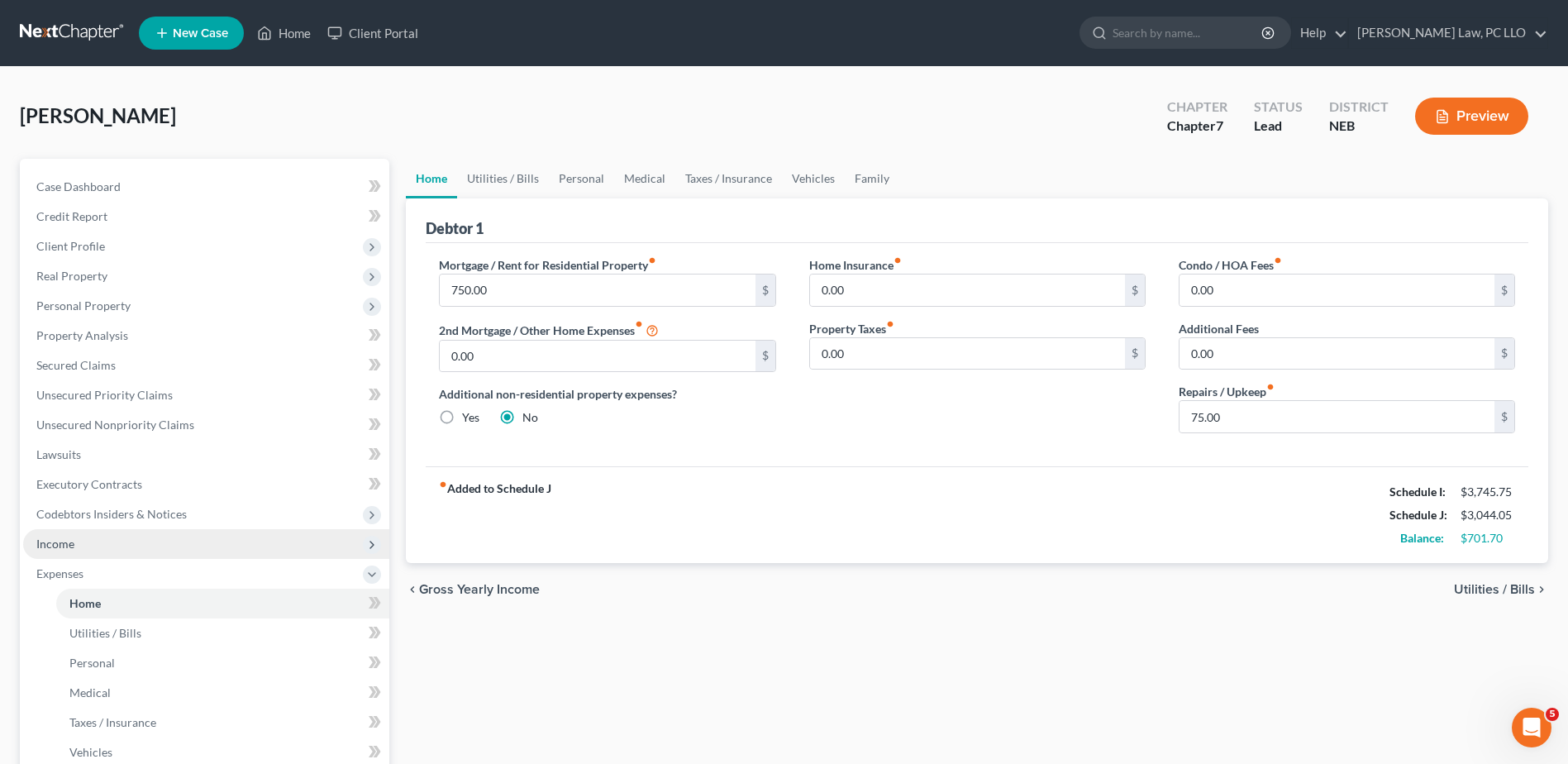
click at [114, 541] on span "Income" at bounding box center [207, 544] width 366 height 30
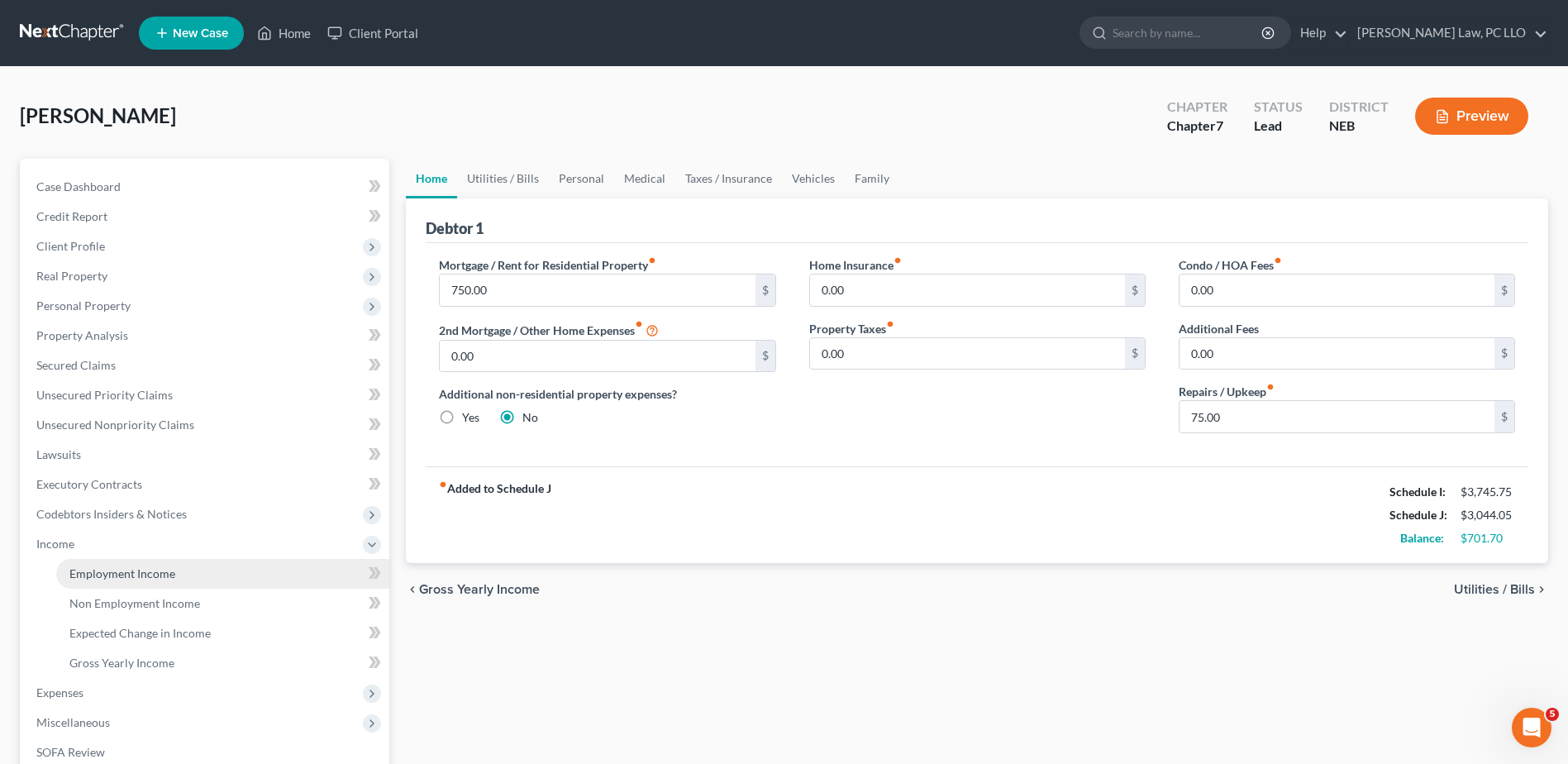
click at [128, 574] on span "Employment Income" at bounding box center [122, 573] width 106 height 14
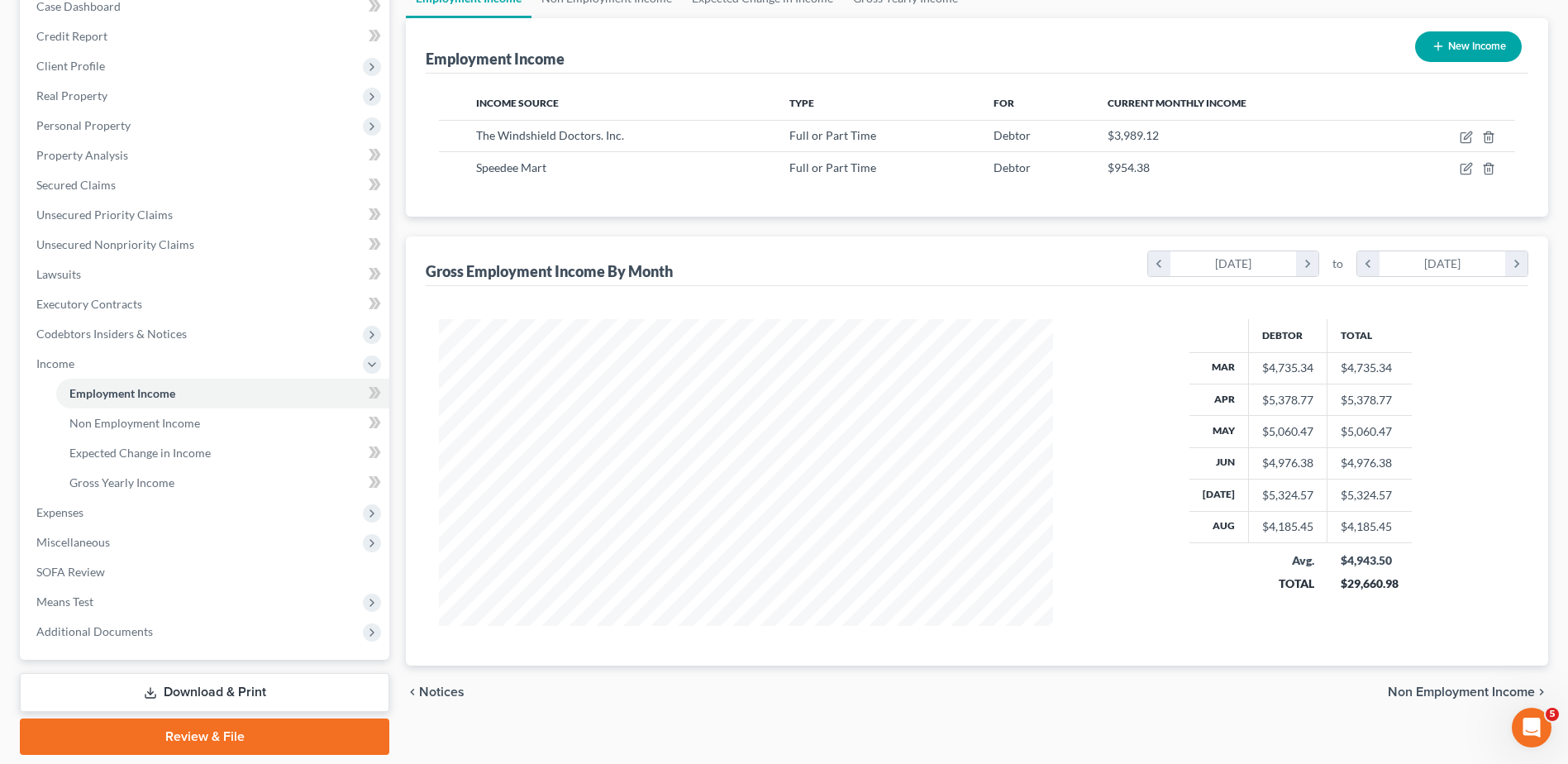
scroll to position [152, 0]
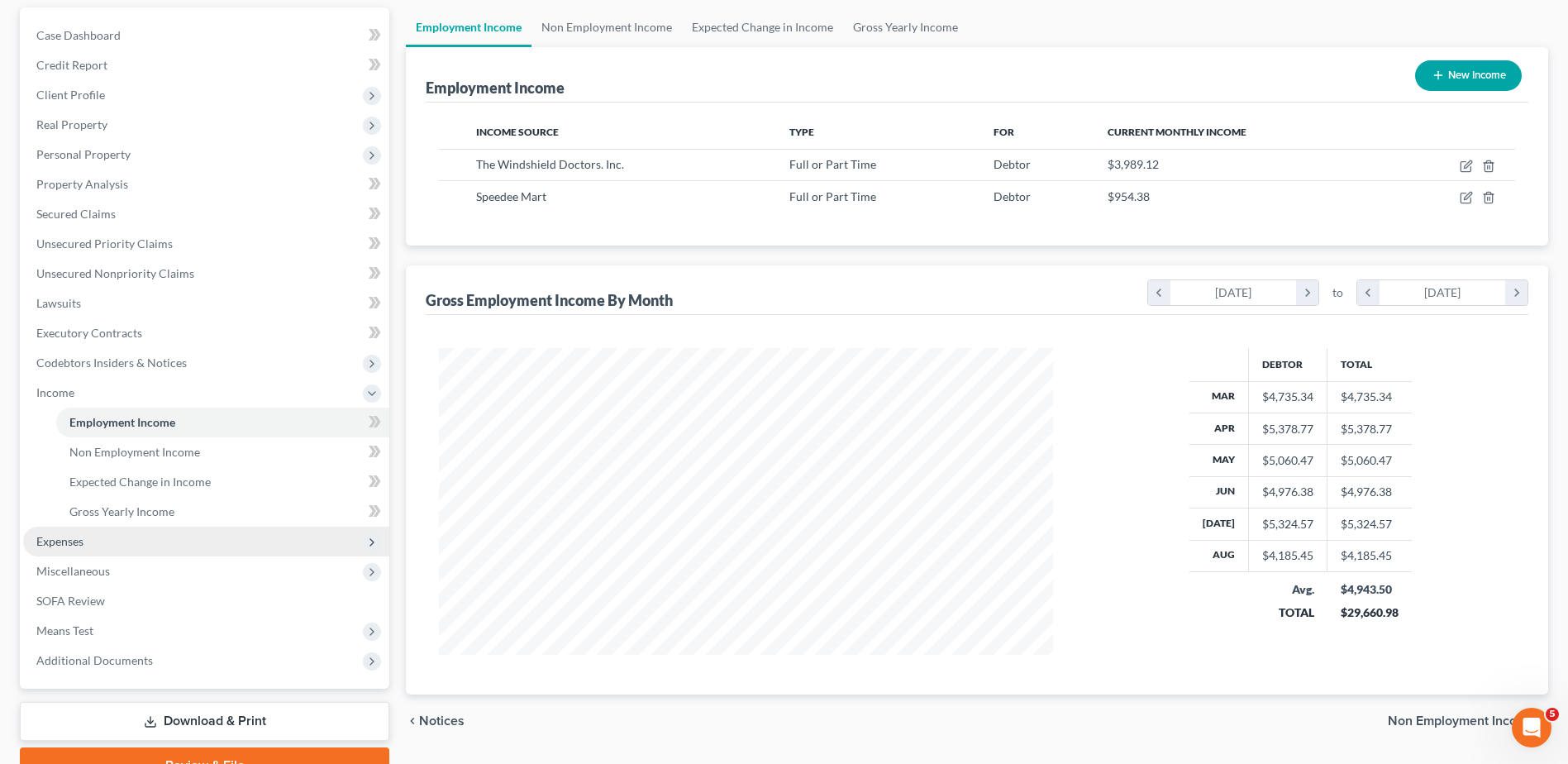
click at [110, 551] on span "Expenses" at bounding box center [207, 542] width 366 height 30
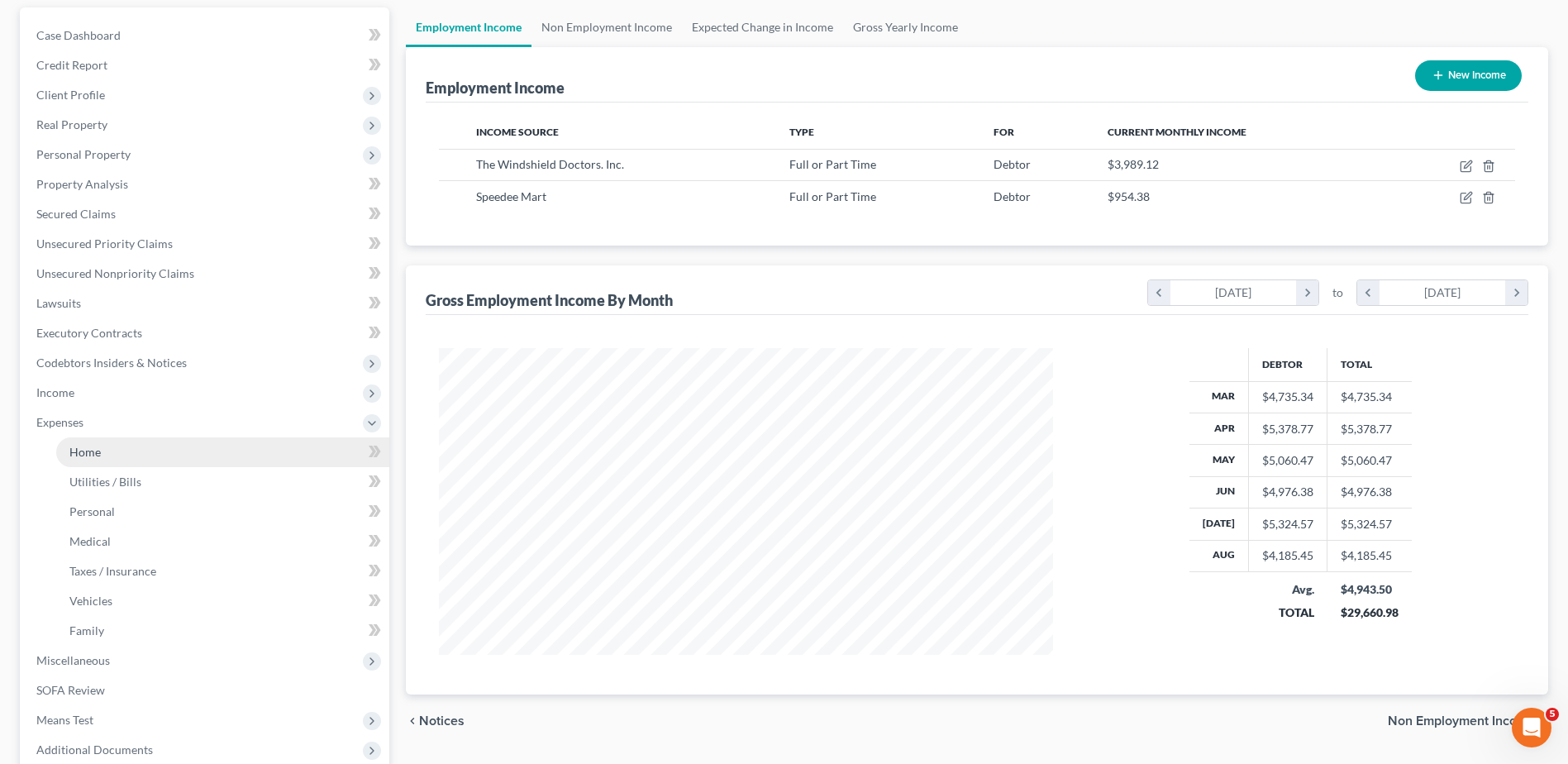
click at [103, 448] on link "Home" at bounding box center [222, 452] width 333 height 30
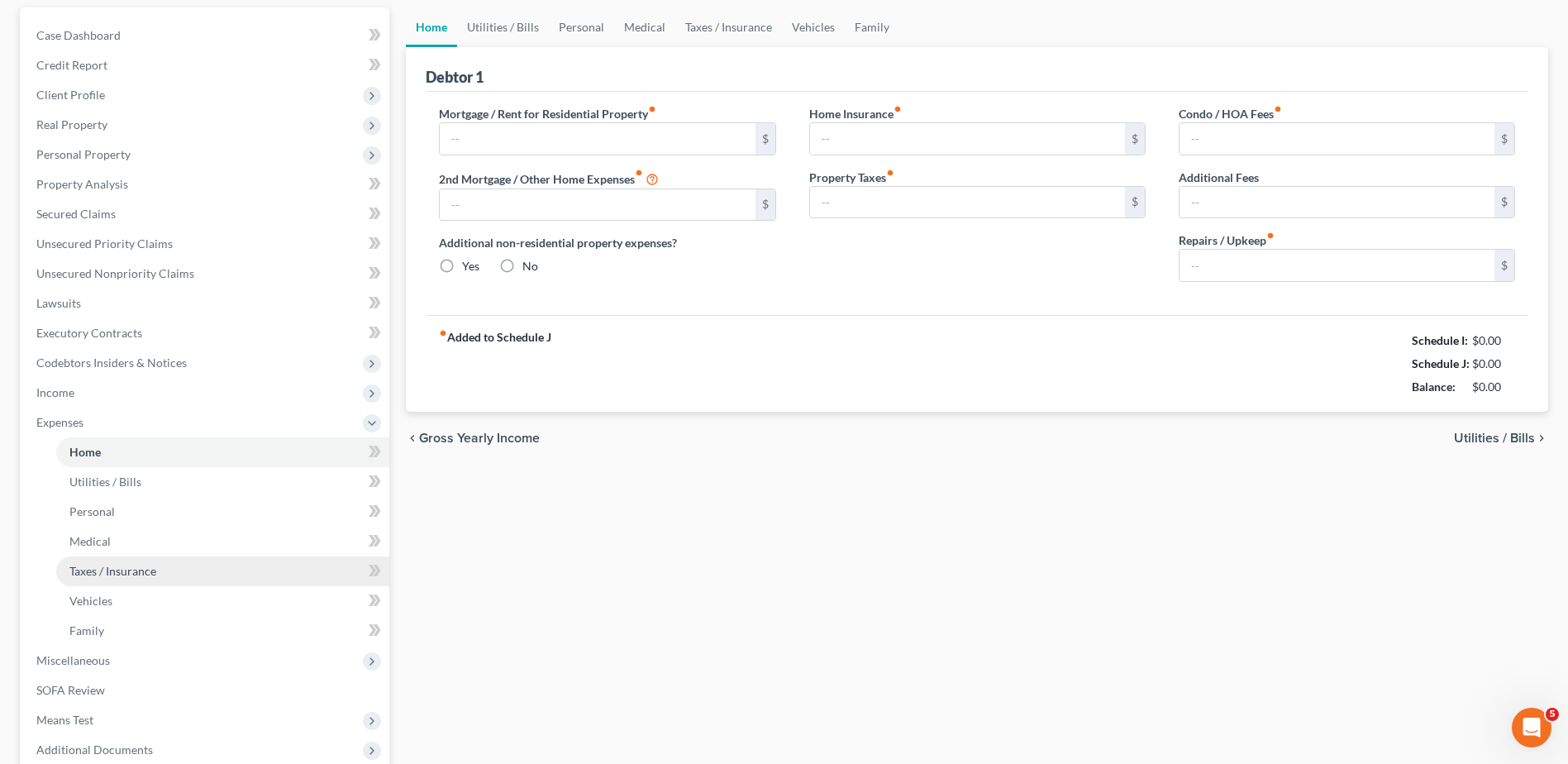
type input "750.00"
type input "0.00"
radio input "true"
type input "0.00"
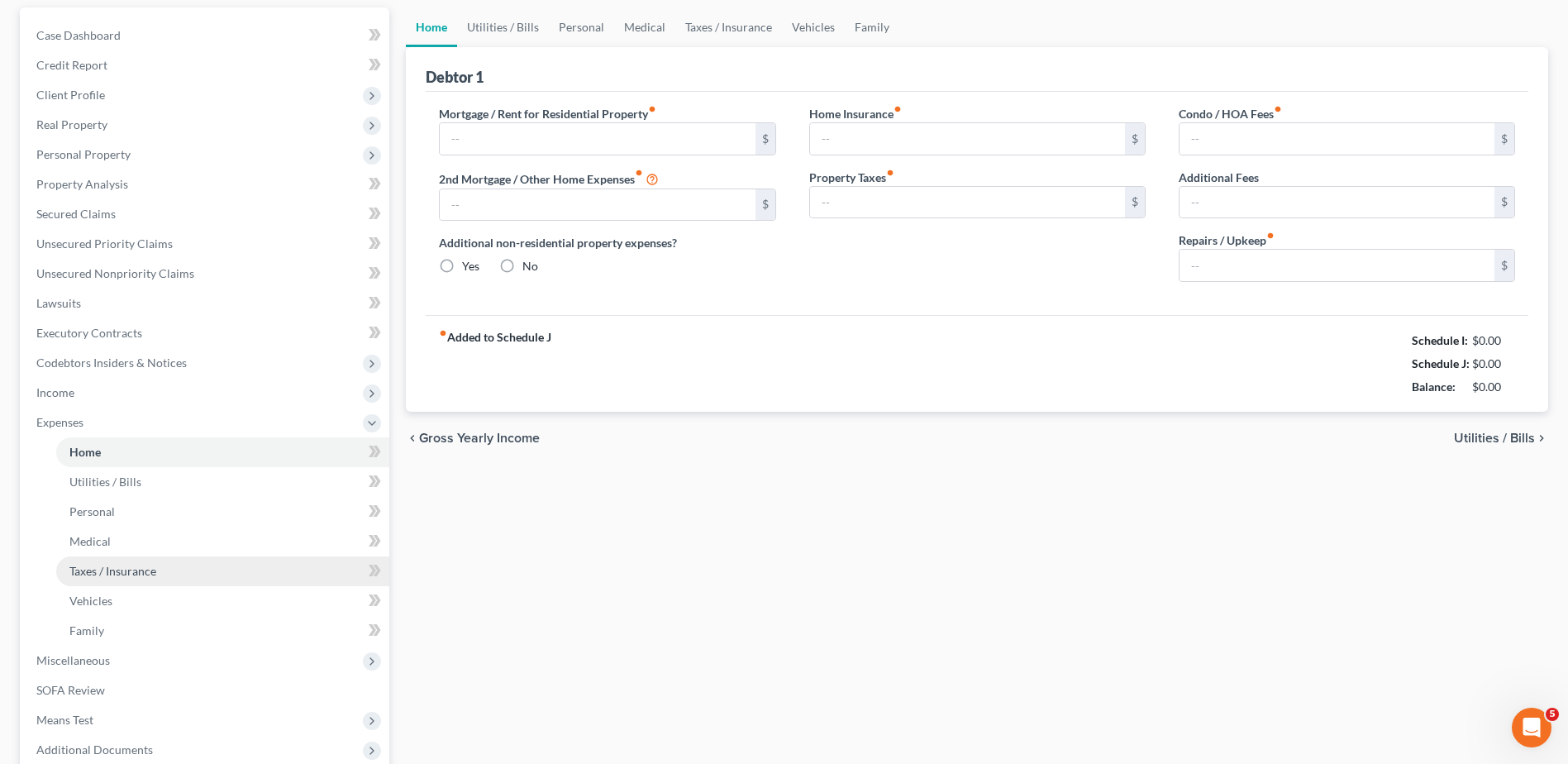
type input "0.00"
type input "75.00"
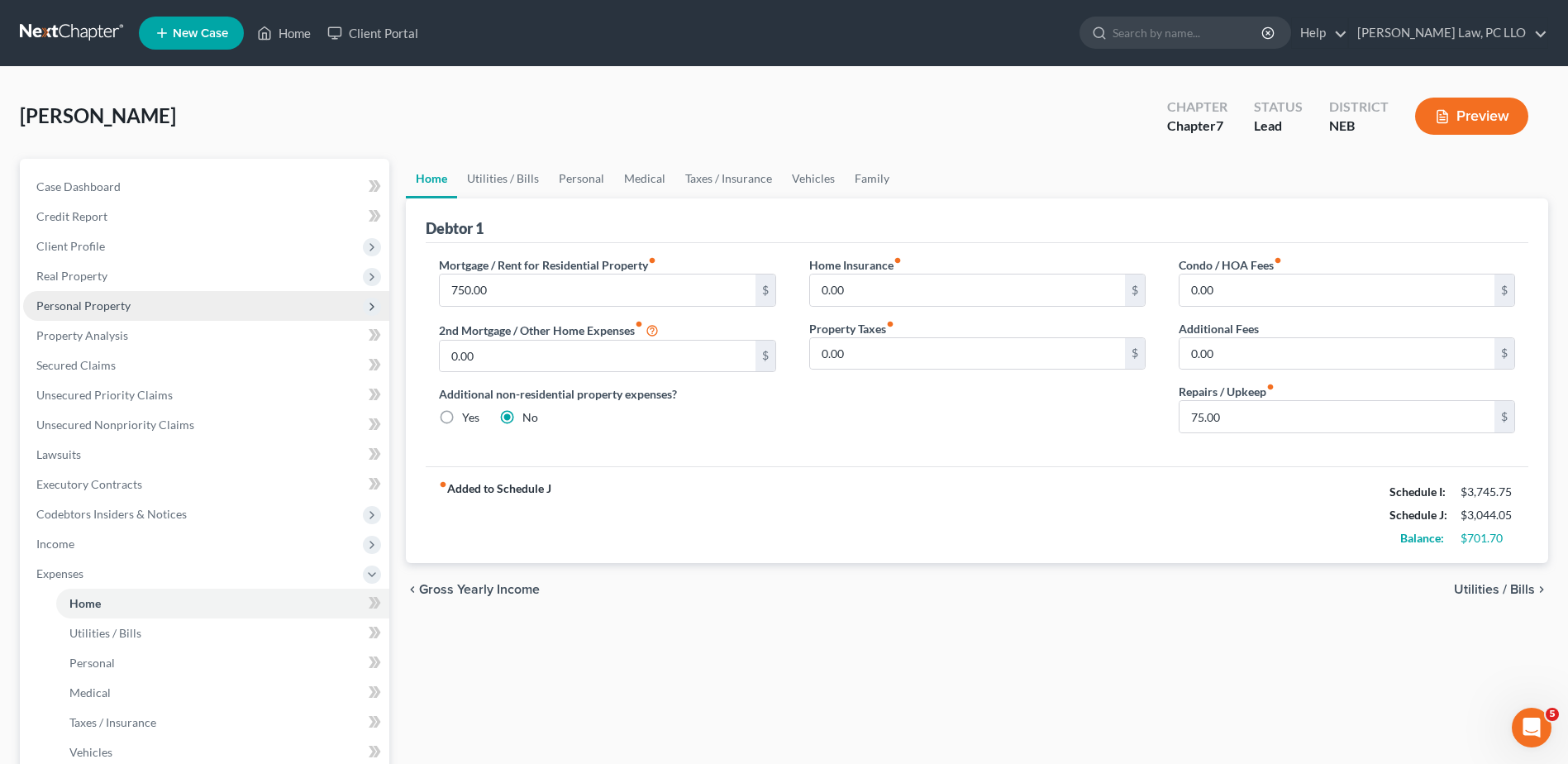
click at [131, 301] on span "Personal Property" at bounding box center [207, 306] width 366 height 30
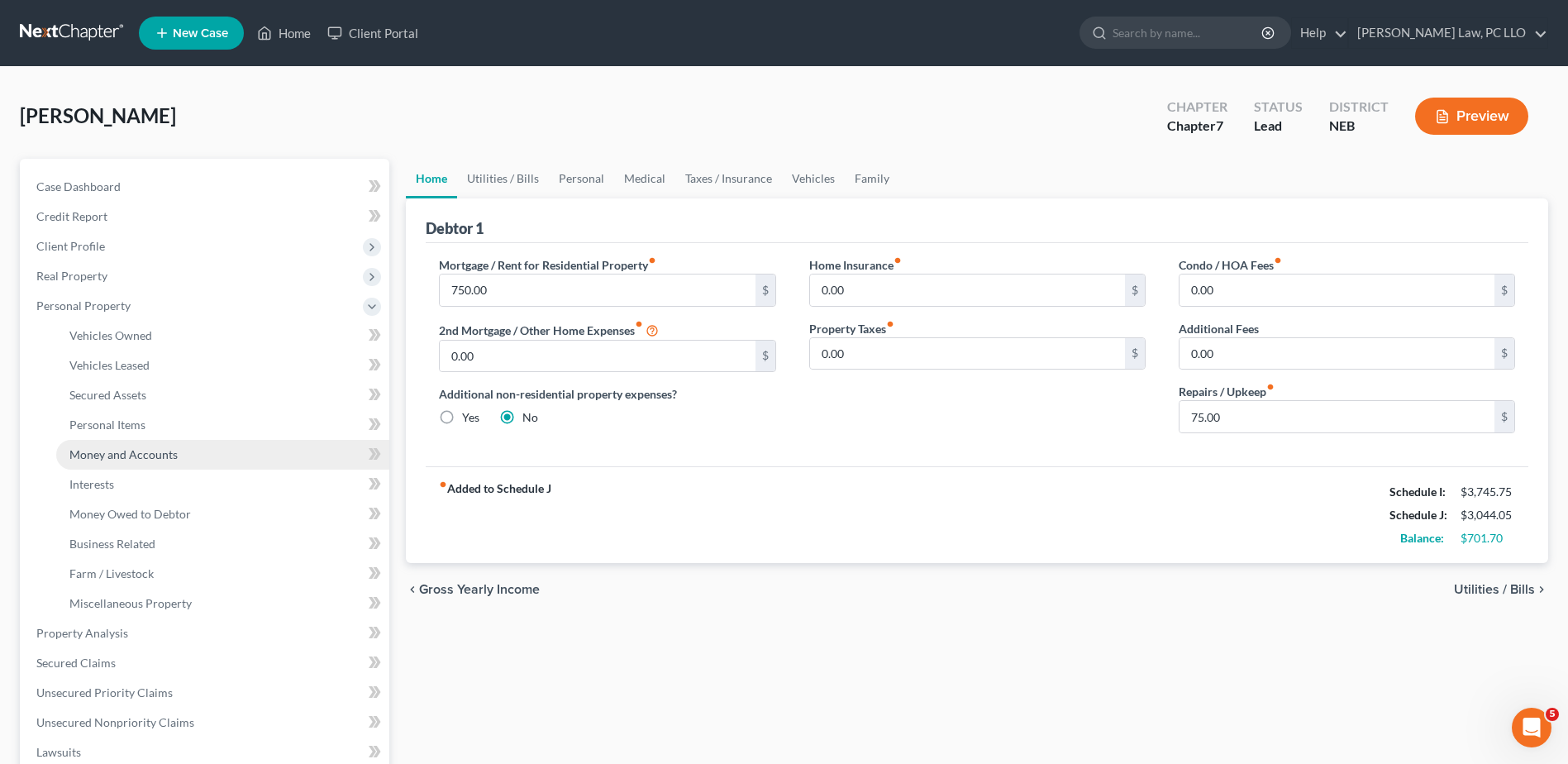
click at [141, 458] on span "Money and Accounts" at bounding box center [123, 454] width 108 height 14
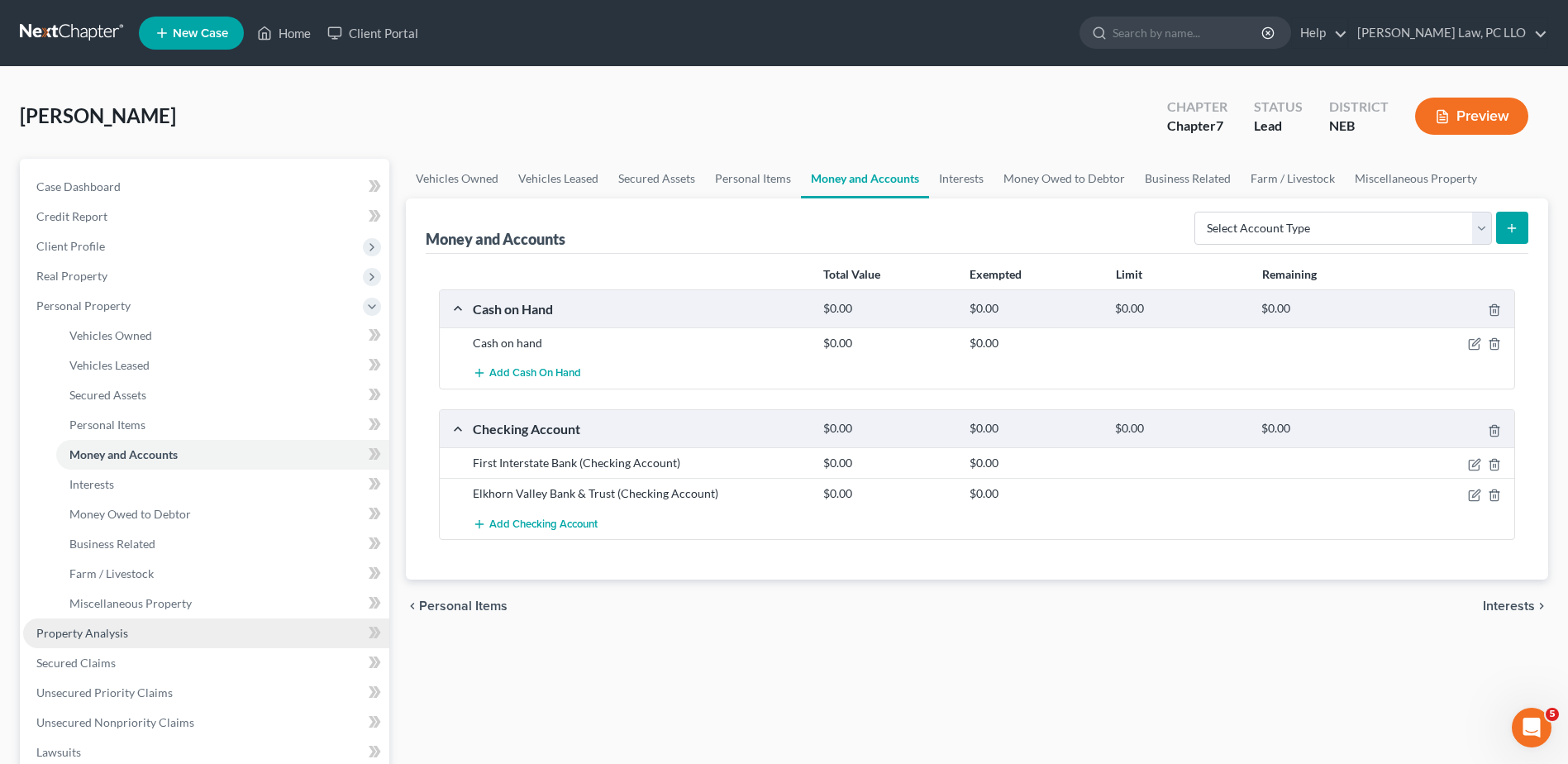
click at [137, 637] on link "Property Analysis" at bounding box center [207, 633] width 366 height 30
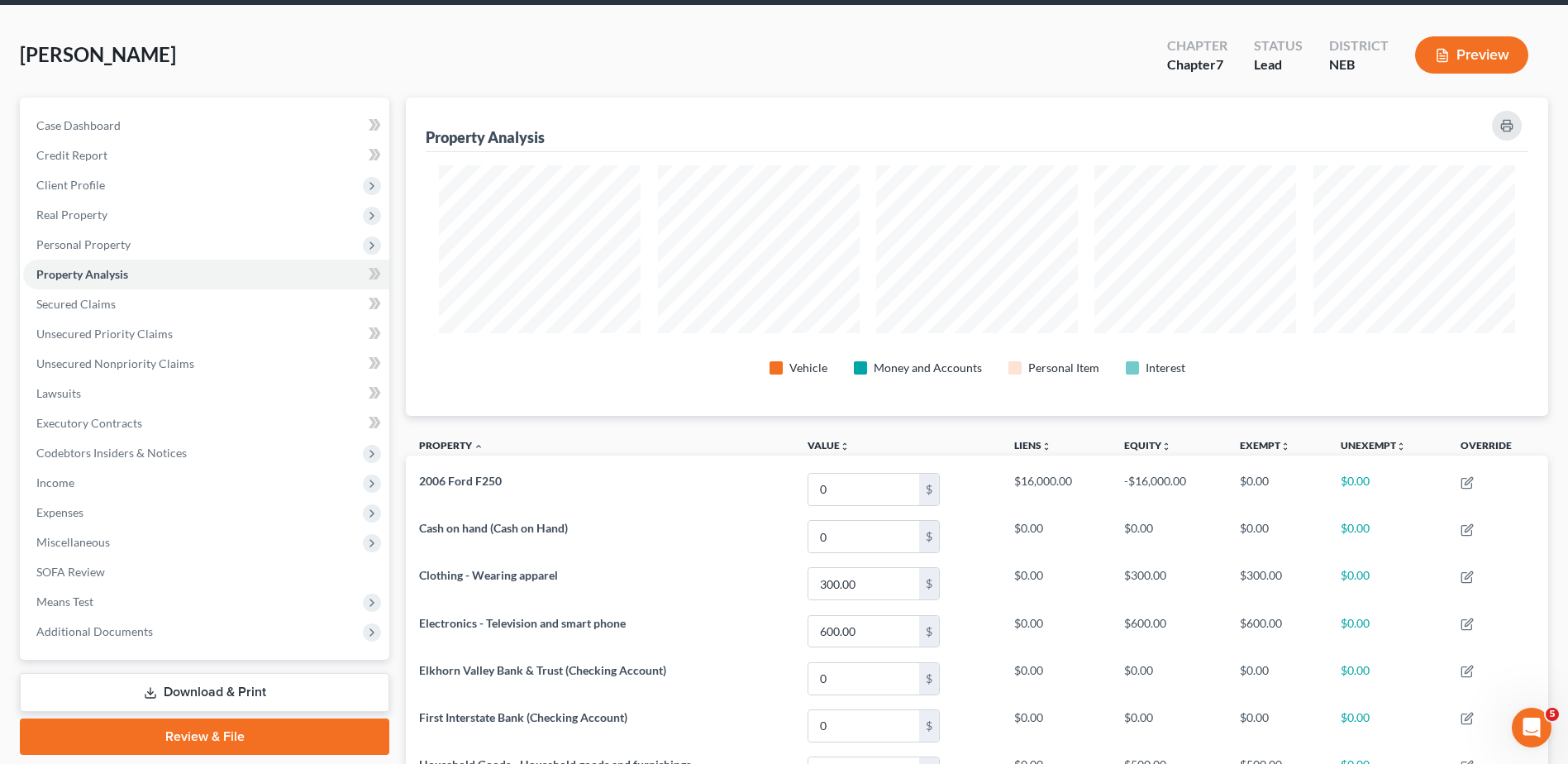
scroll to position [20, 0]
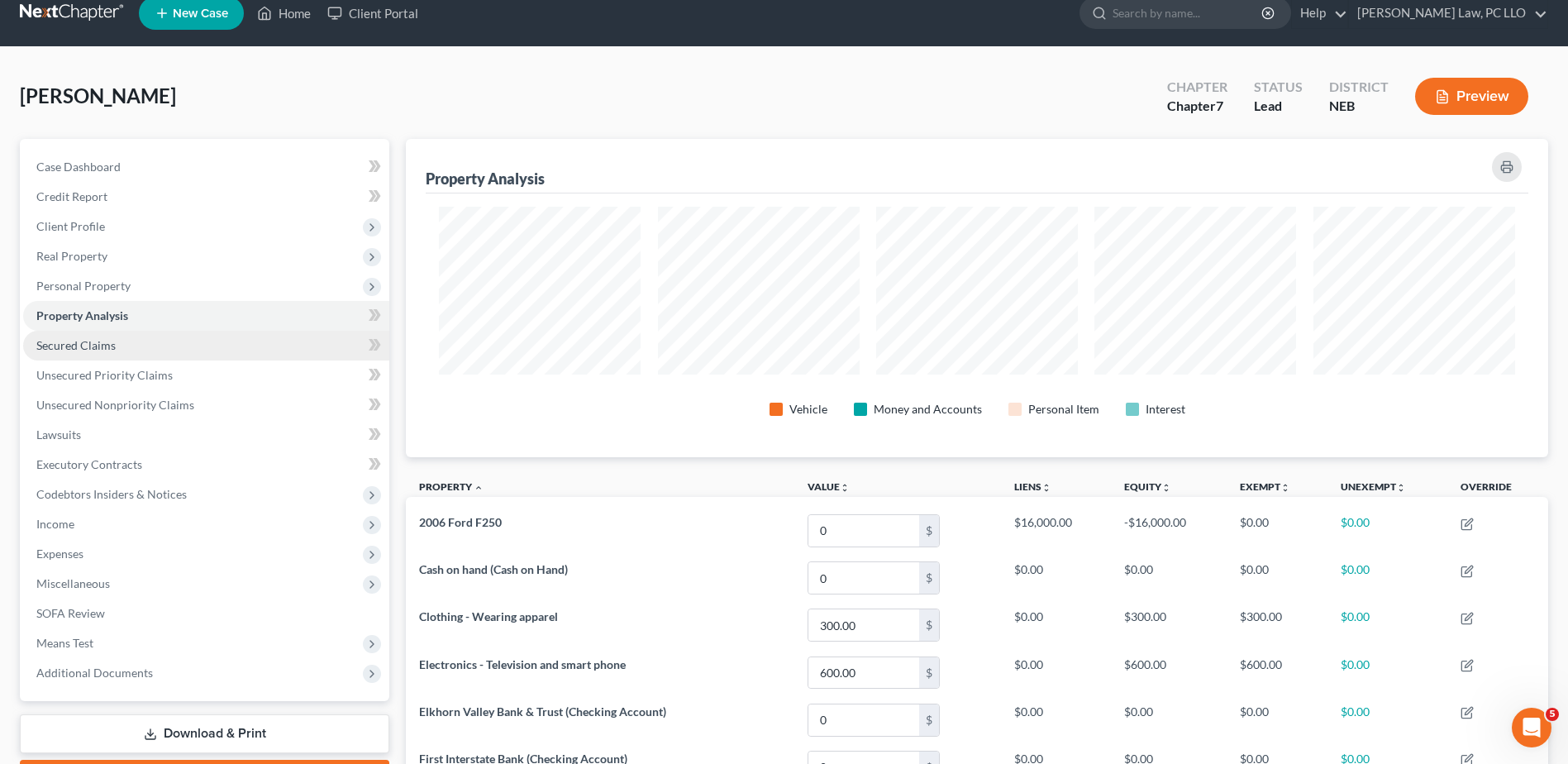
click at [112, 340] on span "Secured Claims" at bounding box center [75, 345] width 79 height 14
